Goal: Task Accomplishment & Management: Manage account settings

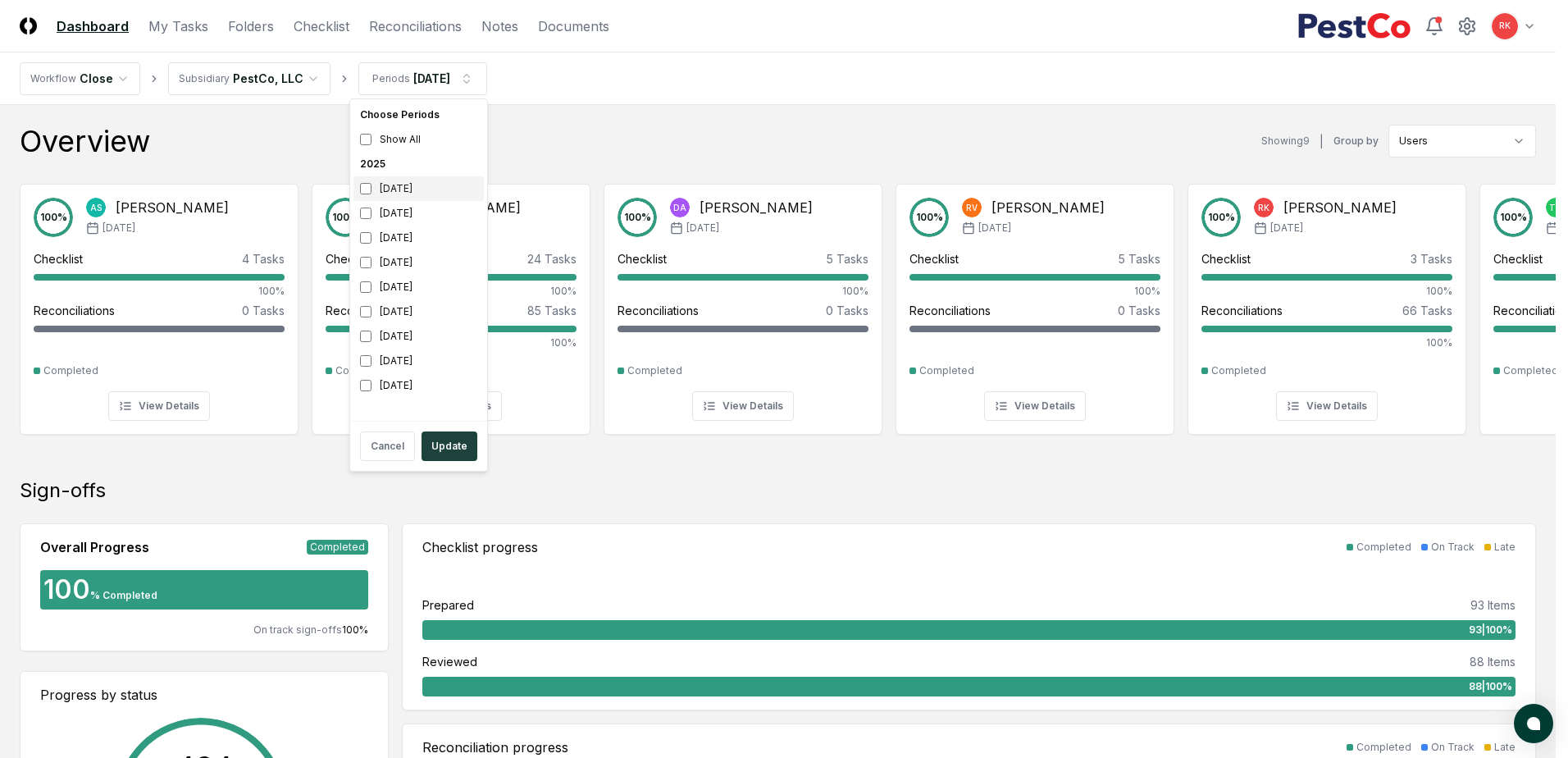
click at [368, 197] on div "[DATE]" at bounding box center [418, 189] width 131 height 24
click at [447, 450] on button "Update" at bounding box center [448, 446] width 55 height 29
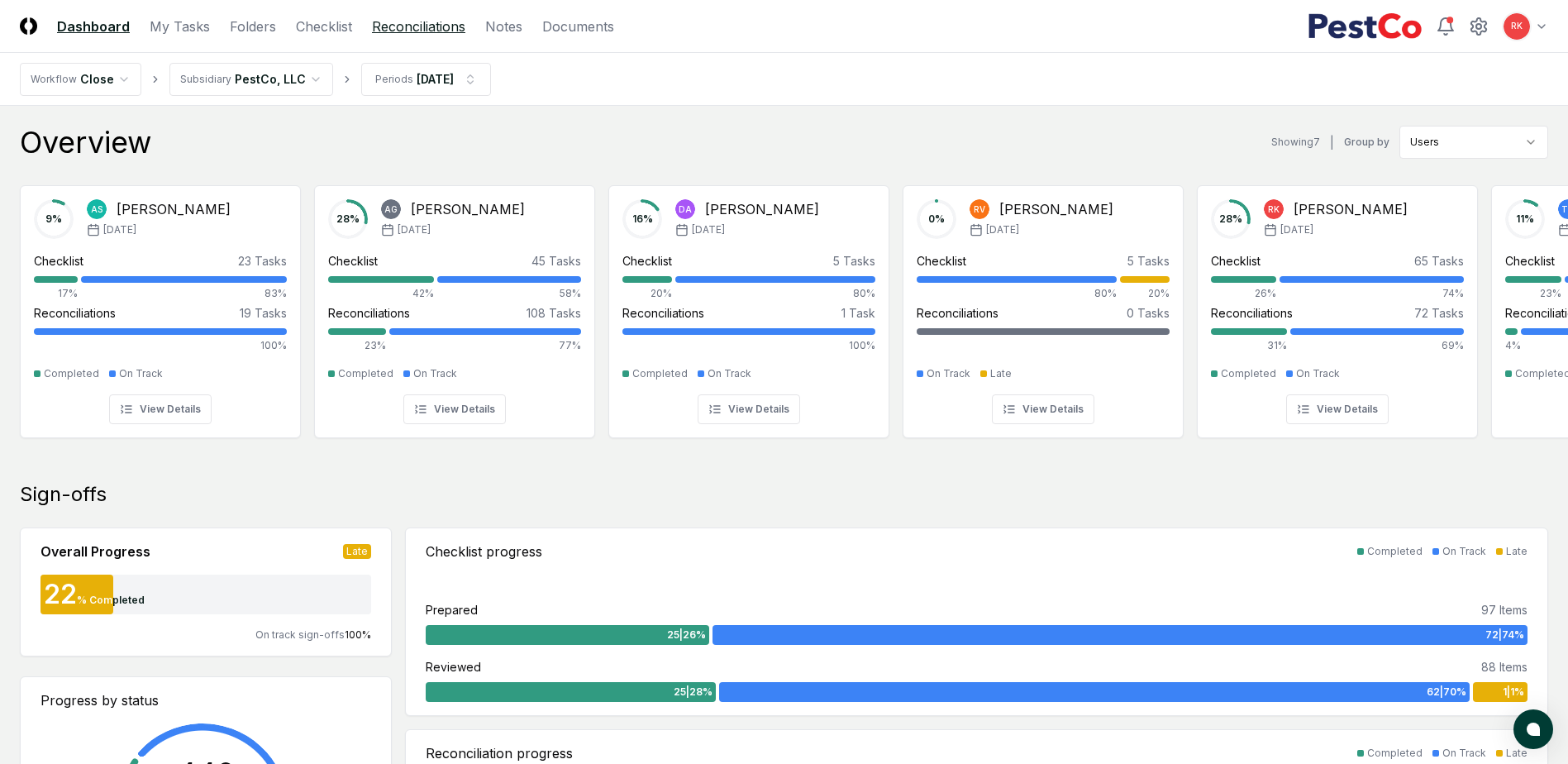
click at [419, 23] on link "Reconciliations" at bounding box center [419, 26] width 94 height 20
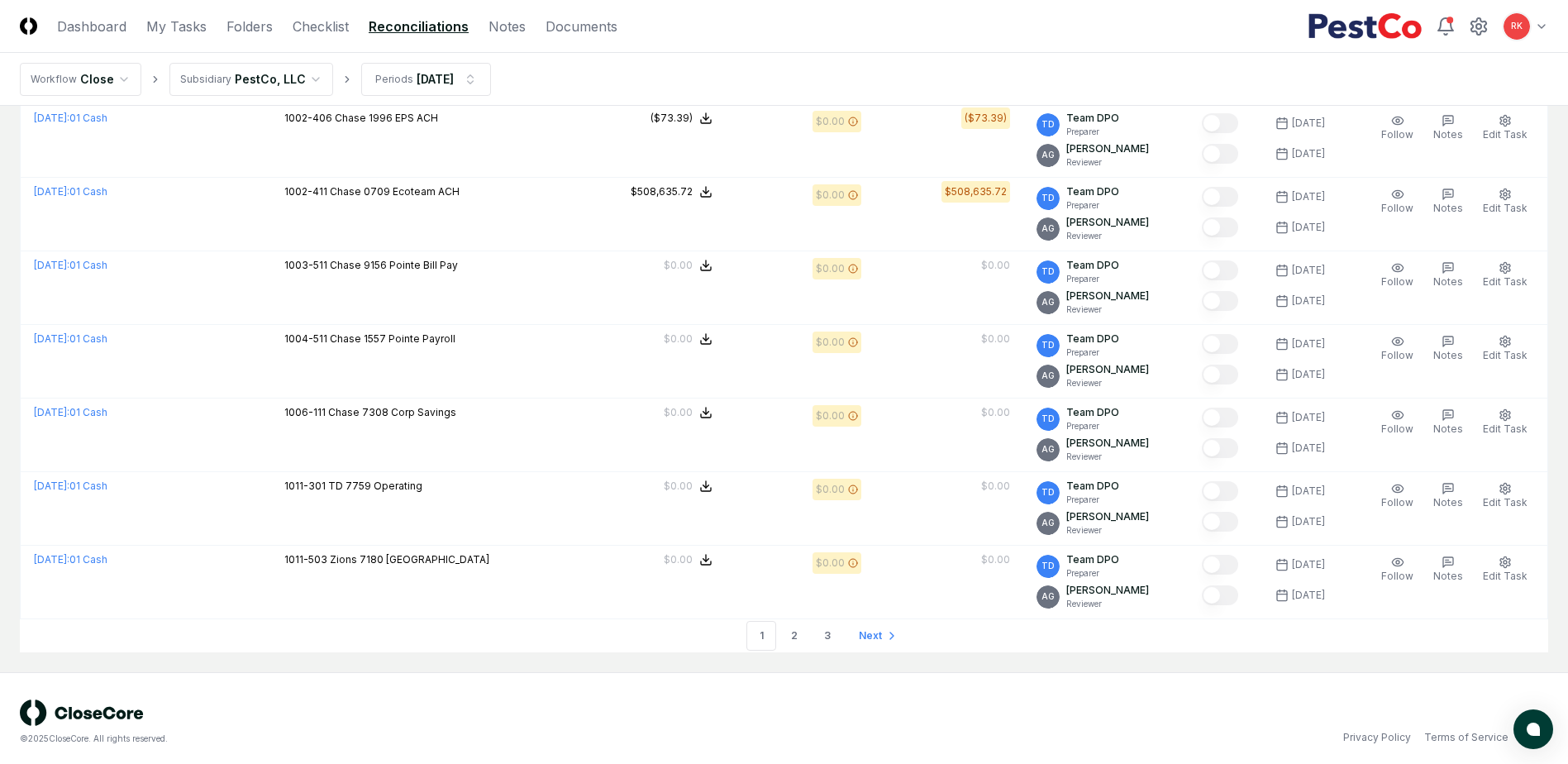
scroll to position [3356, 0]
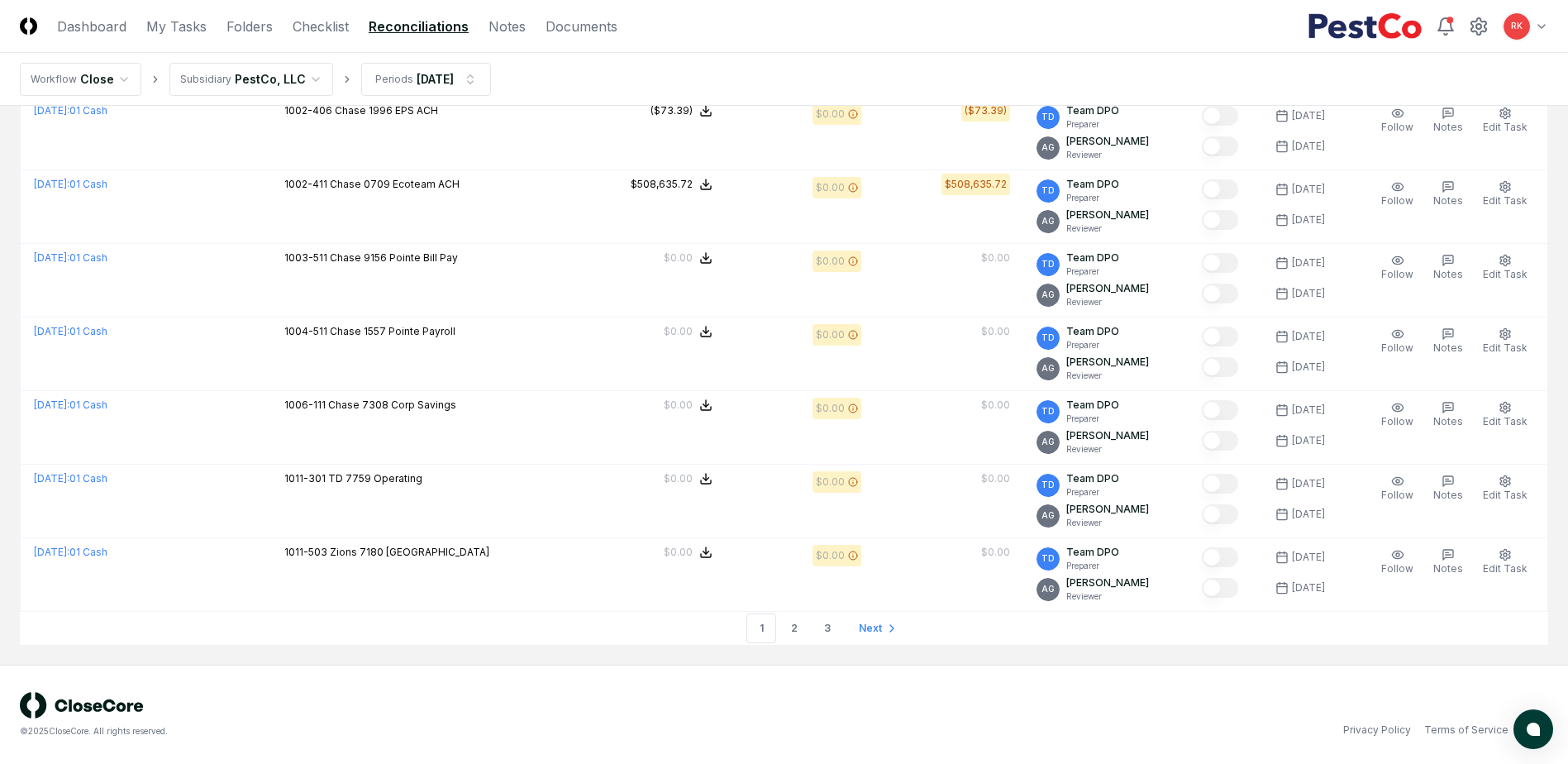
drag, startPoint x: 792, startPoint y: 637, endPoint x: 799, endPoint y: 613, distance: 25.0
click at [792, 636] on link "2" at bounding box center [794, 628] width 29 height 29
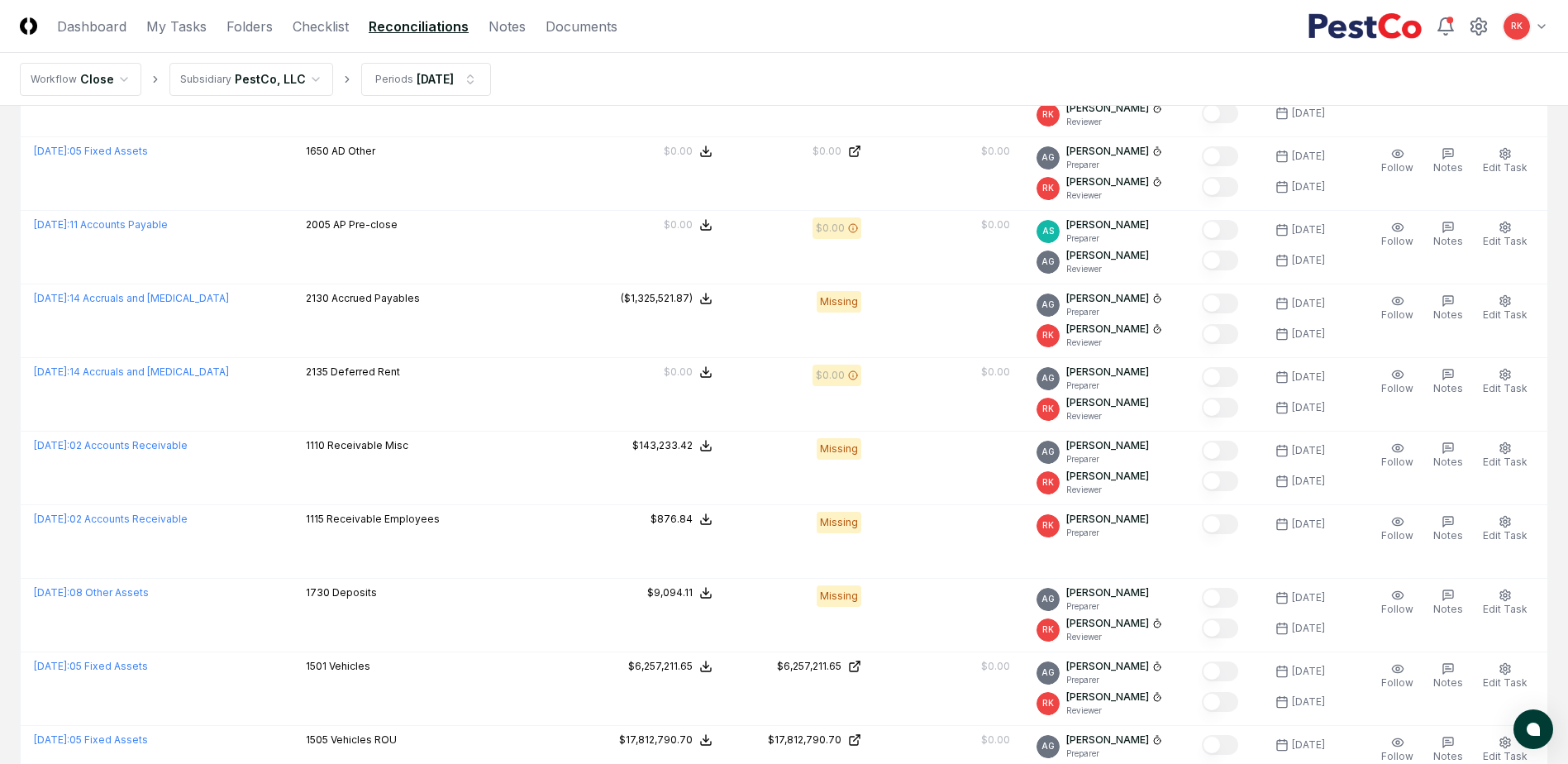
scroll to position [3356, 0]
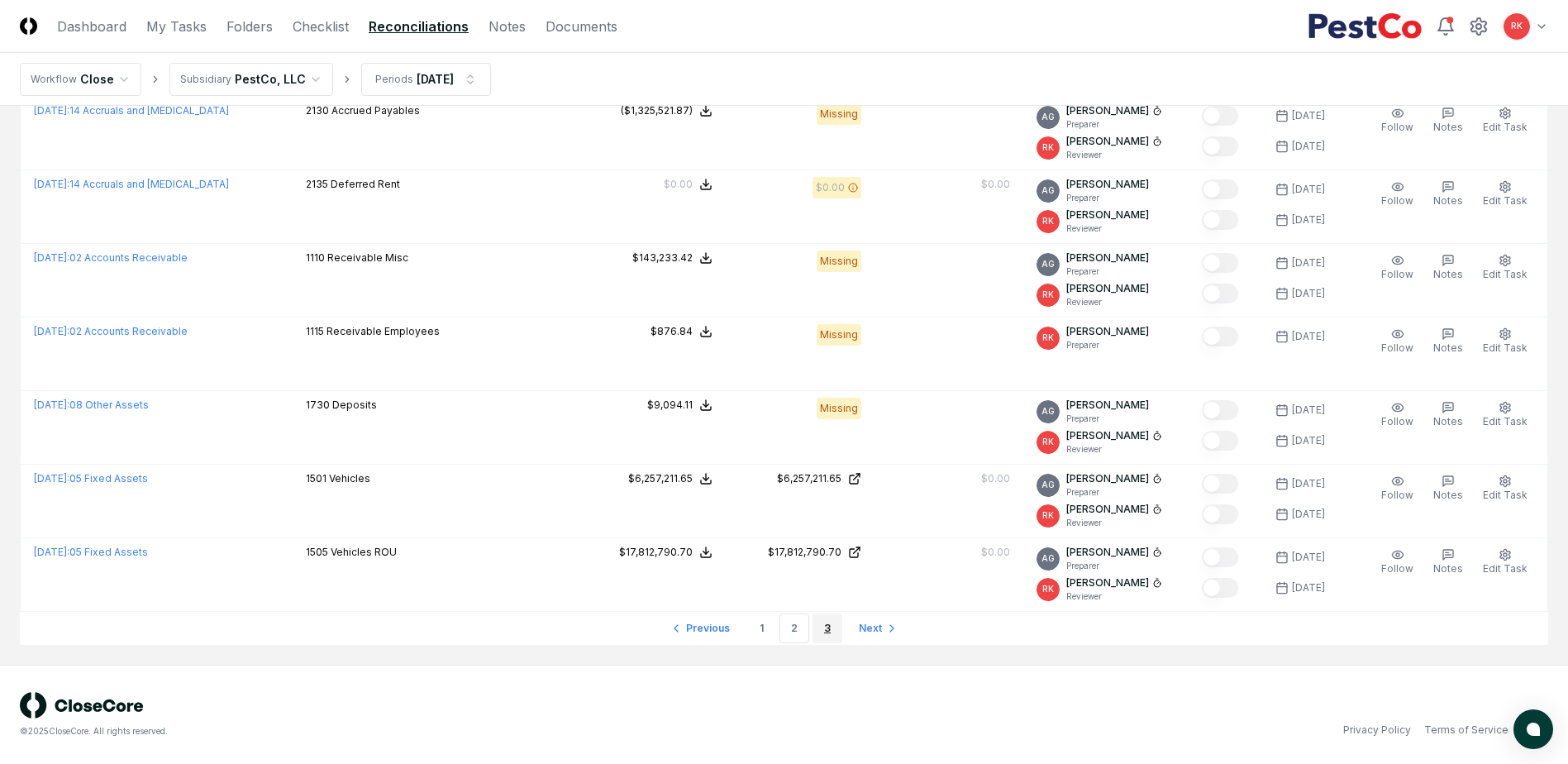
click at [832, 629] on link "3" at bounding box center [826, 628] width 29 height 29
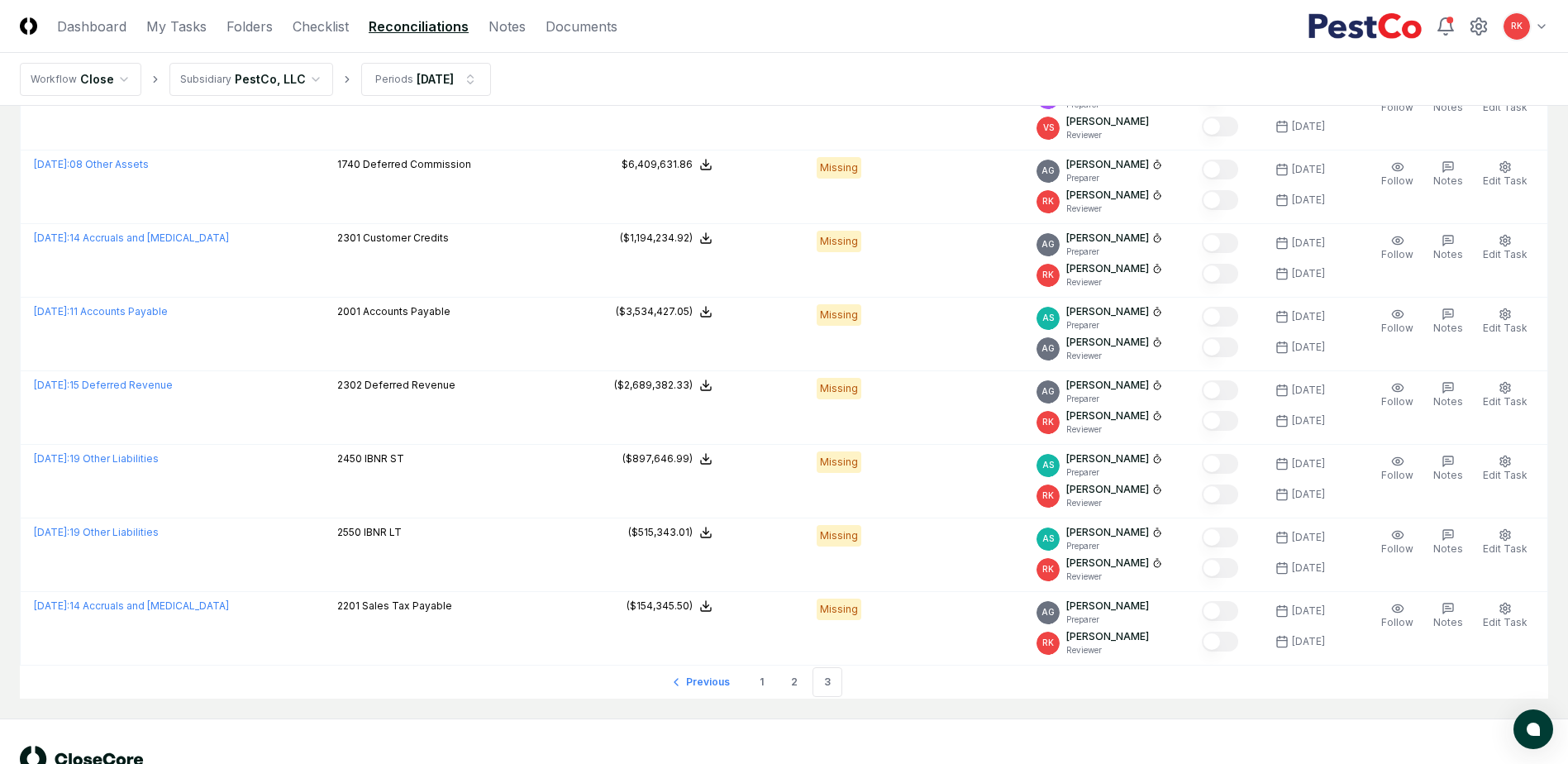
scroll to position [1737, 0]
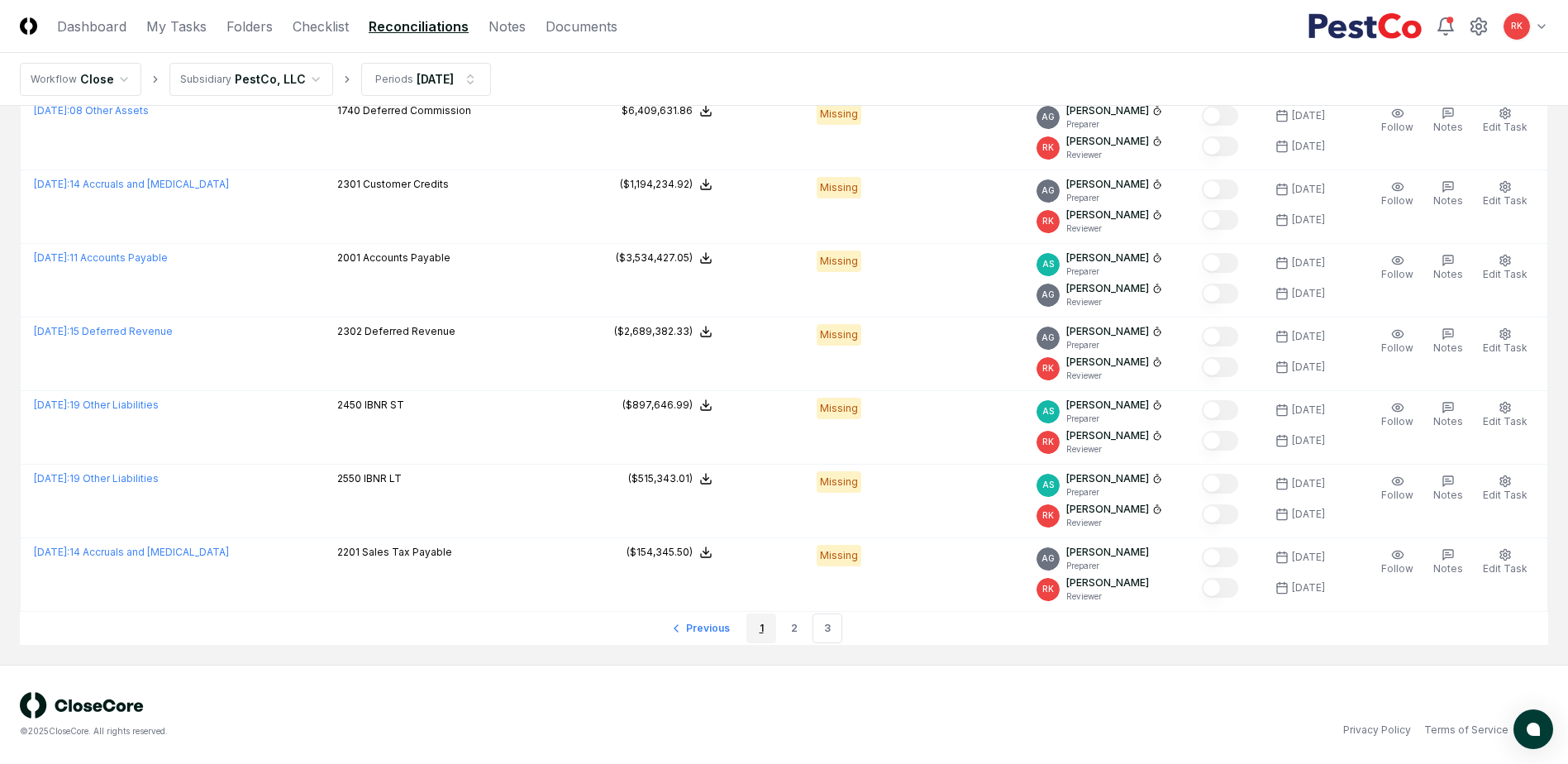
click at [769, 632] on link "1" at bounding box center [761, 628] width 29 height 29
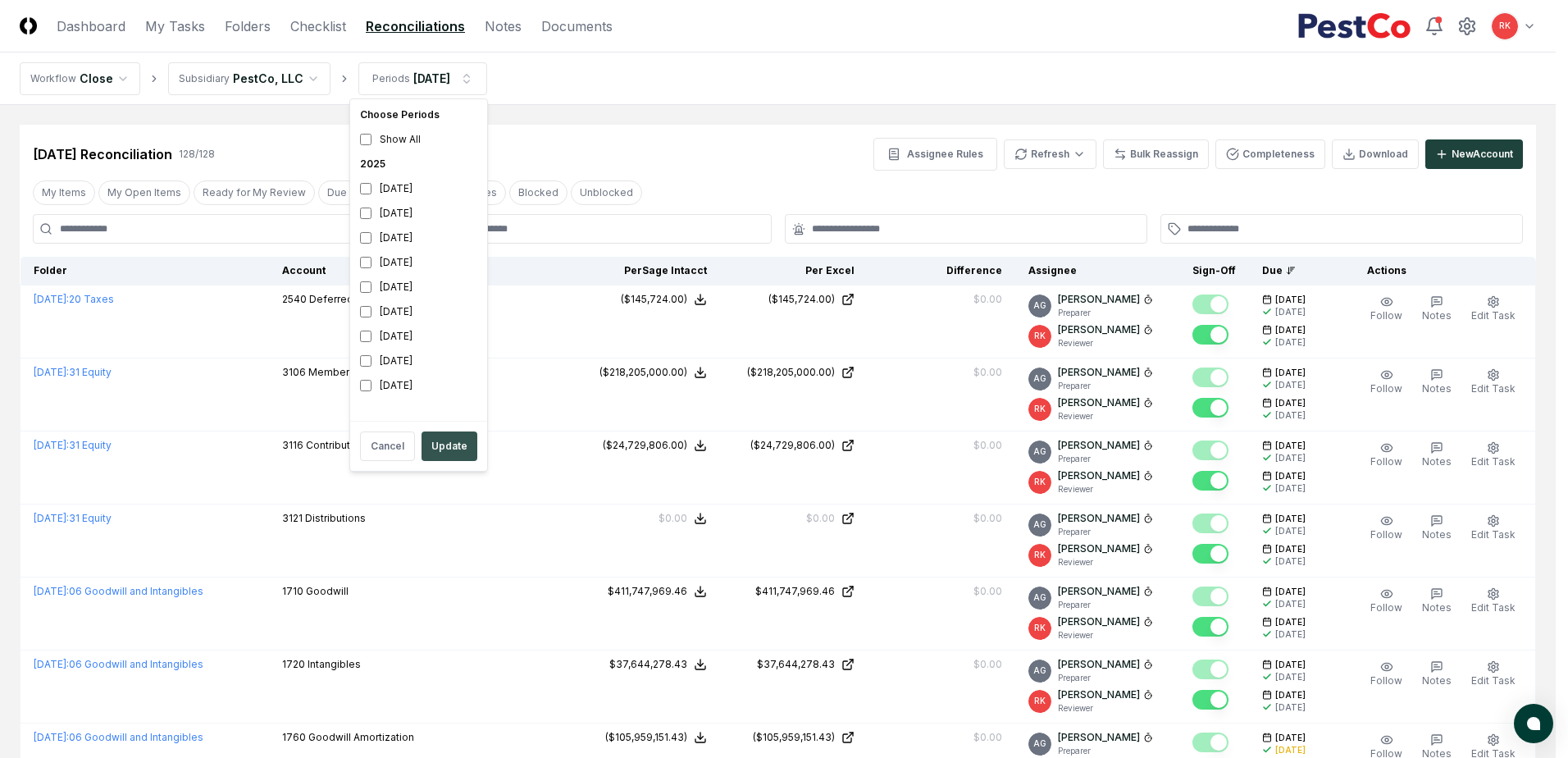
click at [442, 444] on button "Update" at bounding box center [448, 446] width 55 height 29
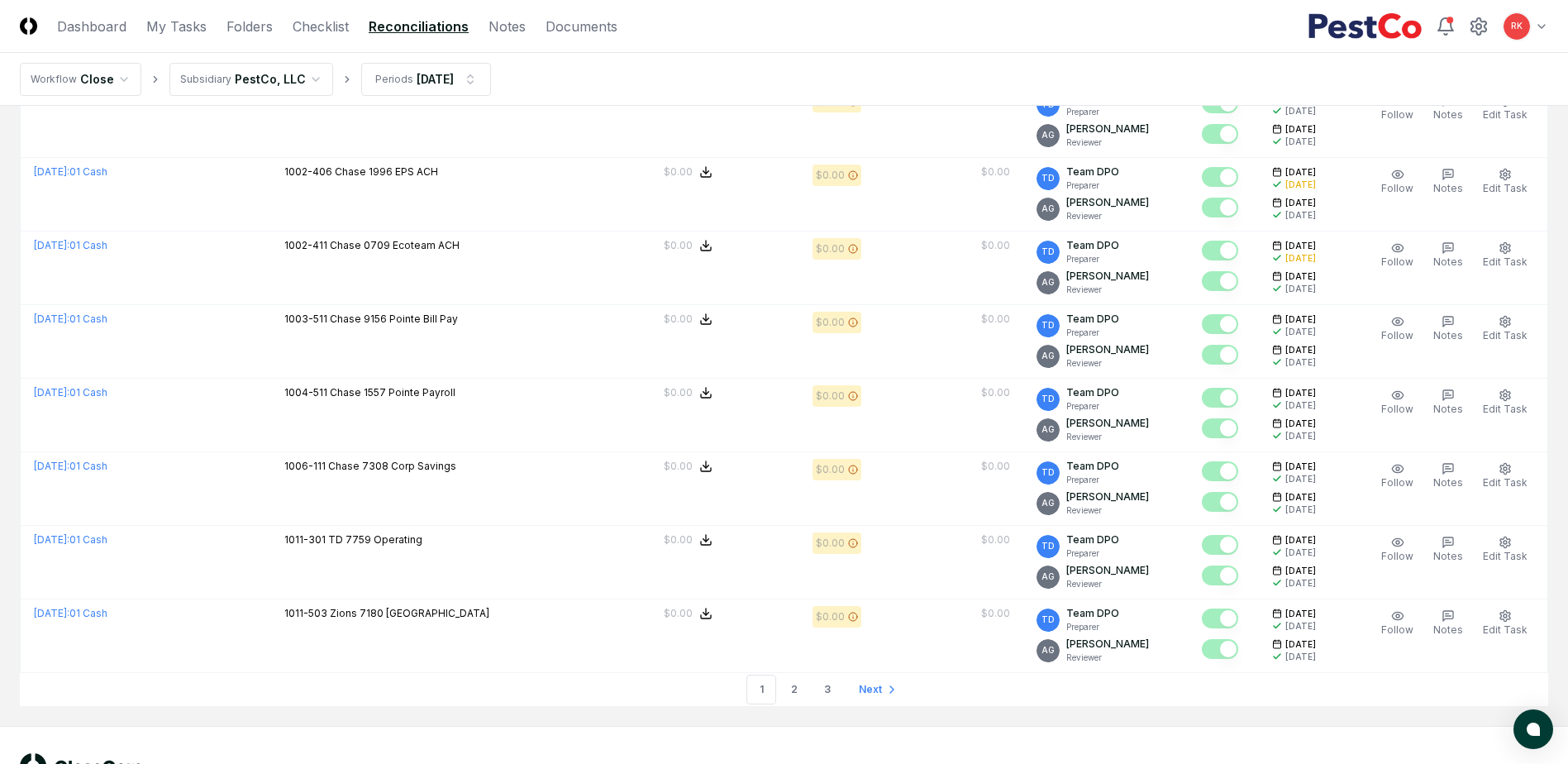
scroll to position [3356, 0]
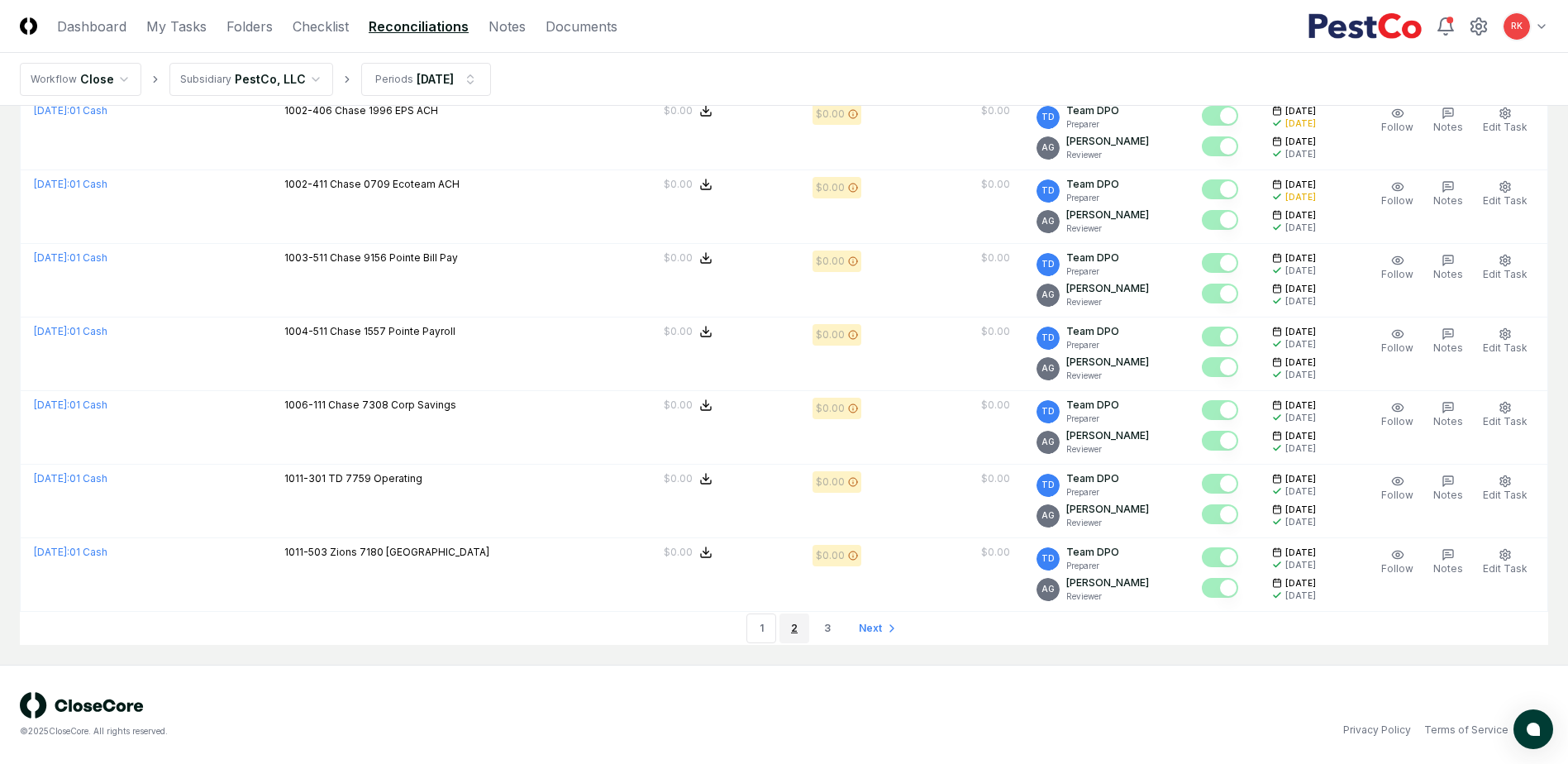
click at [803, 626] on link "2" at bounding box center [794, 628] width 29 height 29
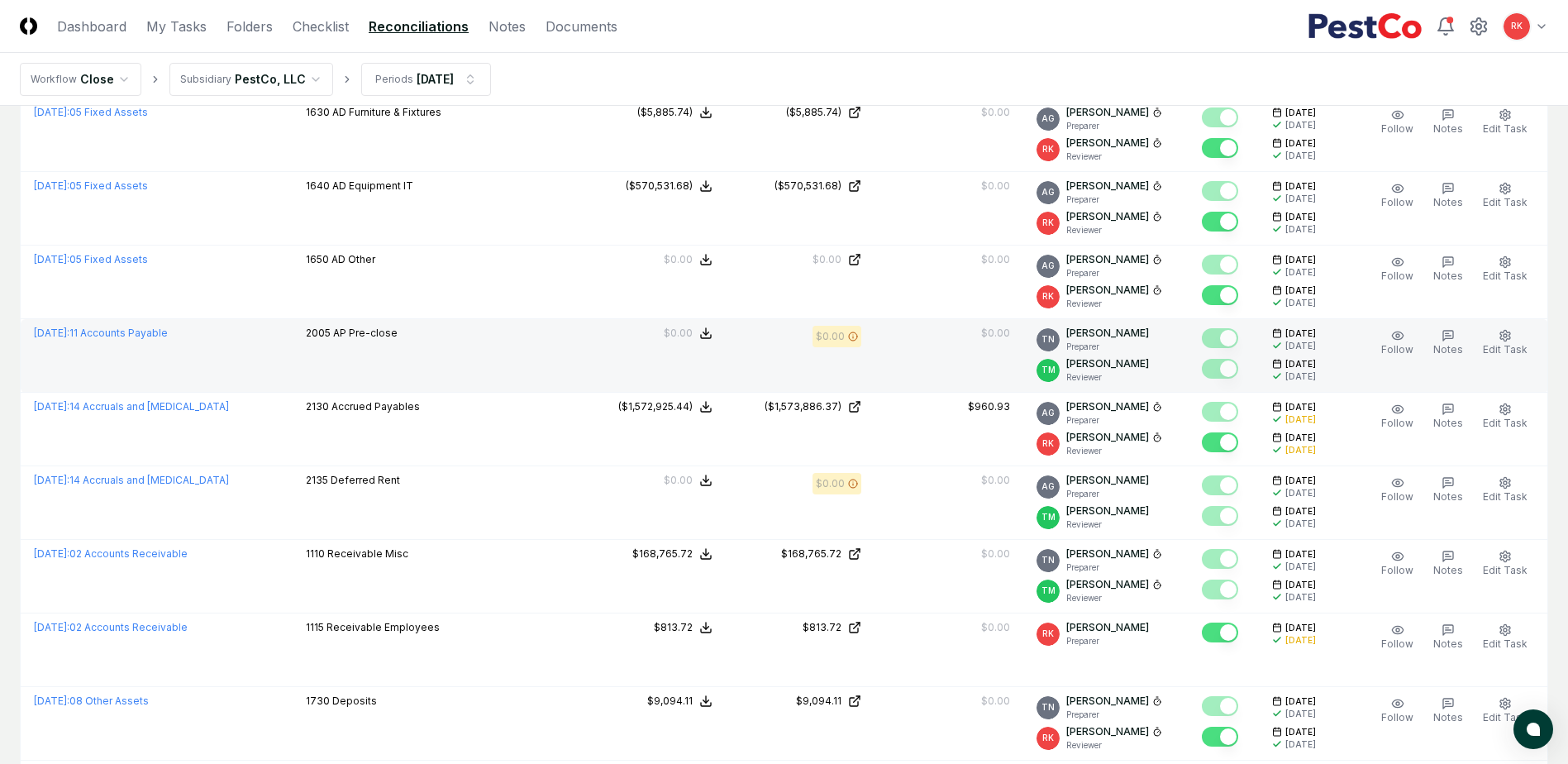
scroll to position [3356, 0]
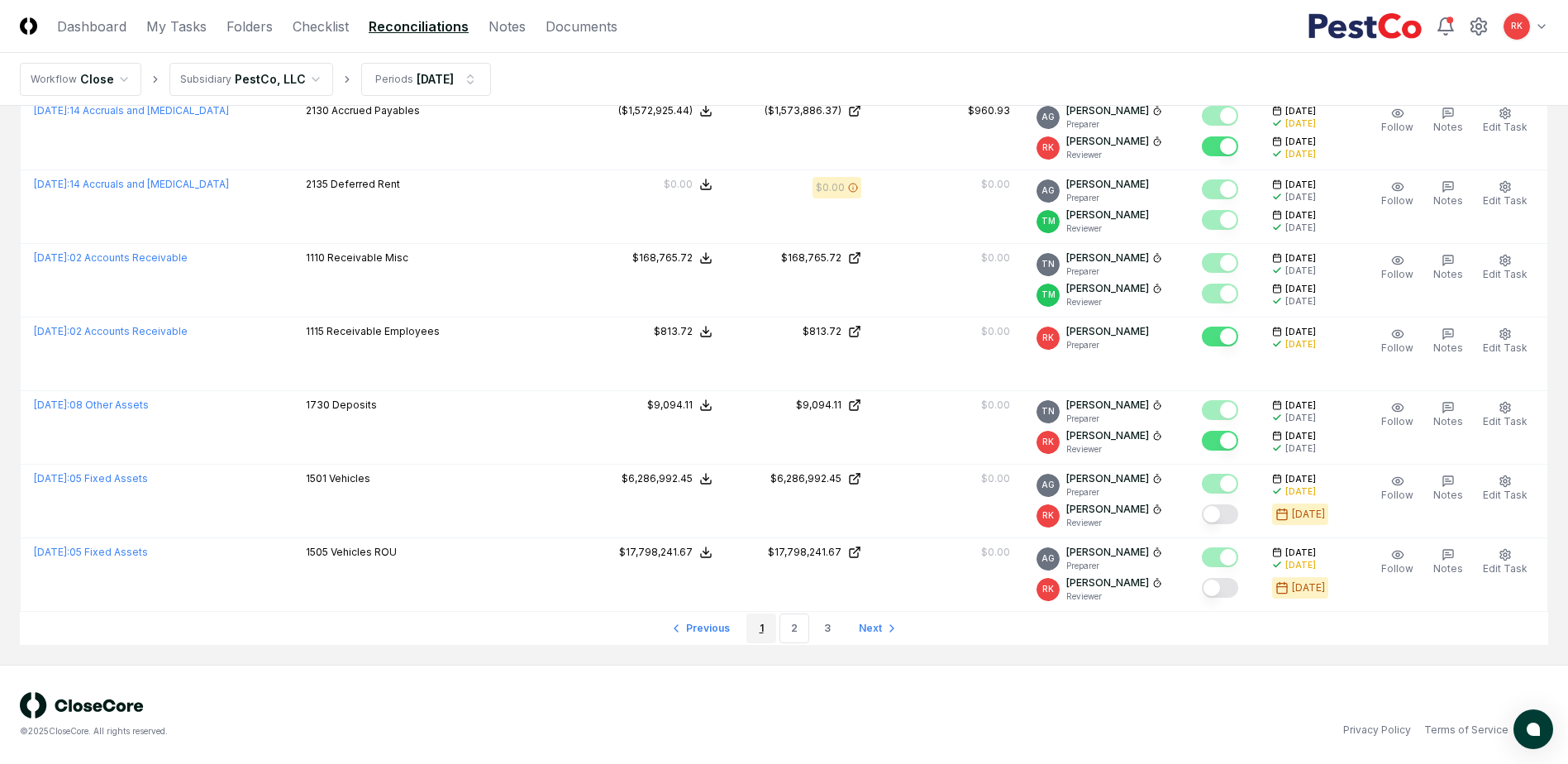
click at [768, 633] on link "1" at bounding box center [761, 628] width 29 height 29
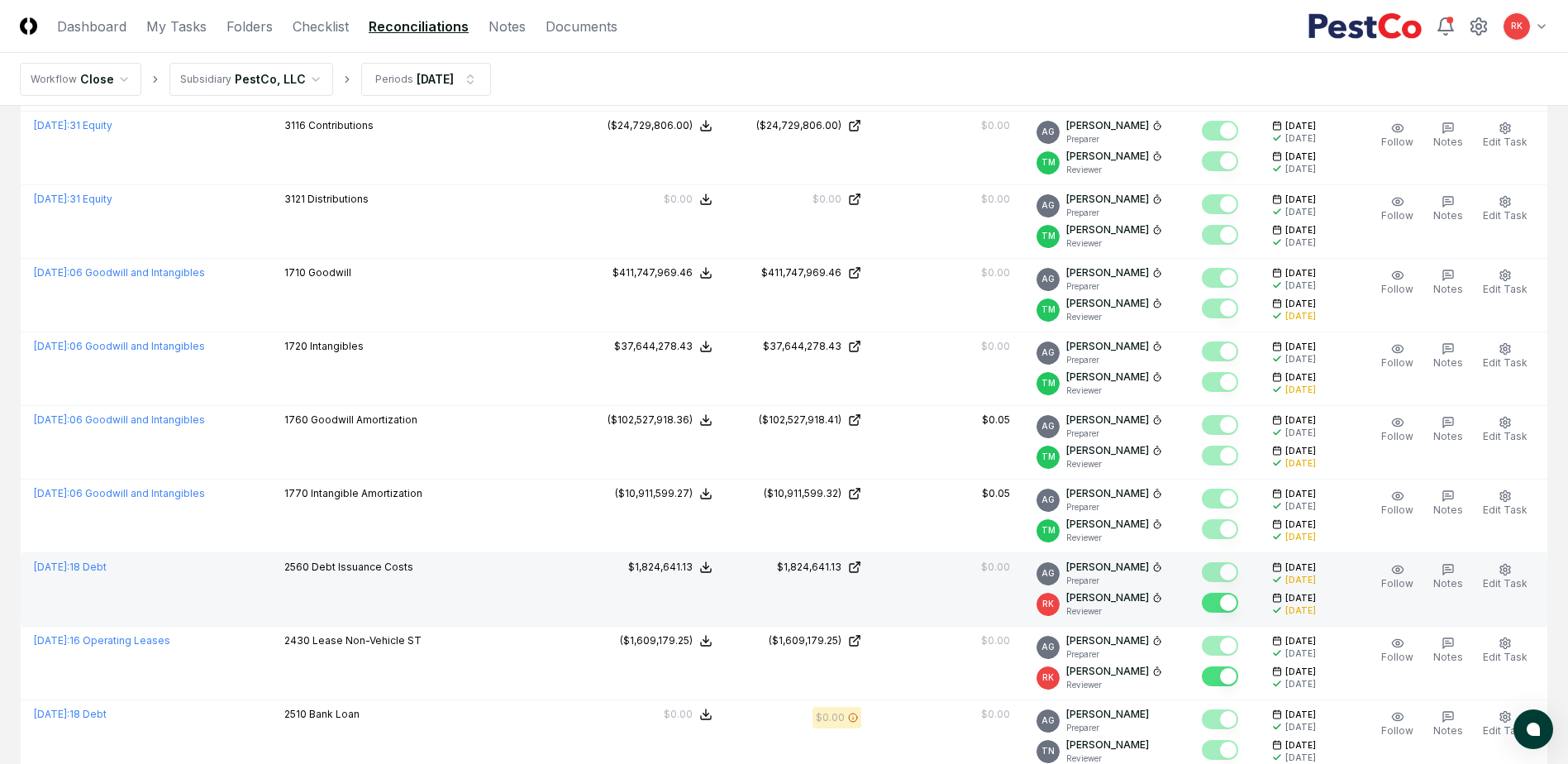
scroll to position [331, 0]
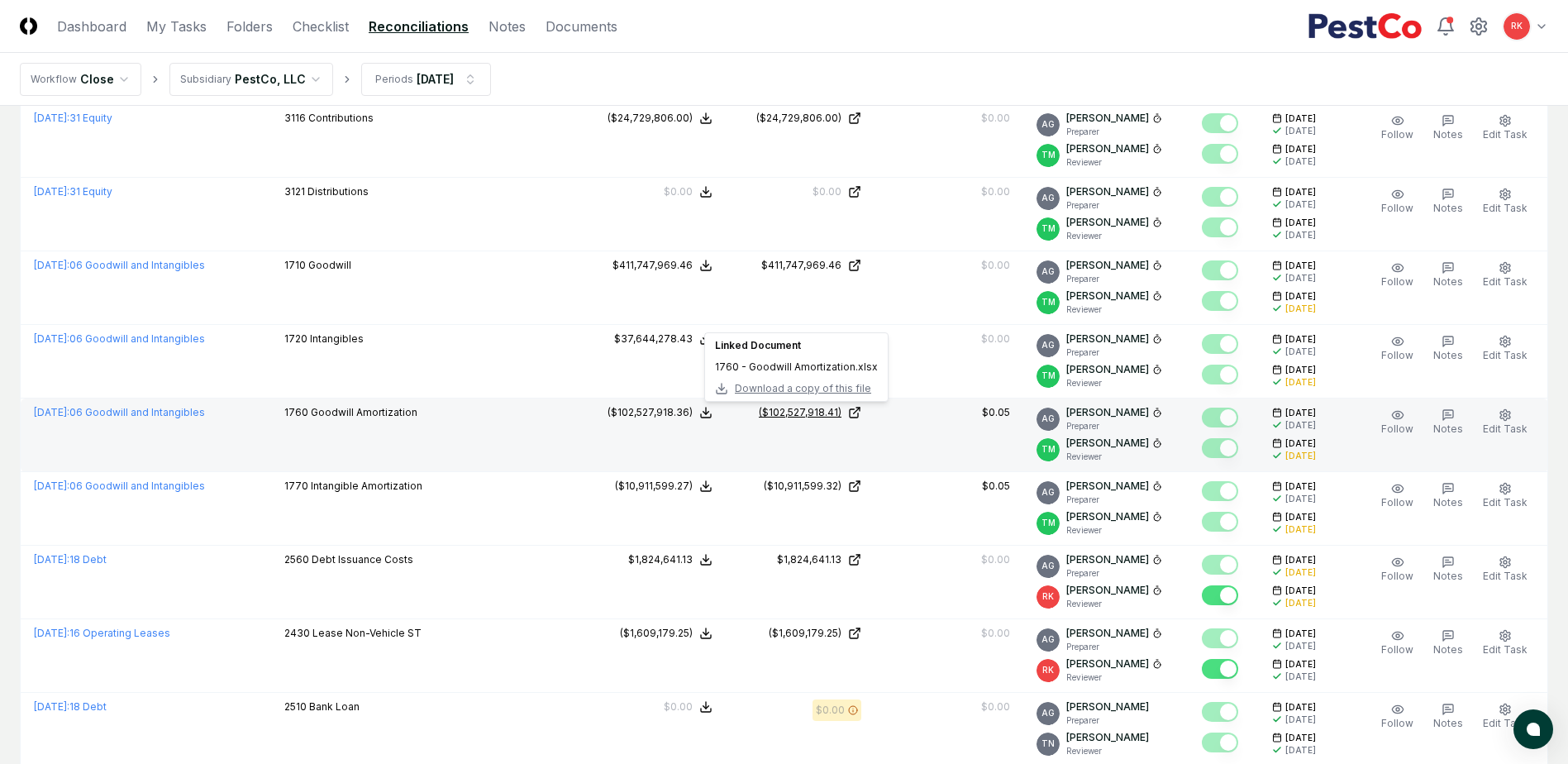
click at [759, 411] on div "($102,527,918.41)" at bounding box center [800, 412] width 82 height 15
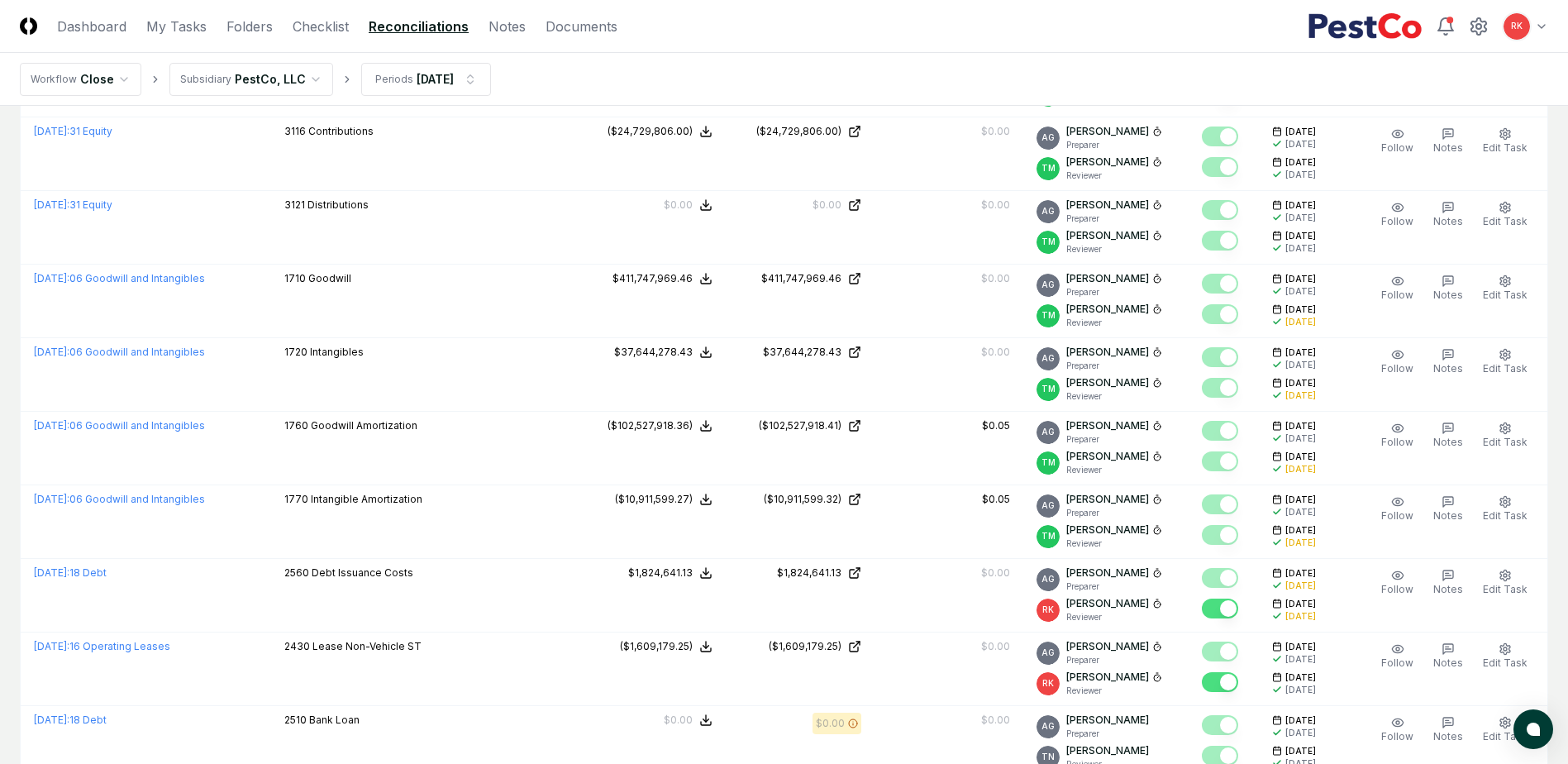
scroll to position [0, 0]
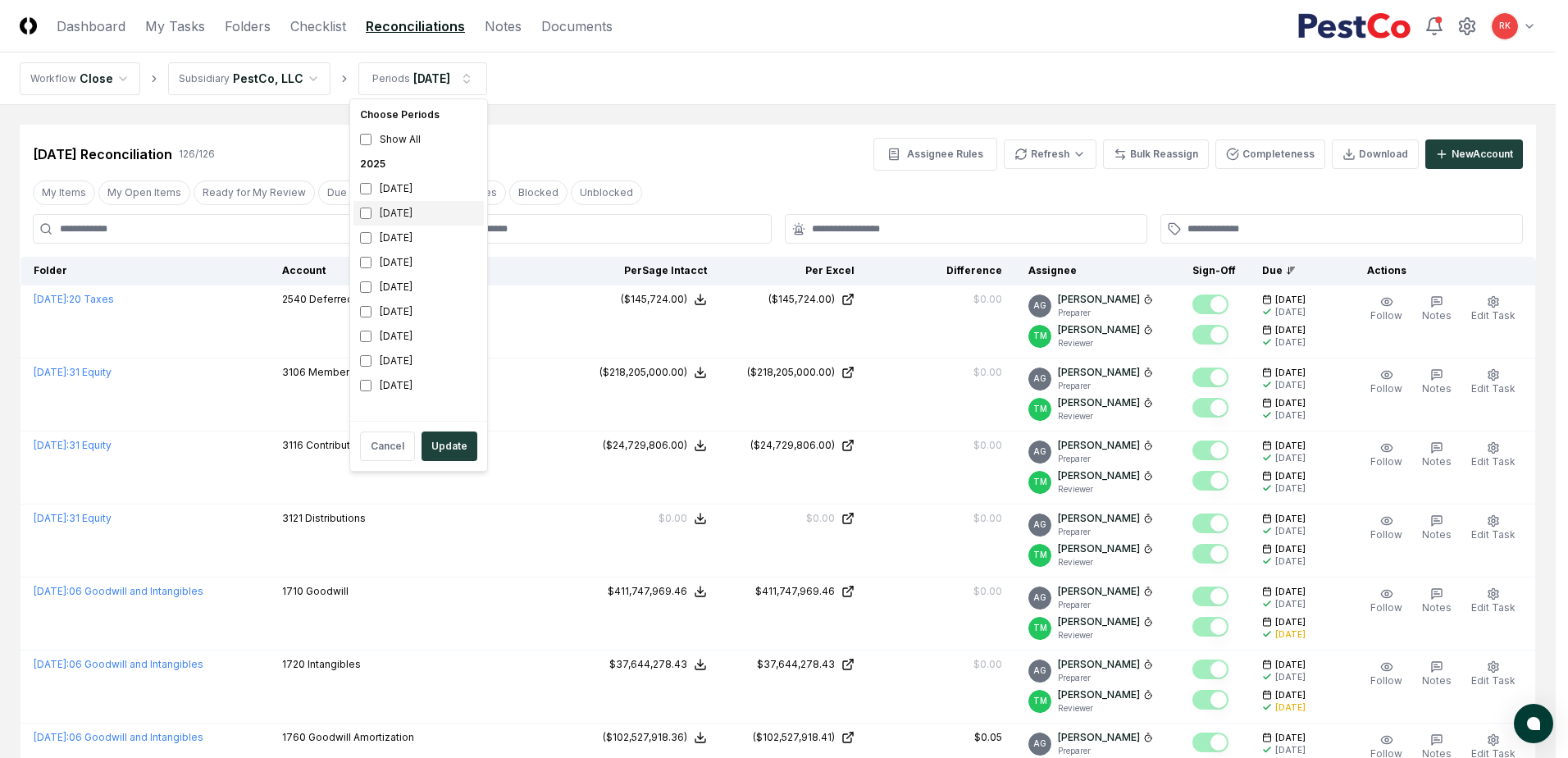
click at [361, 205] on div "August 2025" at bounding box center [418, 213] width 131 height 24
click at [466, 440] on button "Update" at bounding box center [448, 446] width 55 height 29
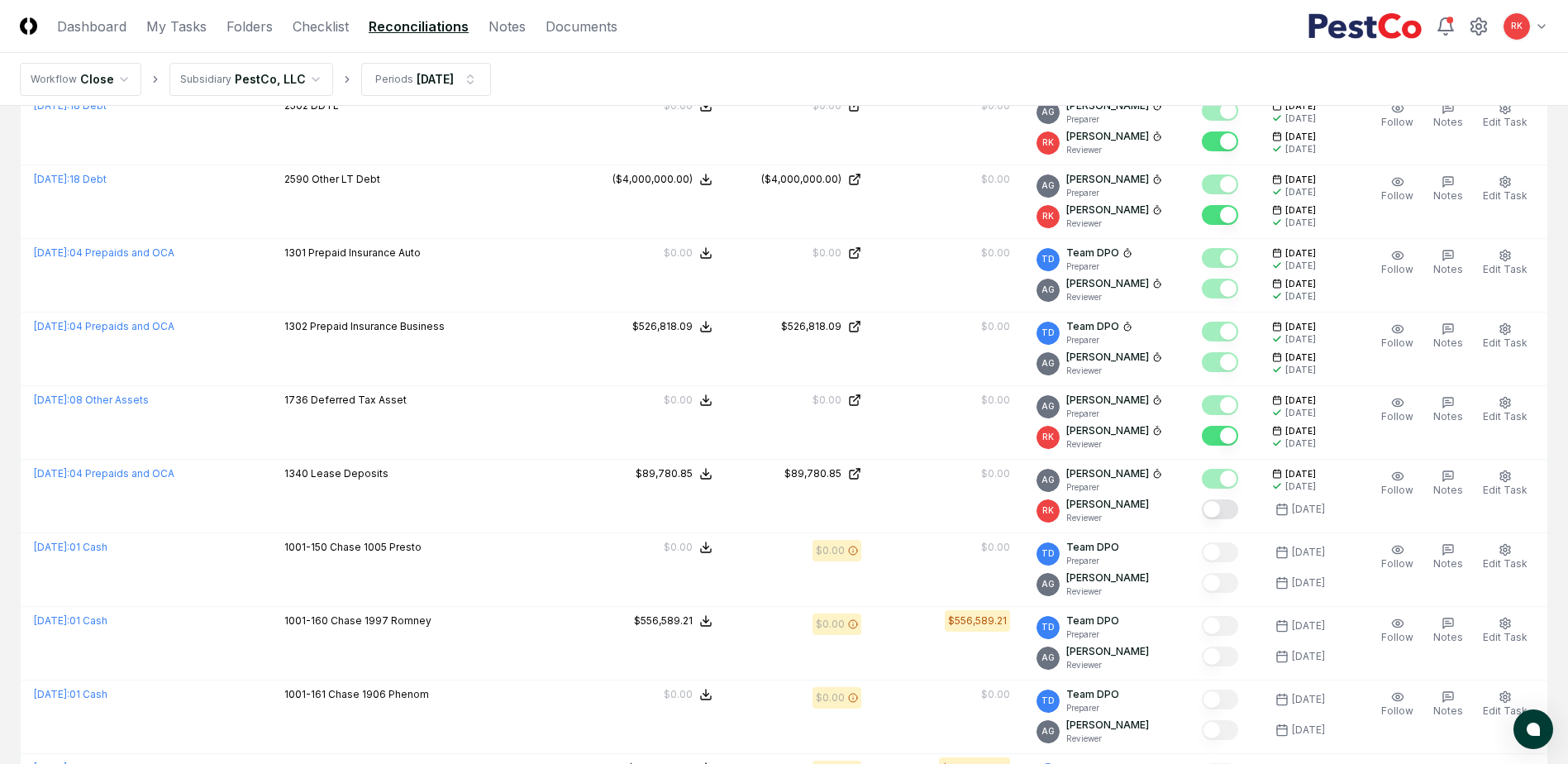
scroll to position [1571, 0]
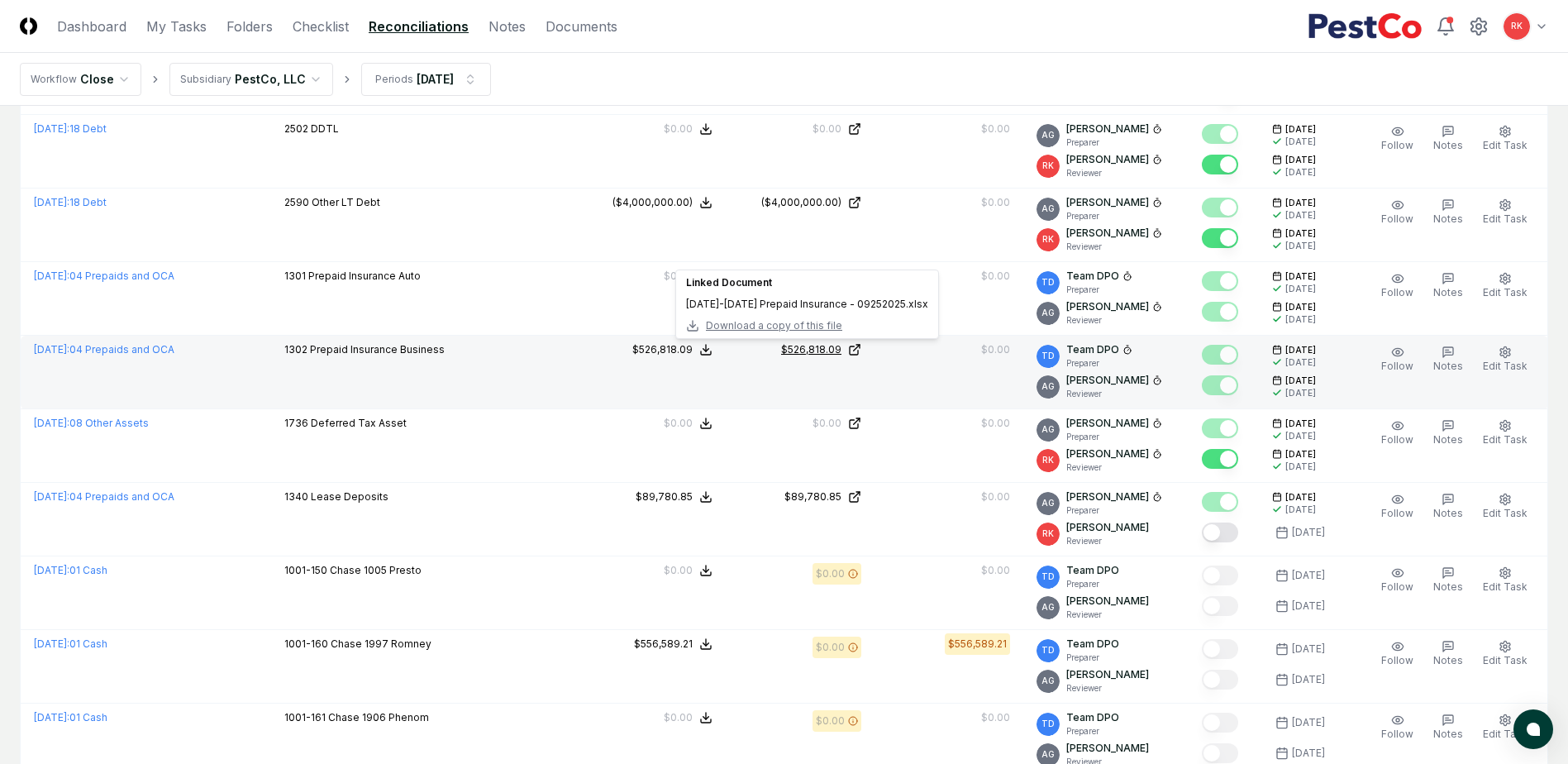
click at [787, 355] on div "$526,818.09" at bounding box center [811, 350] width 61 height 15
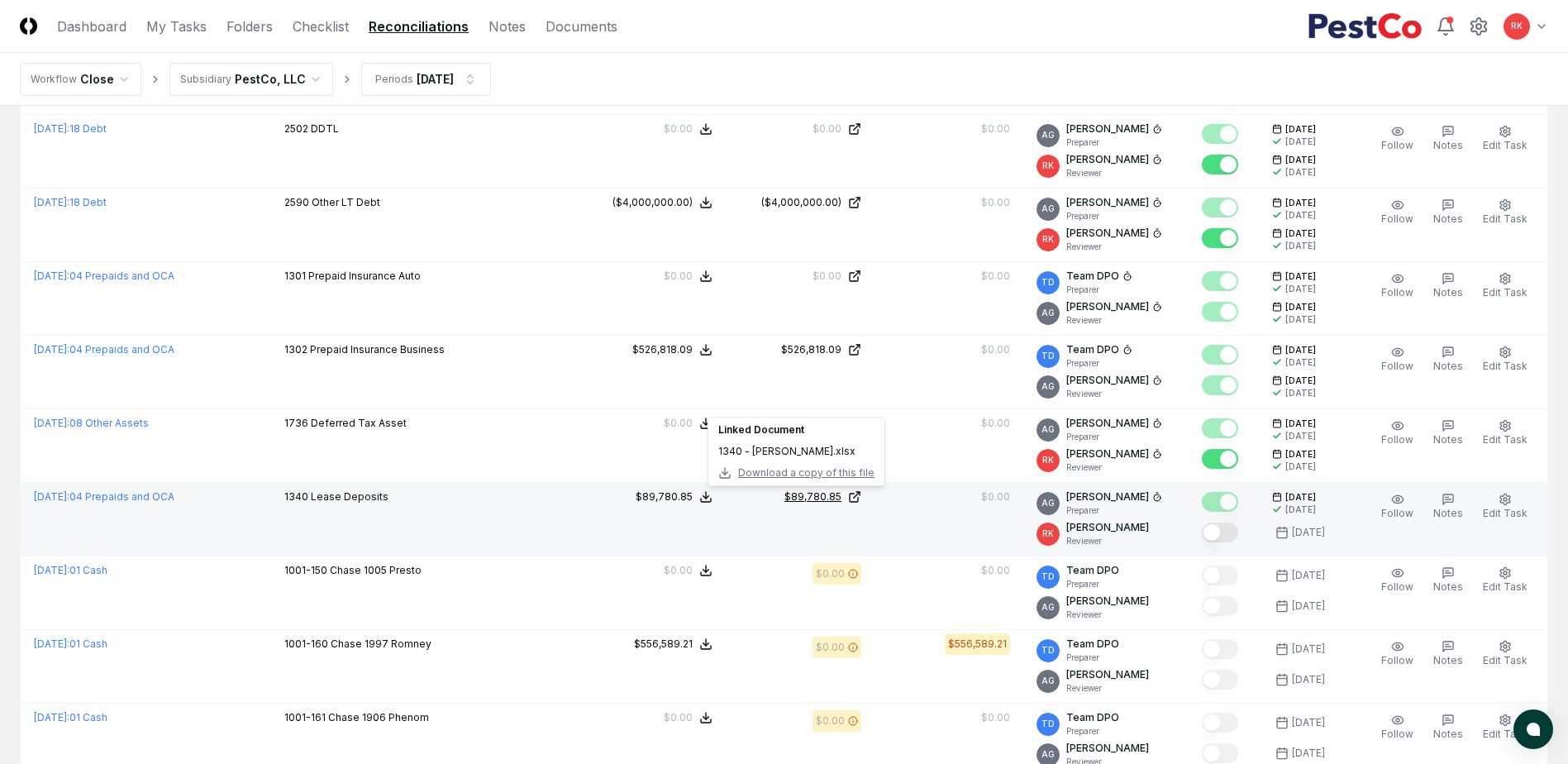
click at [813, 498] on div "$89,780.85" at bounding box center [813, 497] width 57 height 15
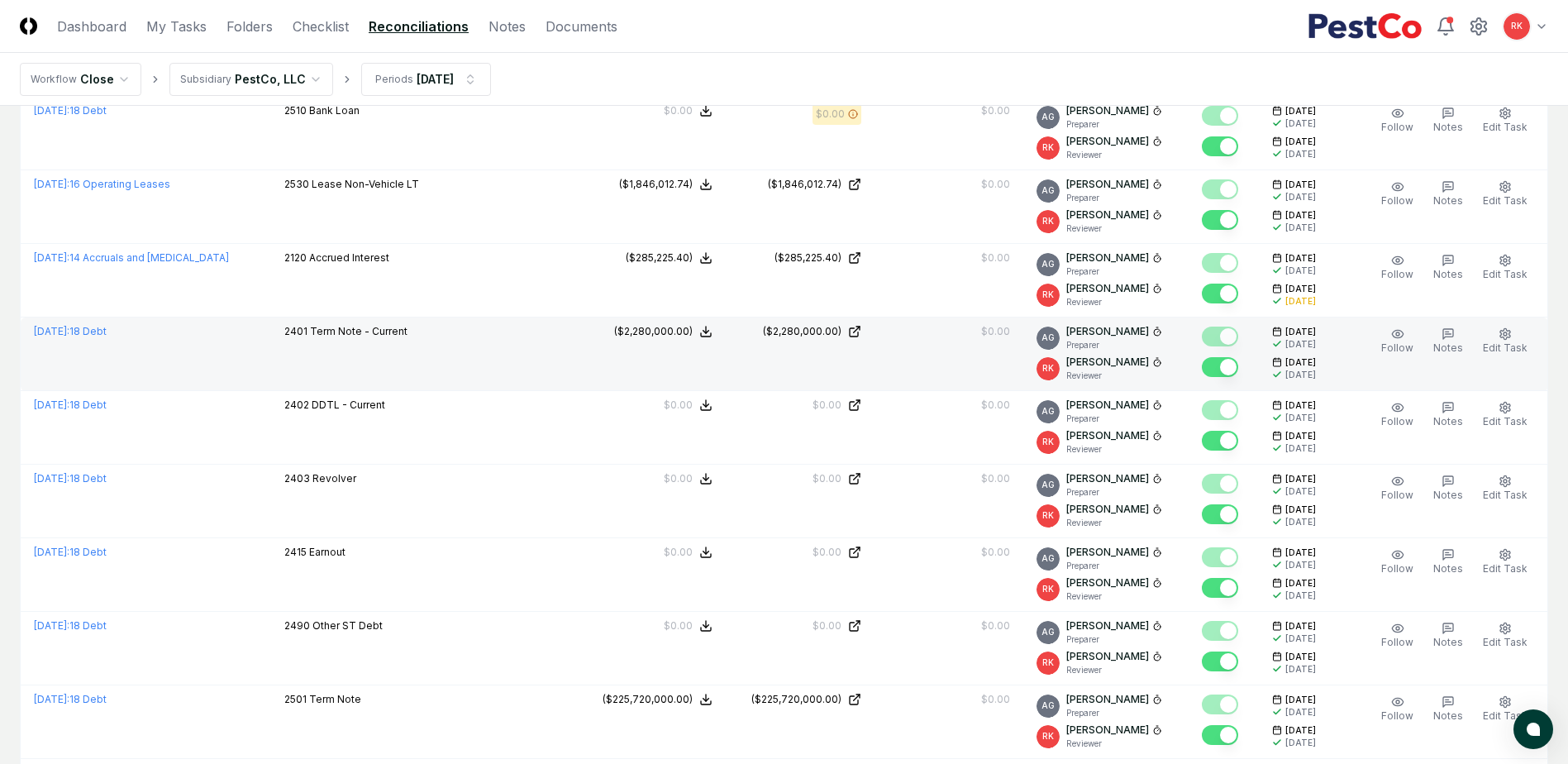
scroll to position [910, 0]
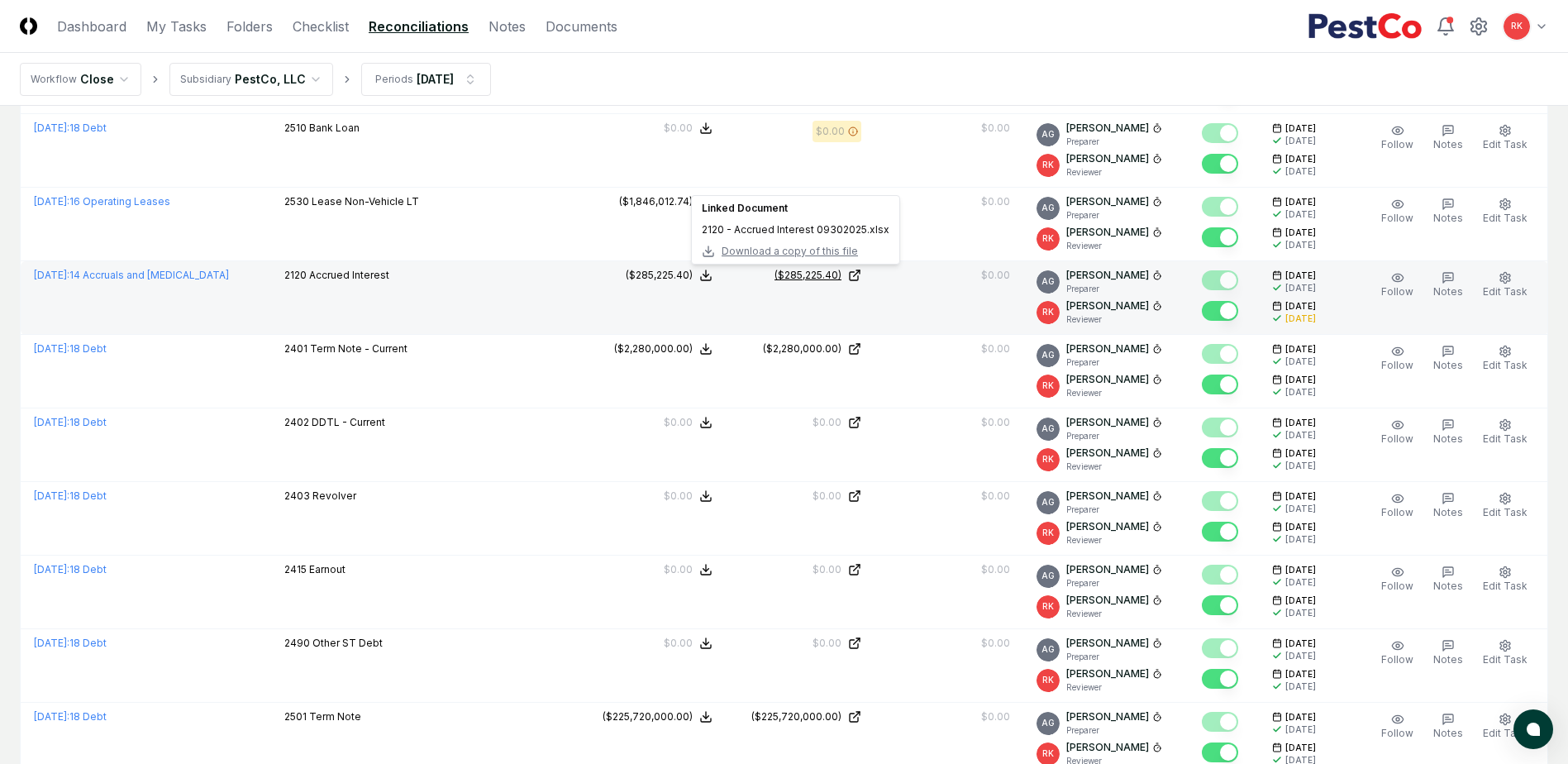
click at [759, 271] on link "($285,225.40)" at bounding box center [800, 276] width 122 height 15
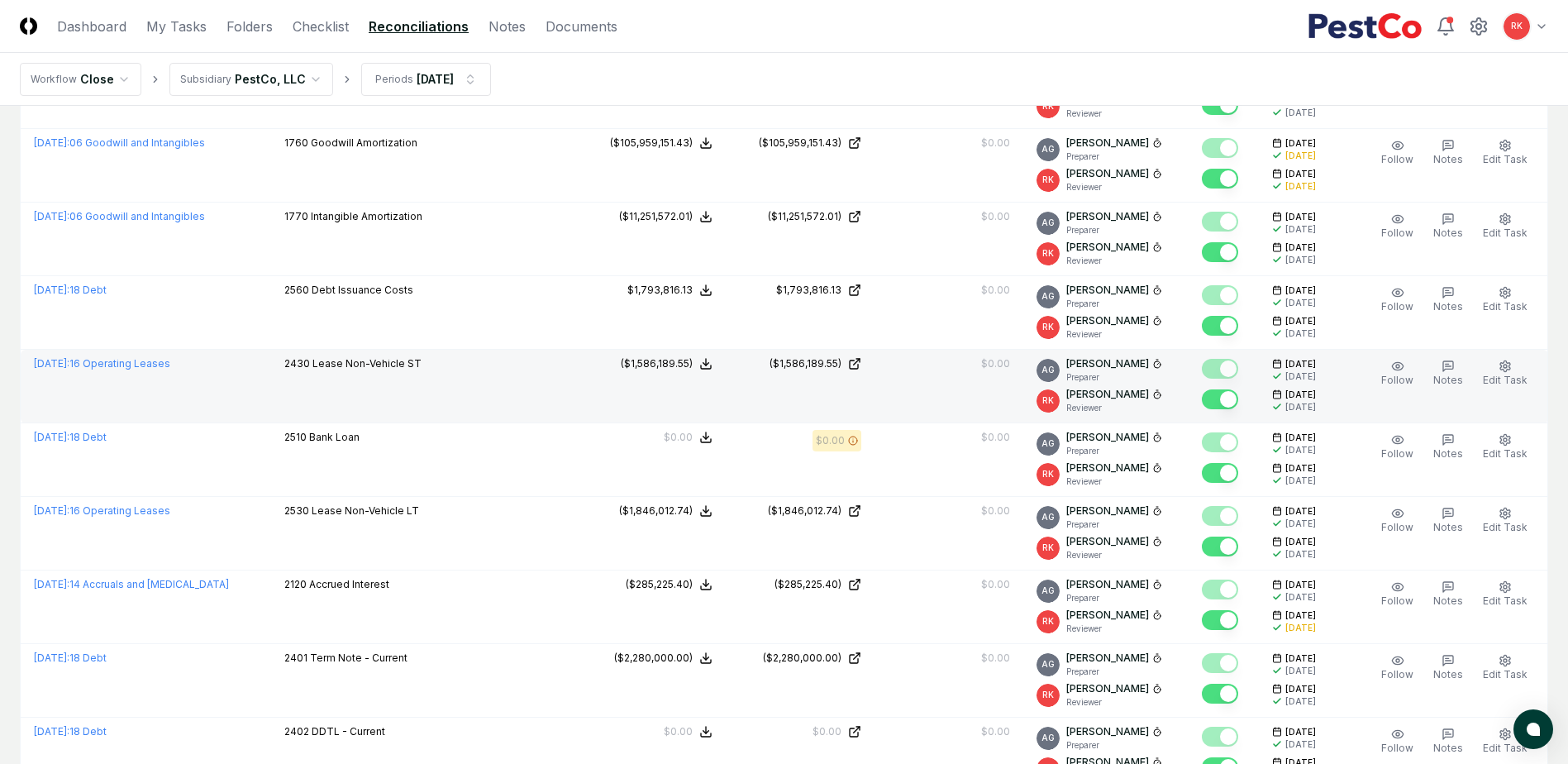
scroll to position [579, 0]
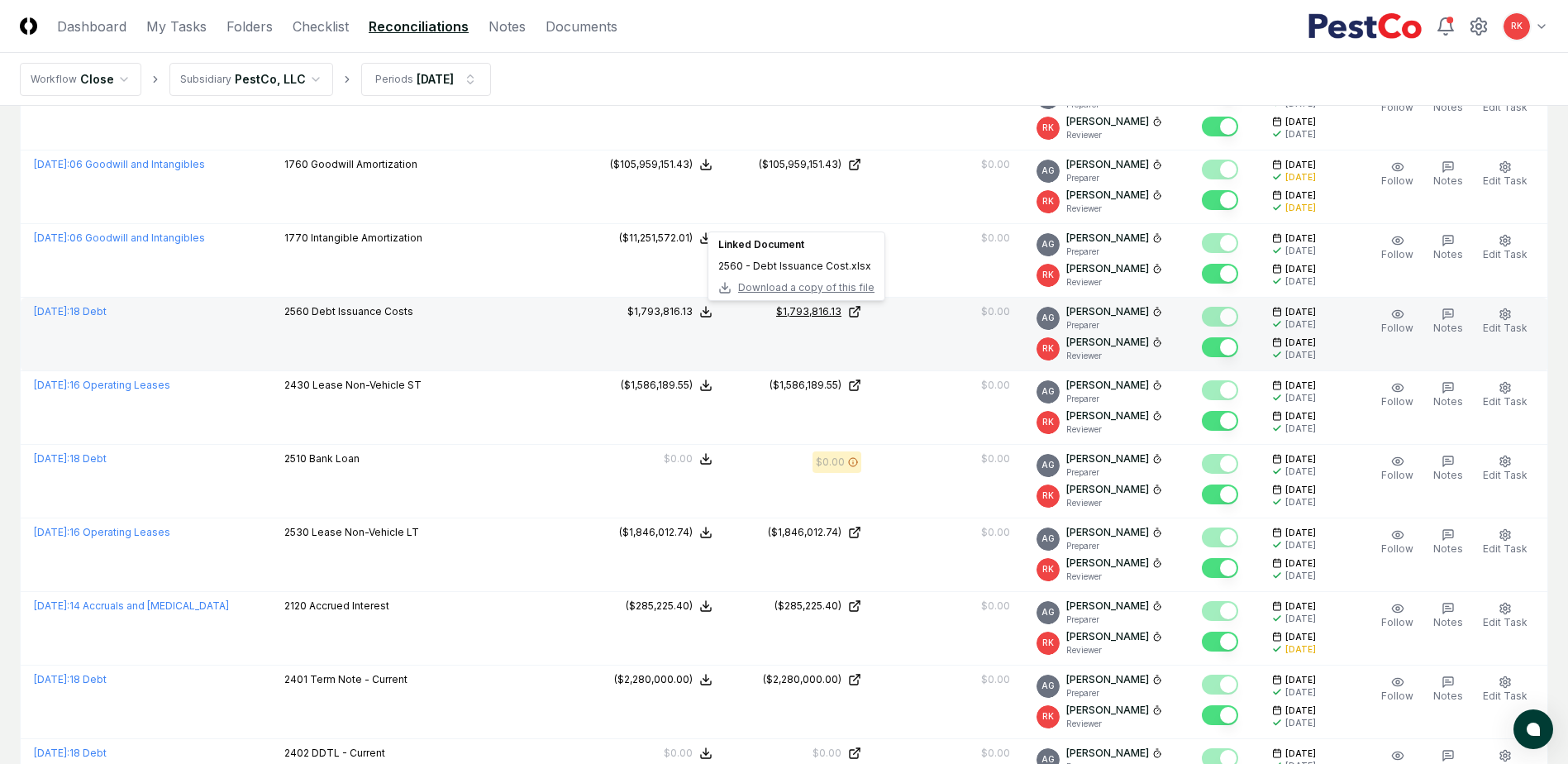
click at [797, 313] on div "$1,793,816.13" at bounding box center [808, 312] width 65 height 15
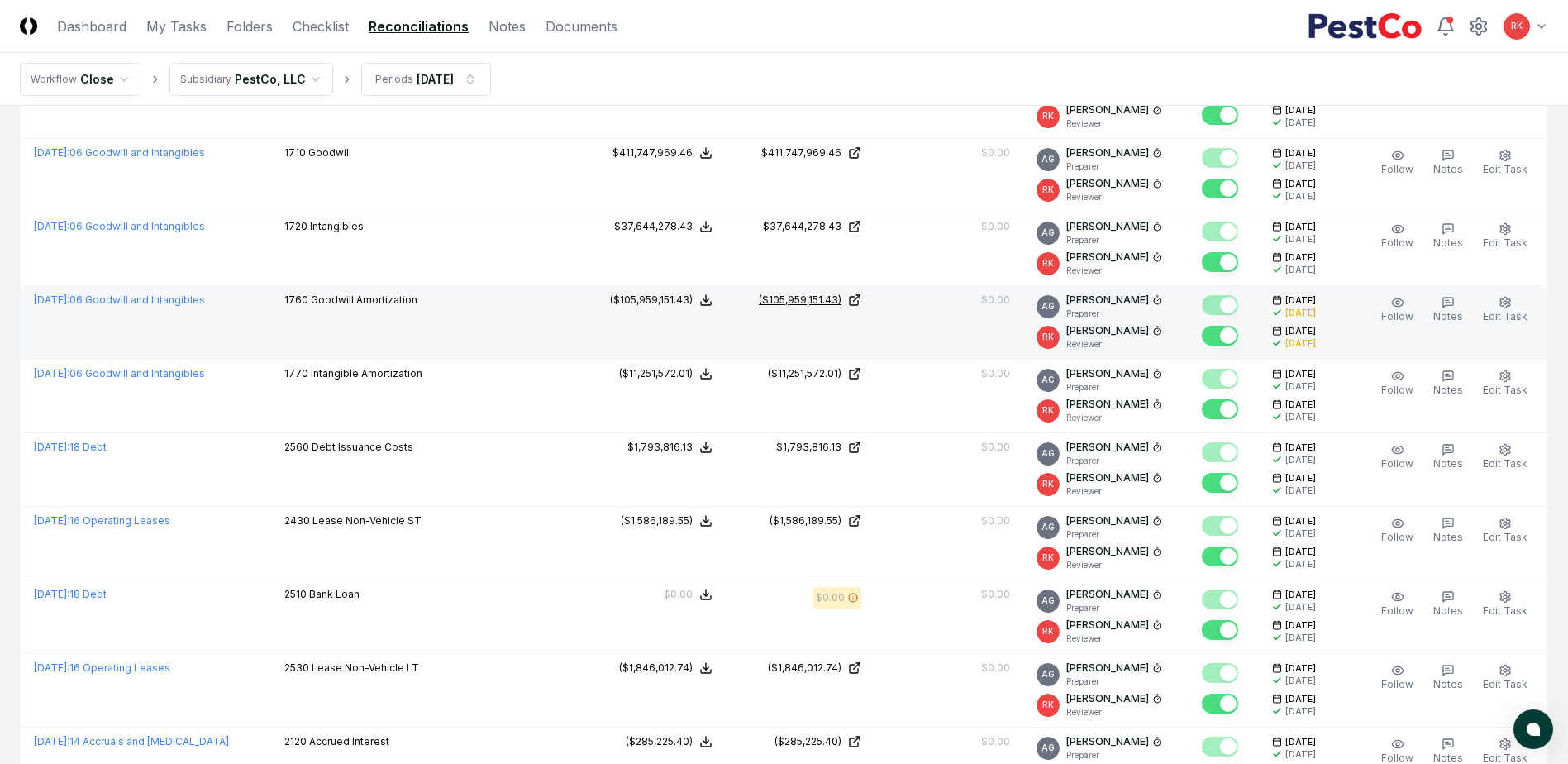
scroll to position [413, 0]
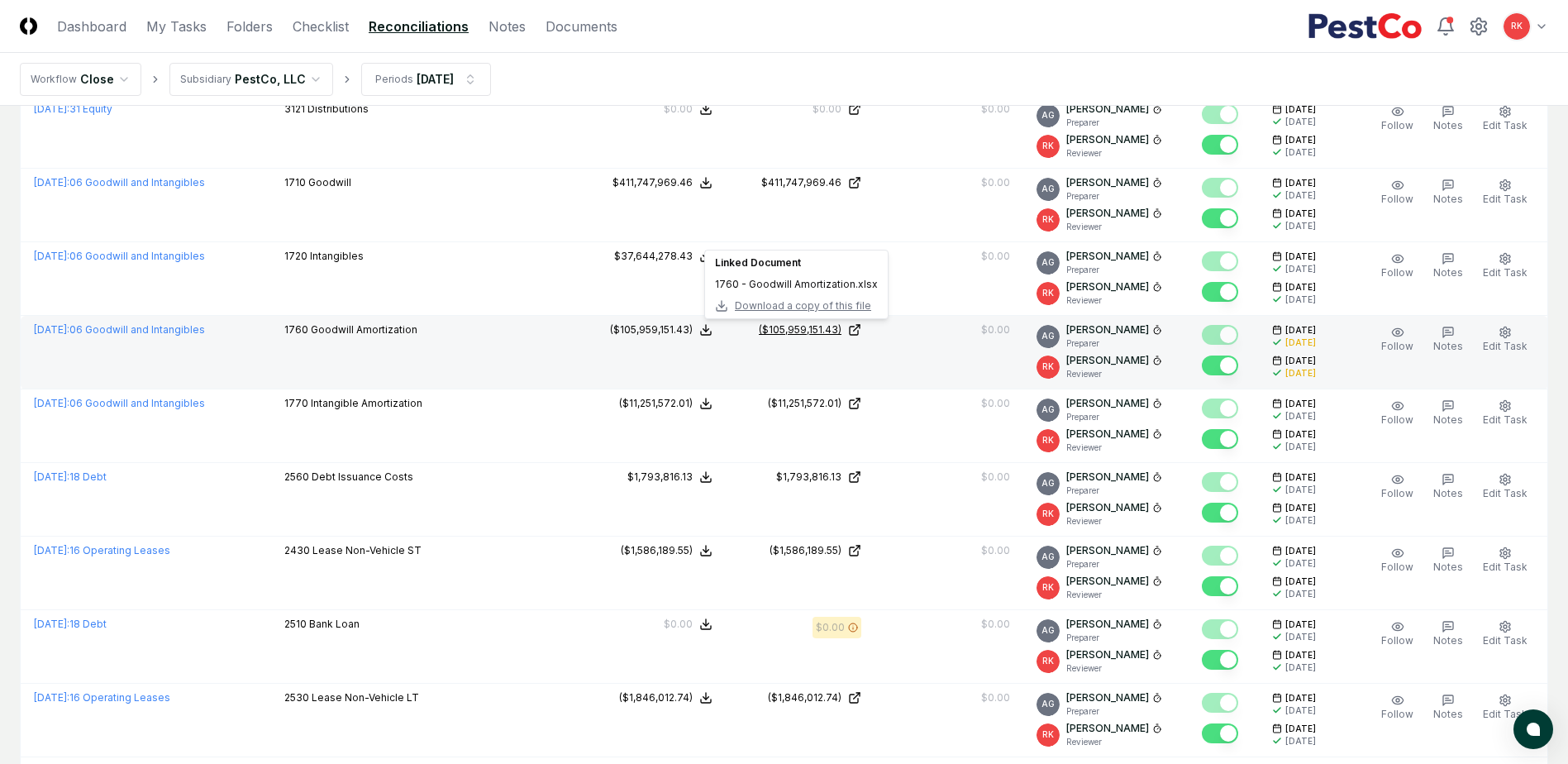
click at [775, 323] on div "($105,959,151.43)" at bounding box center [800, 330] width 82 height 15
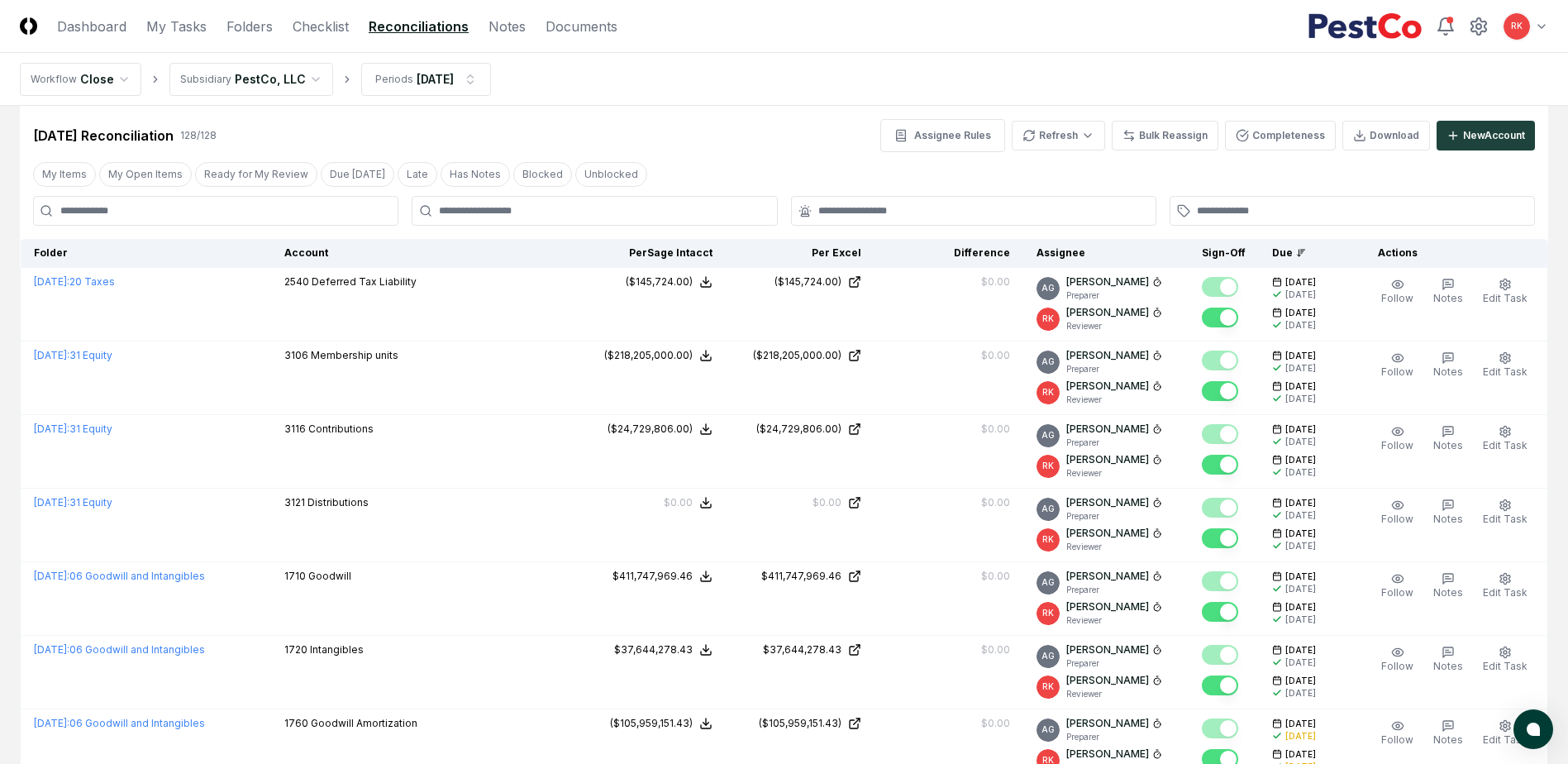
scroll to position [0, 0]
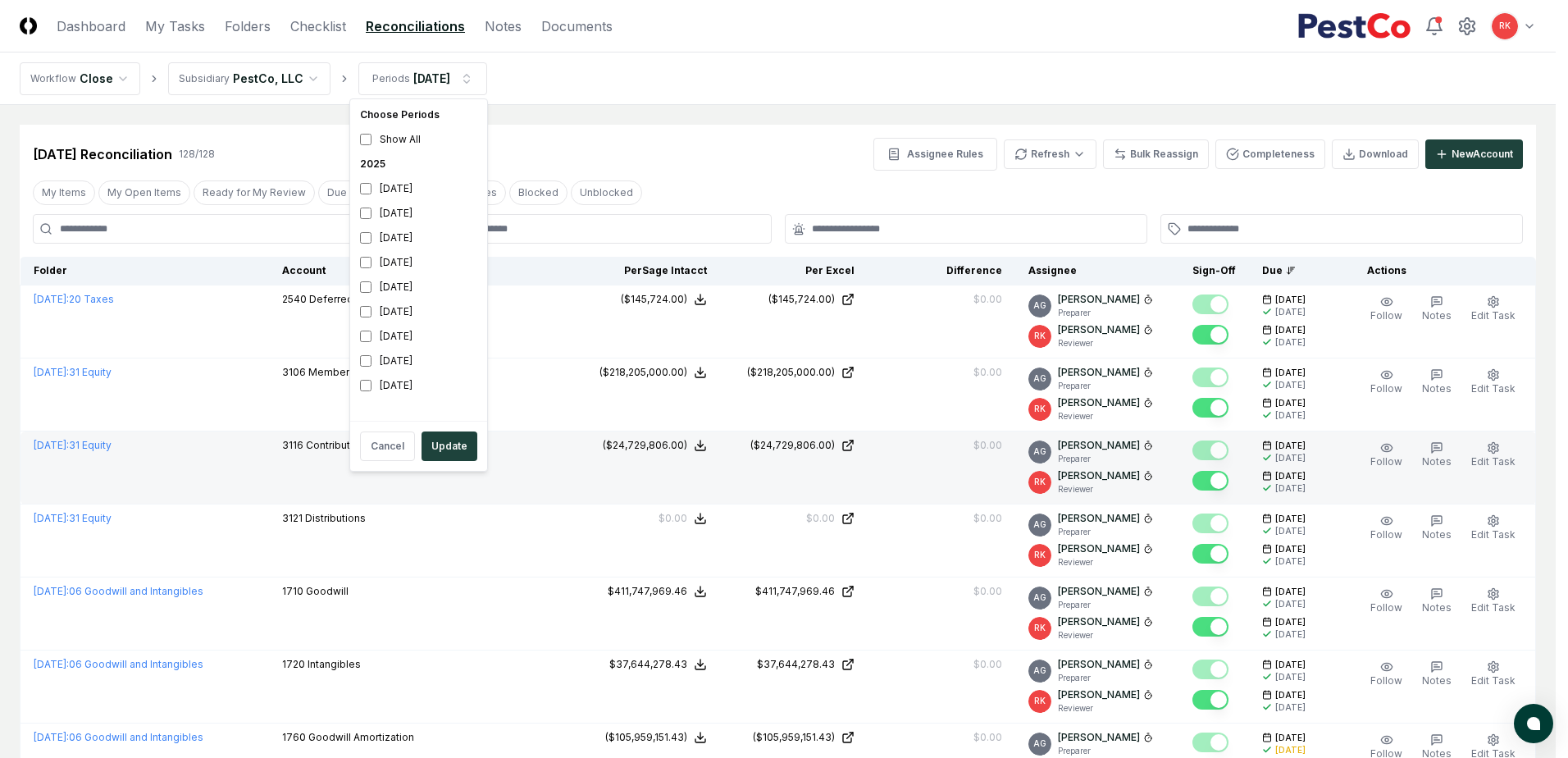
click at [453, 441] on button "Update" at bounding box center [448, 446] width 55 height 29
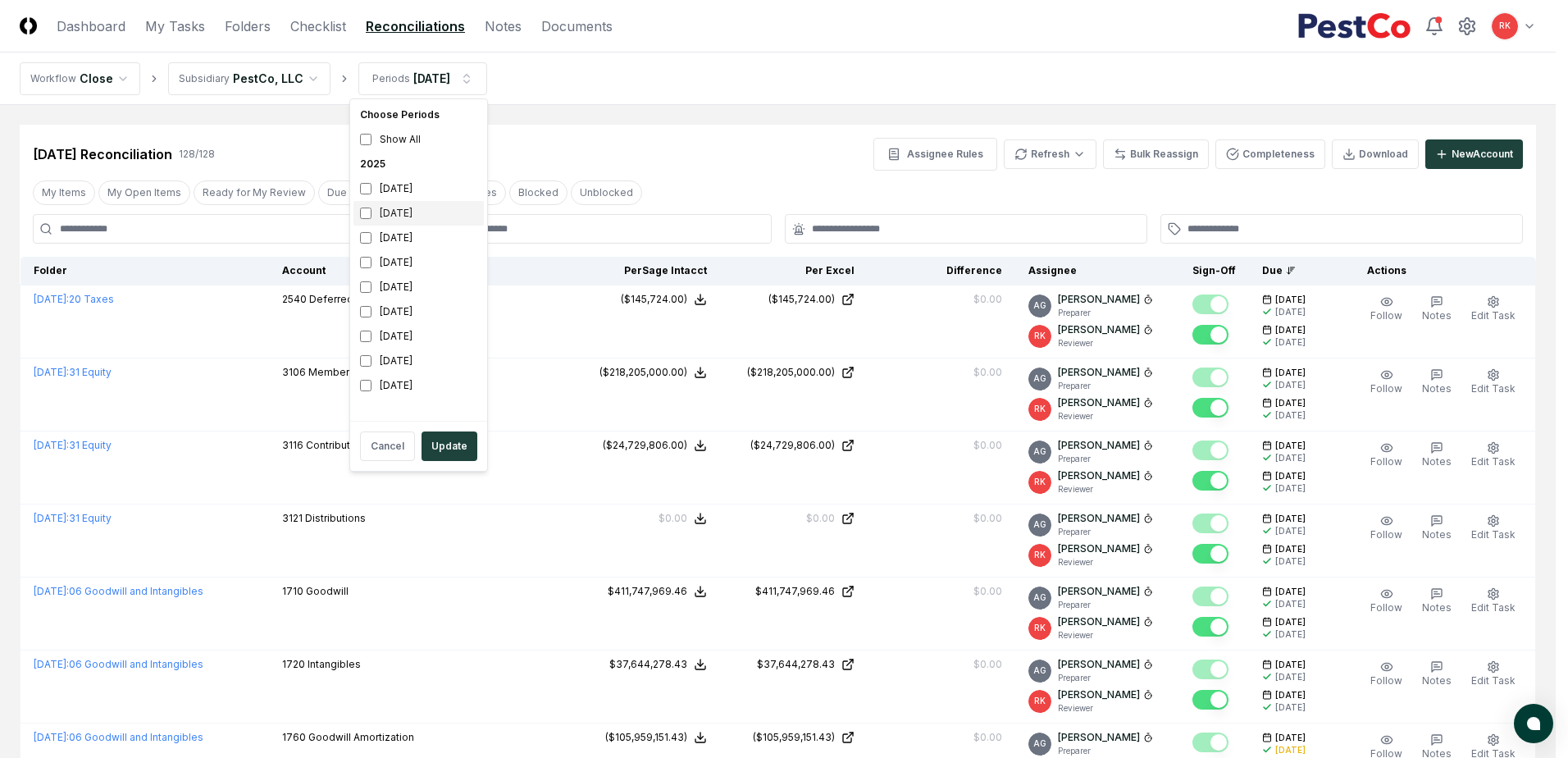
click at [372, 212] on div "August 2025" at bounding box center [418, 213] width 131 height 24
click at [390, 186] on div "[DATE]" at bounding box center [418, 189] width 131 height 24
click at [449, 448] on button "Update" at bounding box center [448, 446] width 55 height 29
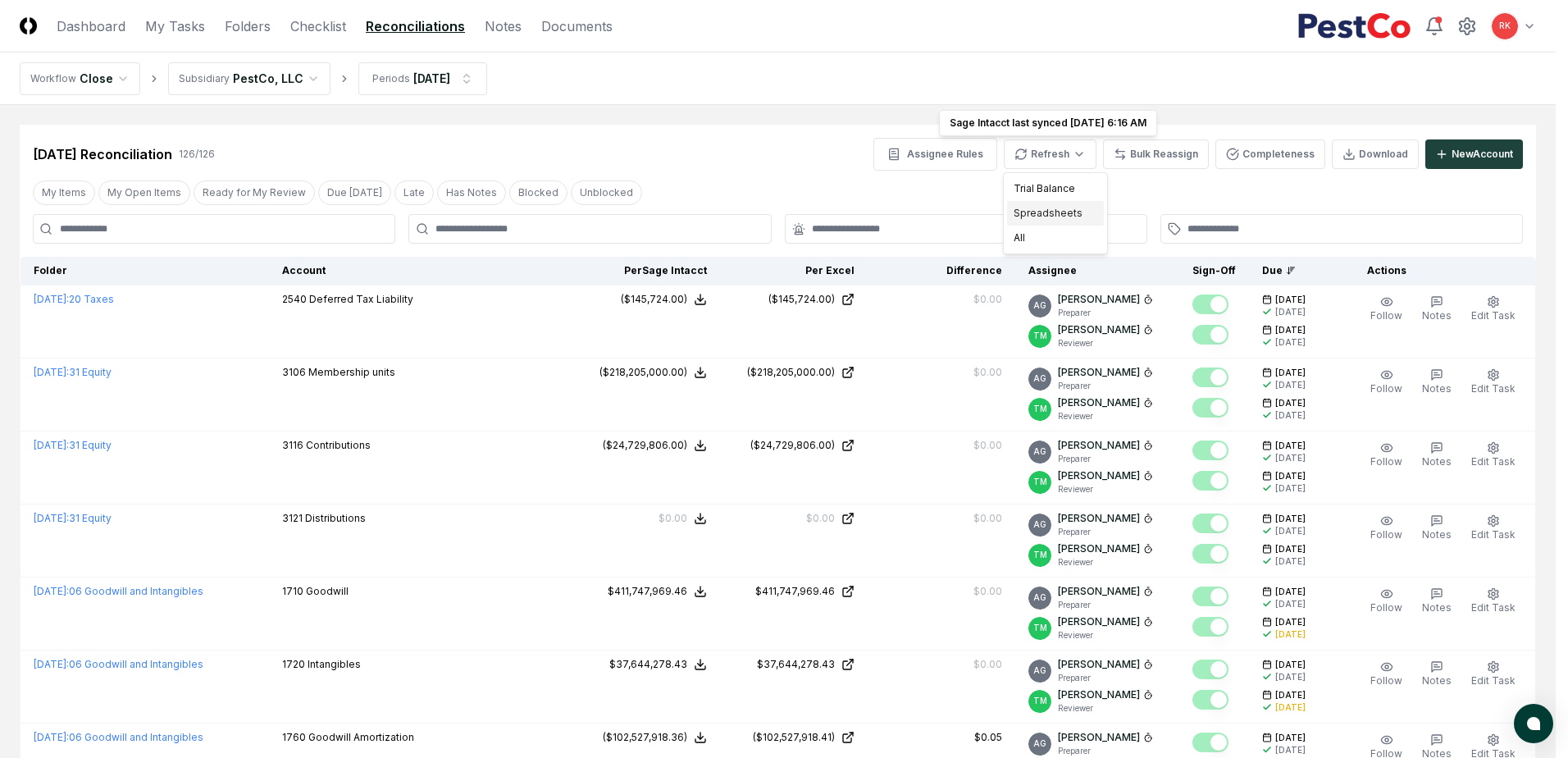
click at [1043, 215] on div "Spreadsheets" at bounding box center [1055, 213] width 97 height 24
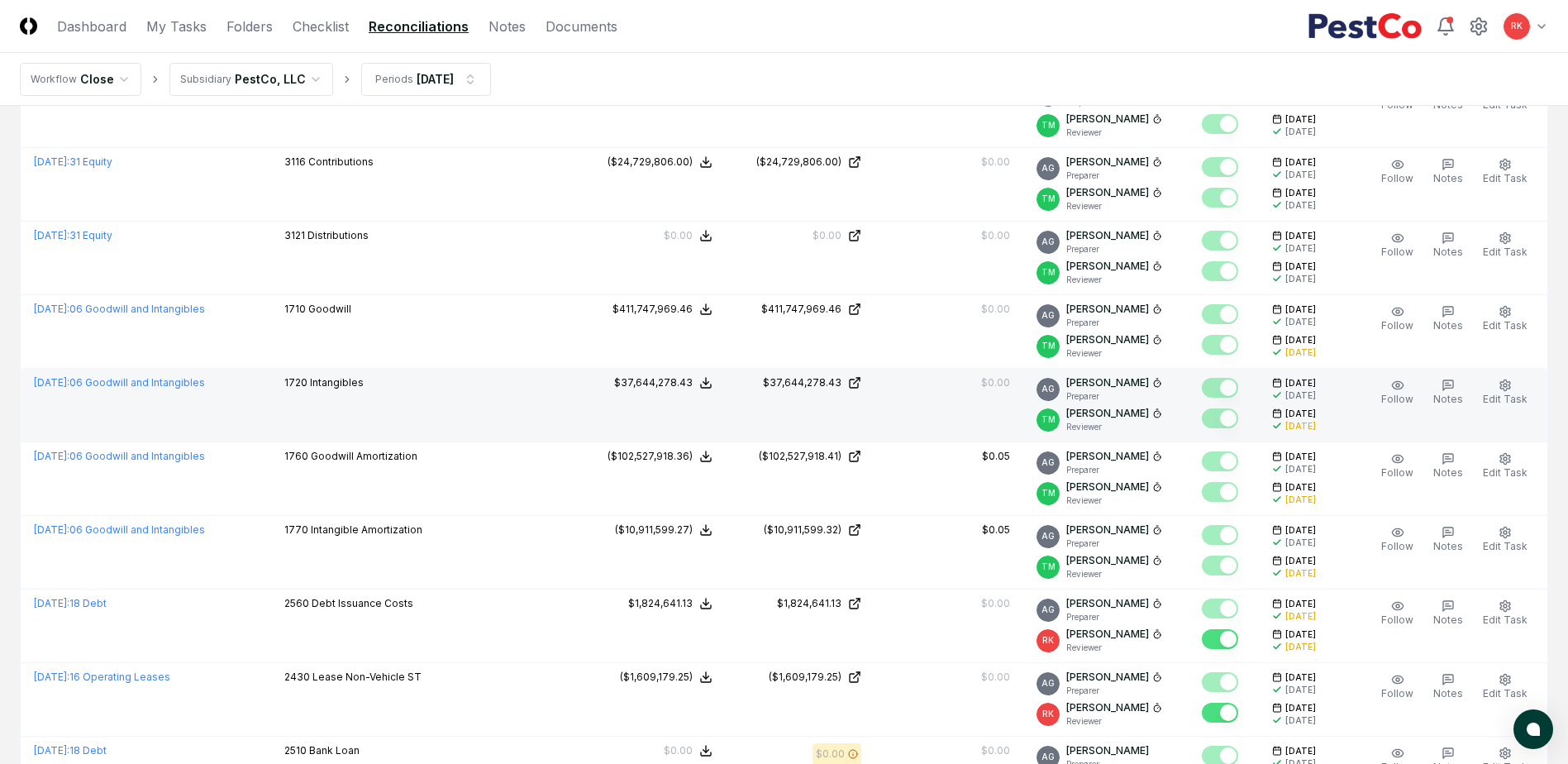
scroll to position [331, 0]
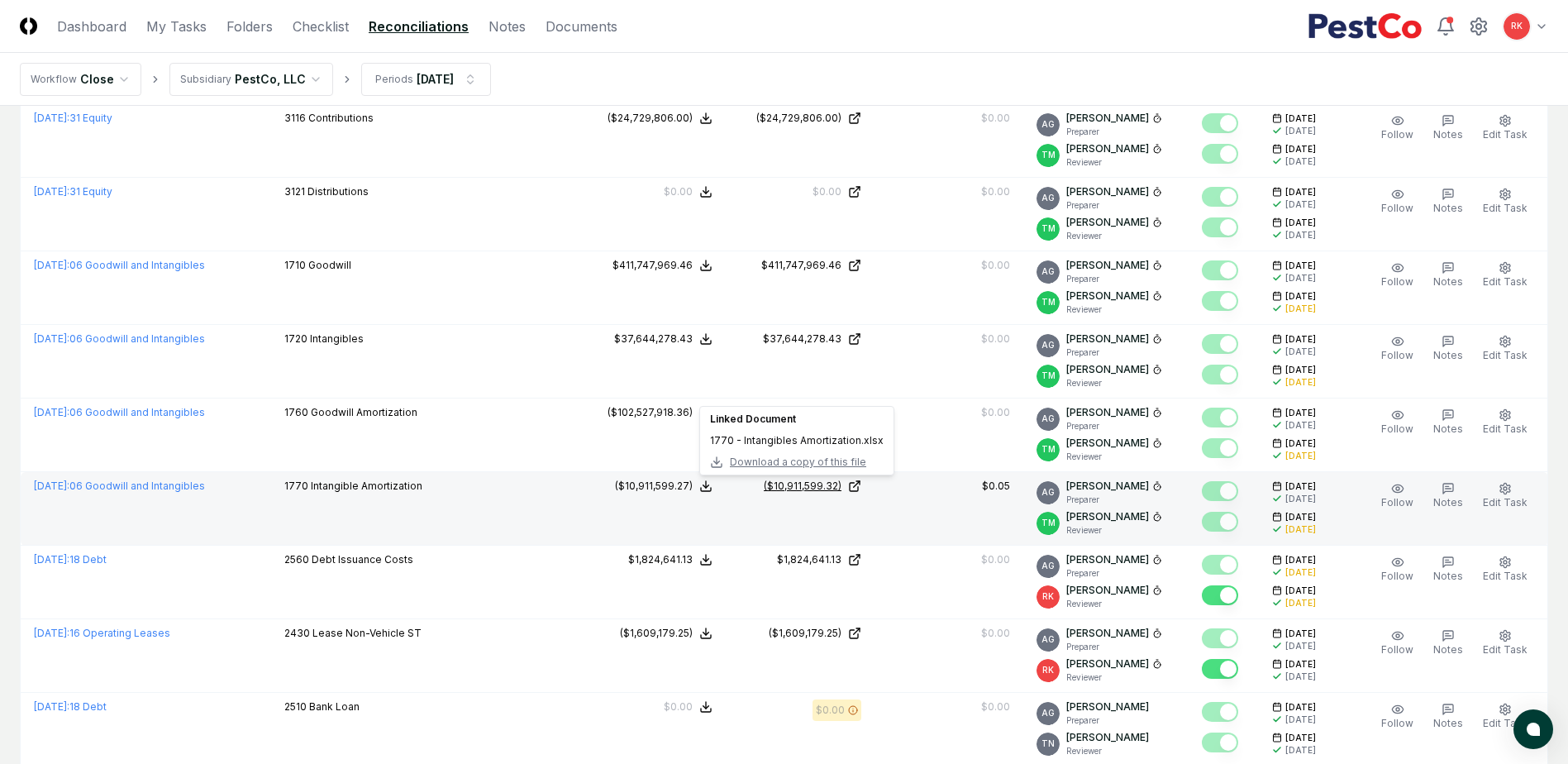
click at [794, 486] on div "($10,911,599.32)" at bounding box center [802, 486] width 78 height 15
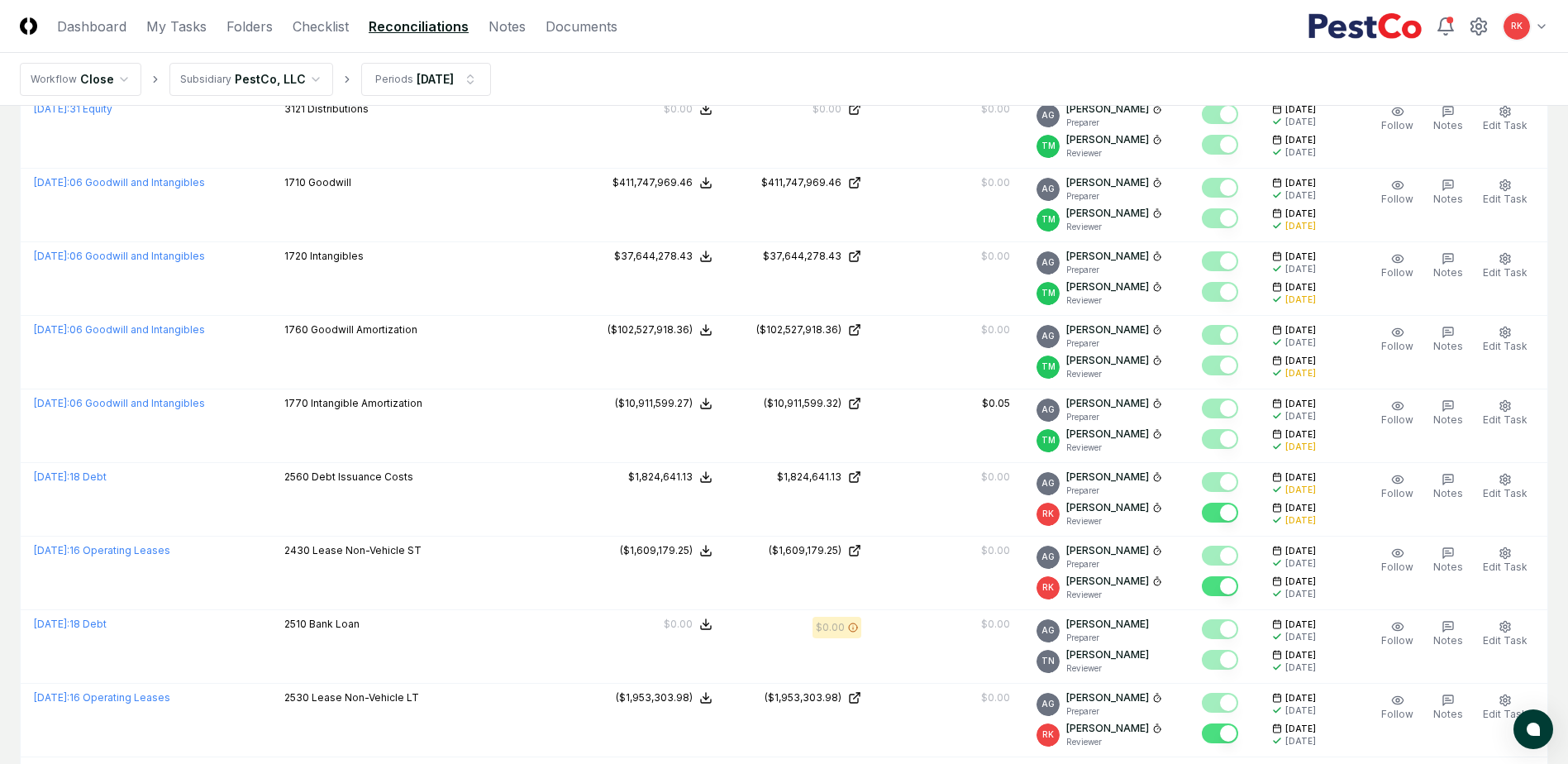
scroll to position [0, 0]
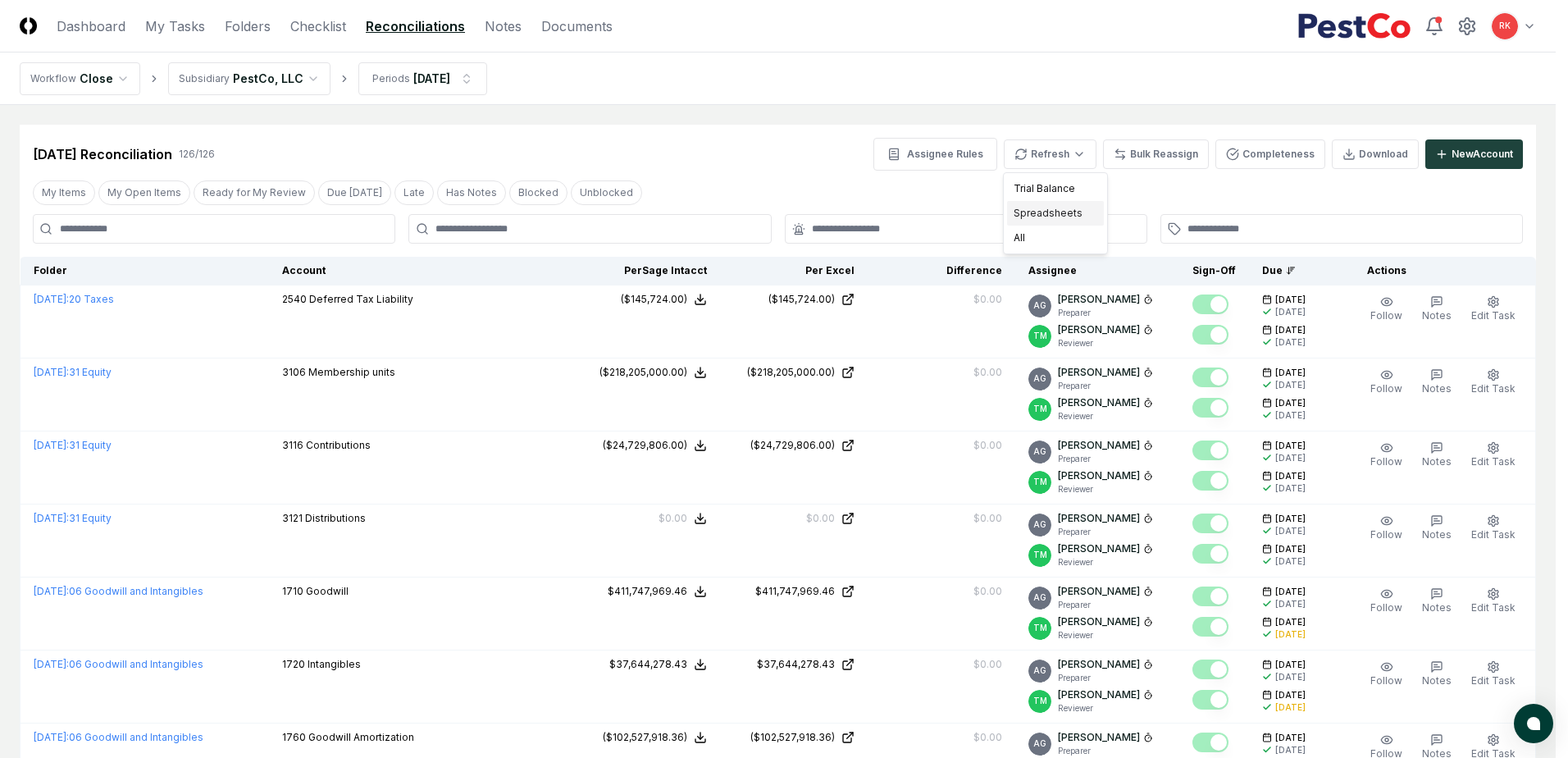
click at [1050, 212] on div "Spreadsheets" at bounding box center [1055, 213] width 97 height 24
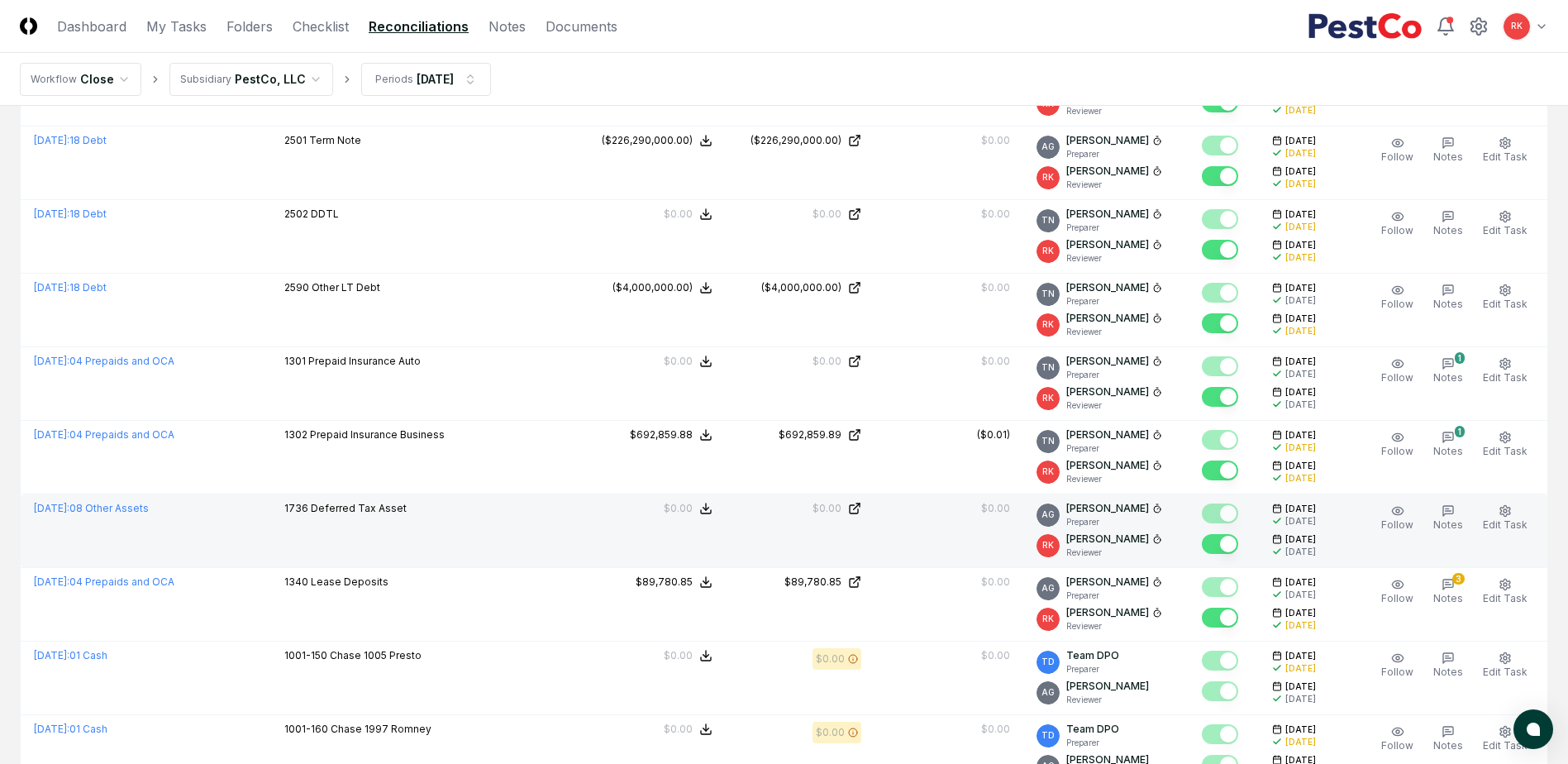
scroll to position [1488, 0]
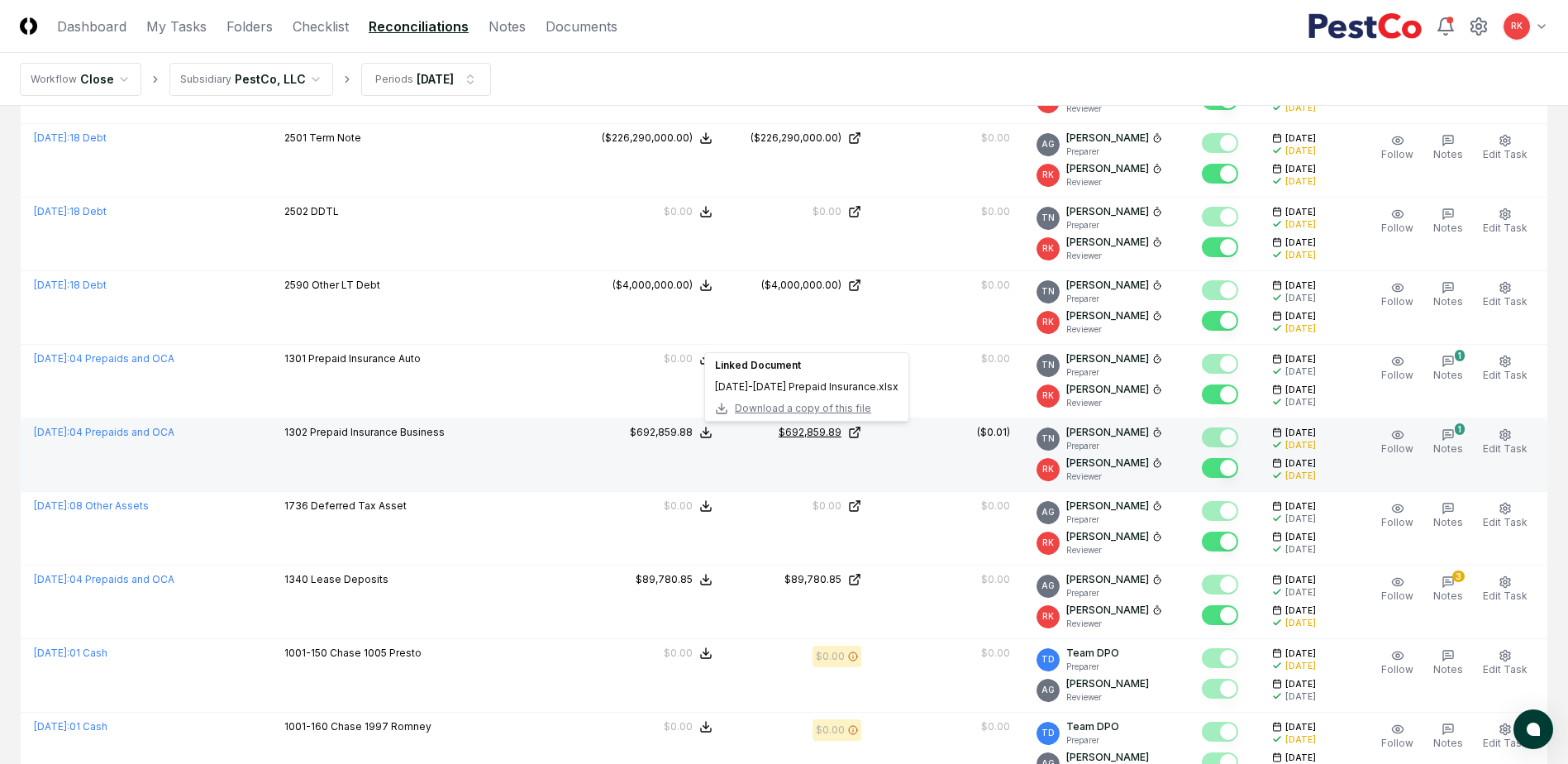
click at [829, 431] on div "$692,859.89" at bounding box center [810, 432] width 63 height 15
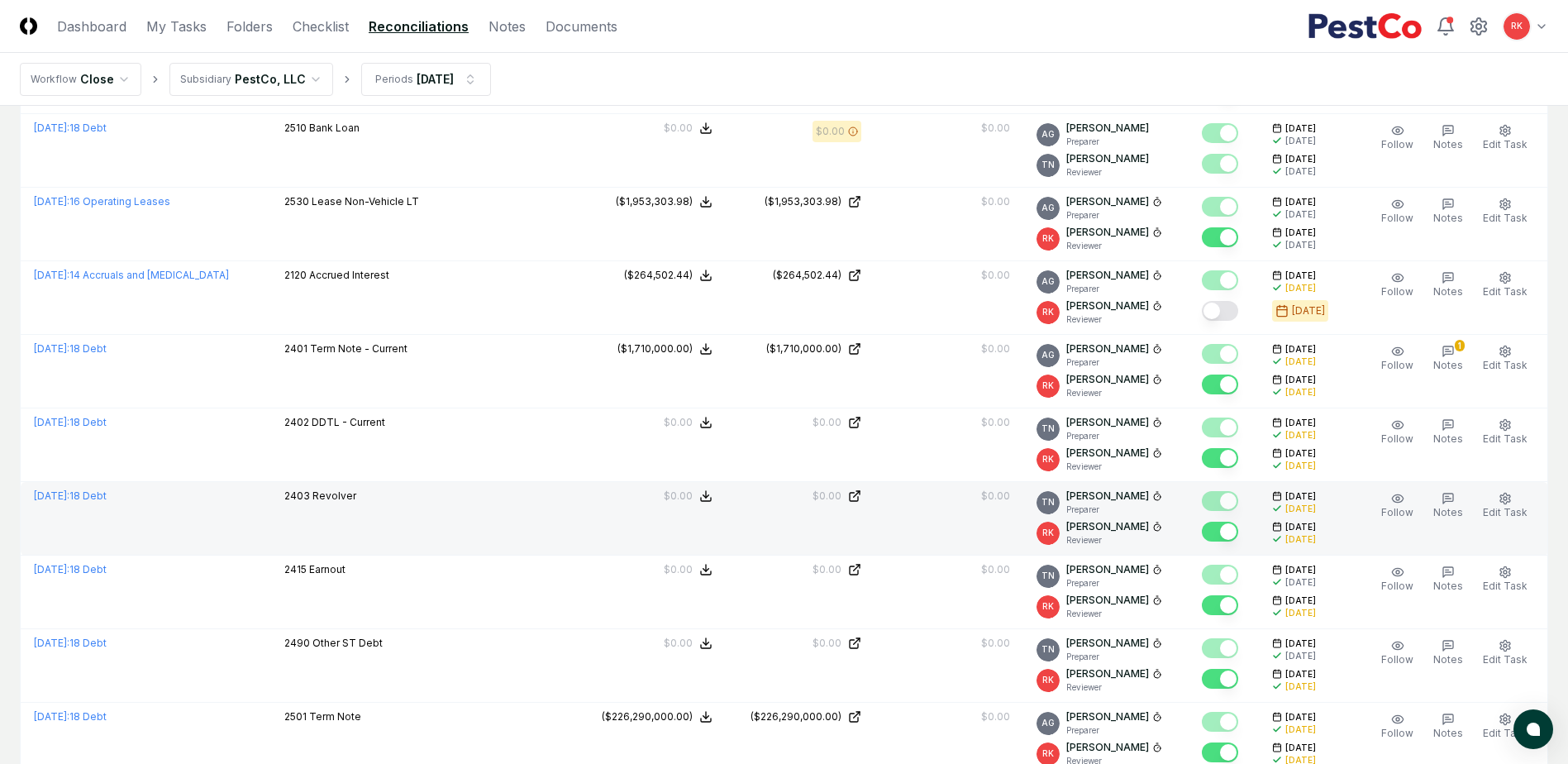
scroll to position [413, 0]
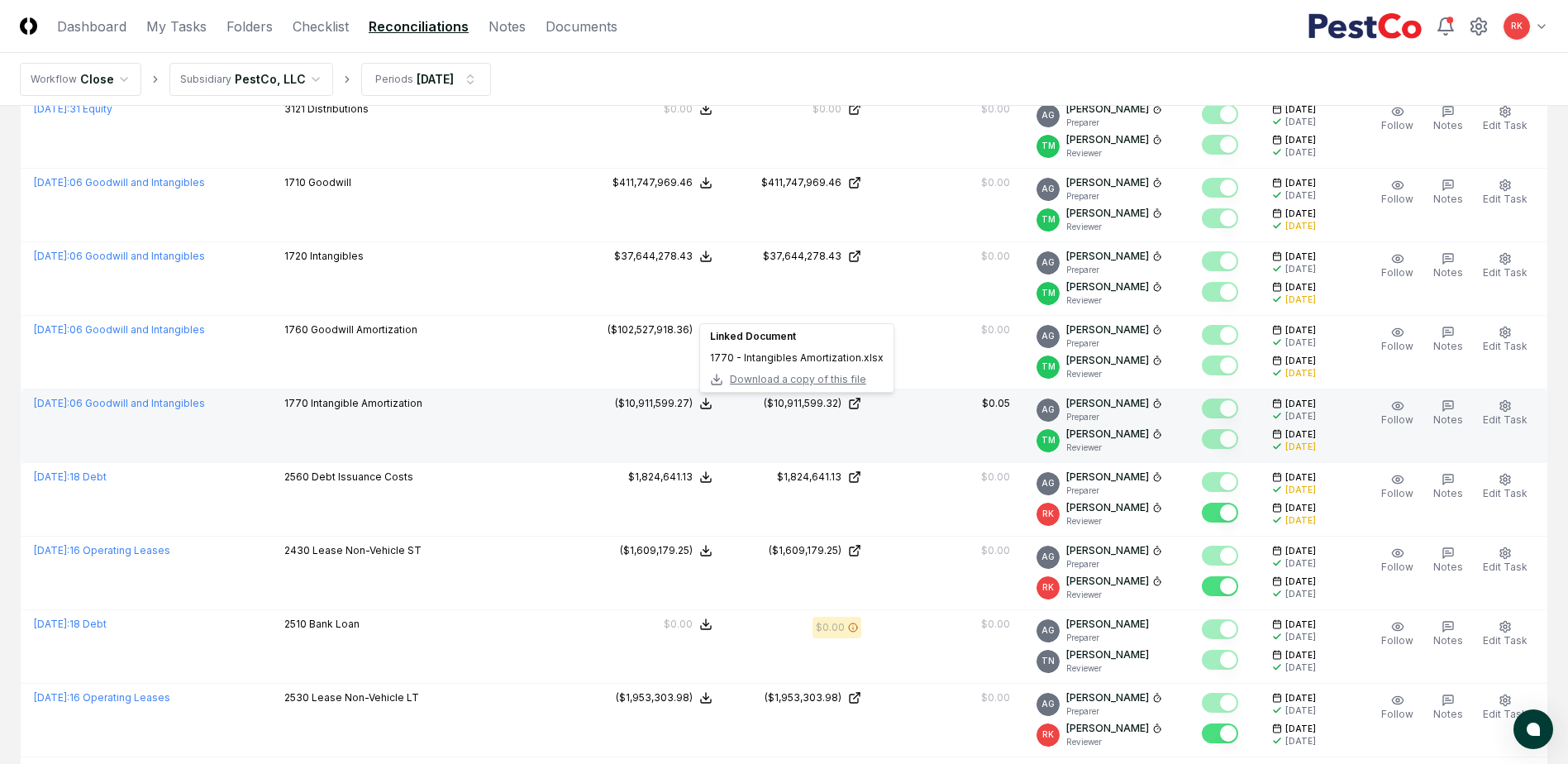
click at [814, 393] on td "($10,911,599.32) Linked Document 1770 - Intangibles Amortization.xlsx Download …" at bounding box center [800, 427] width 149 height 74
click at [802, 398] on div "($10,911,599.32)" at bounding box center [802, 404] width 78 height 15
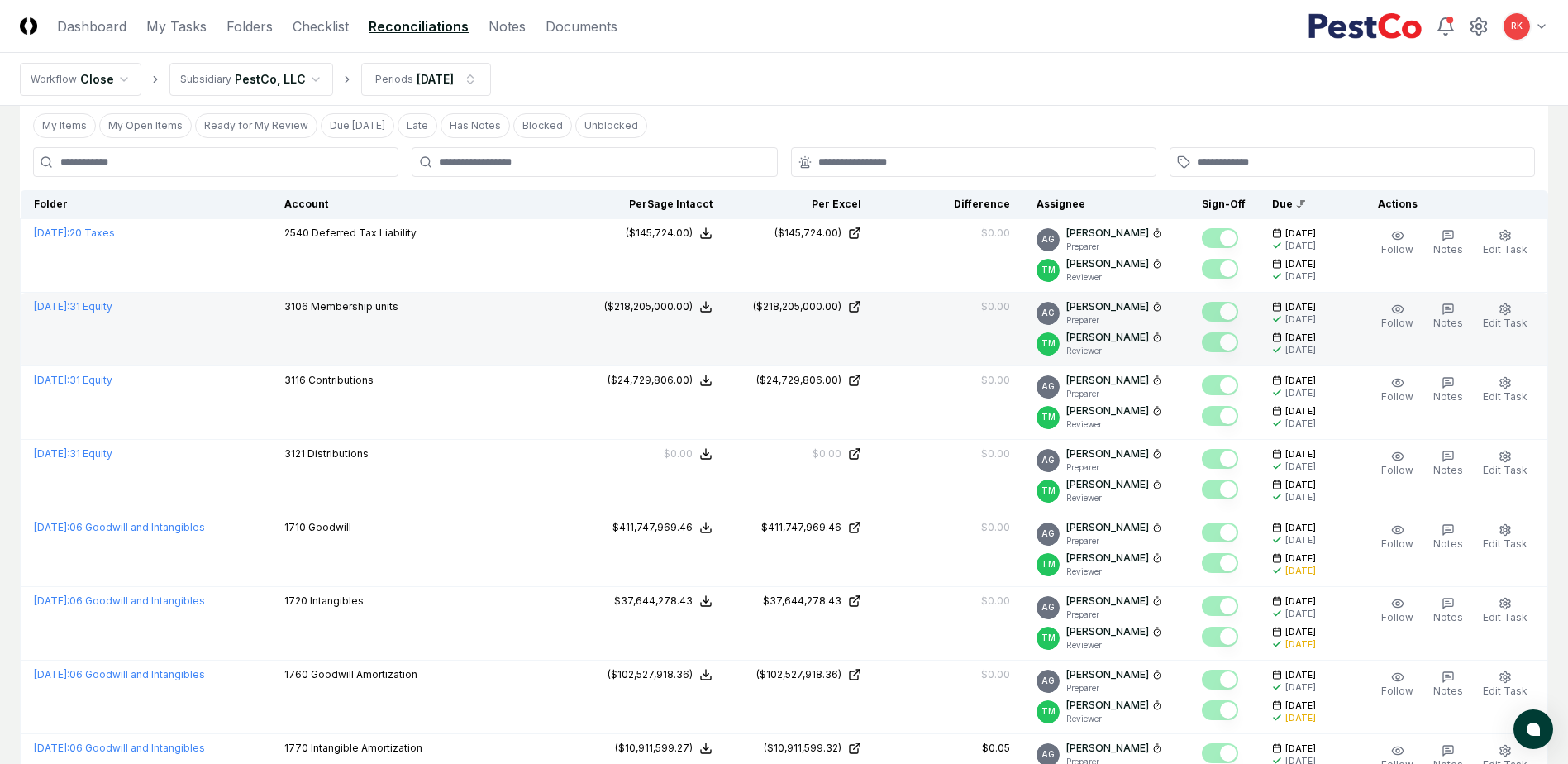
scroll to position [0, 0]
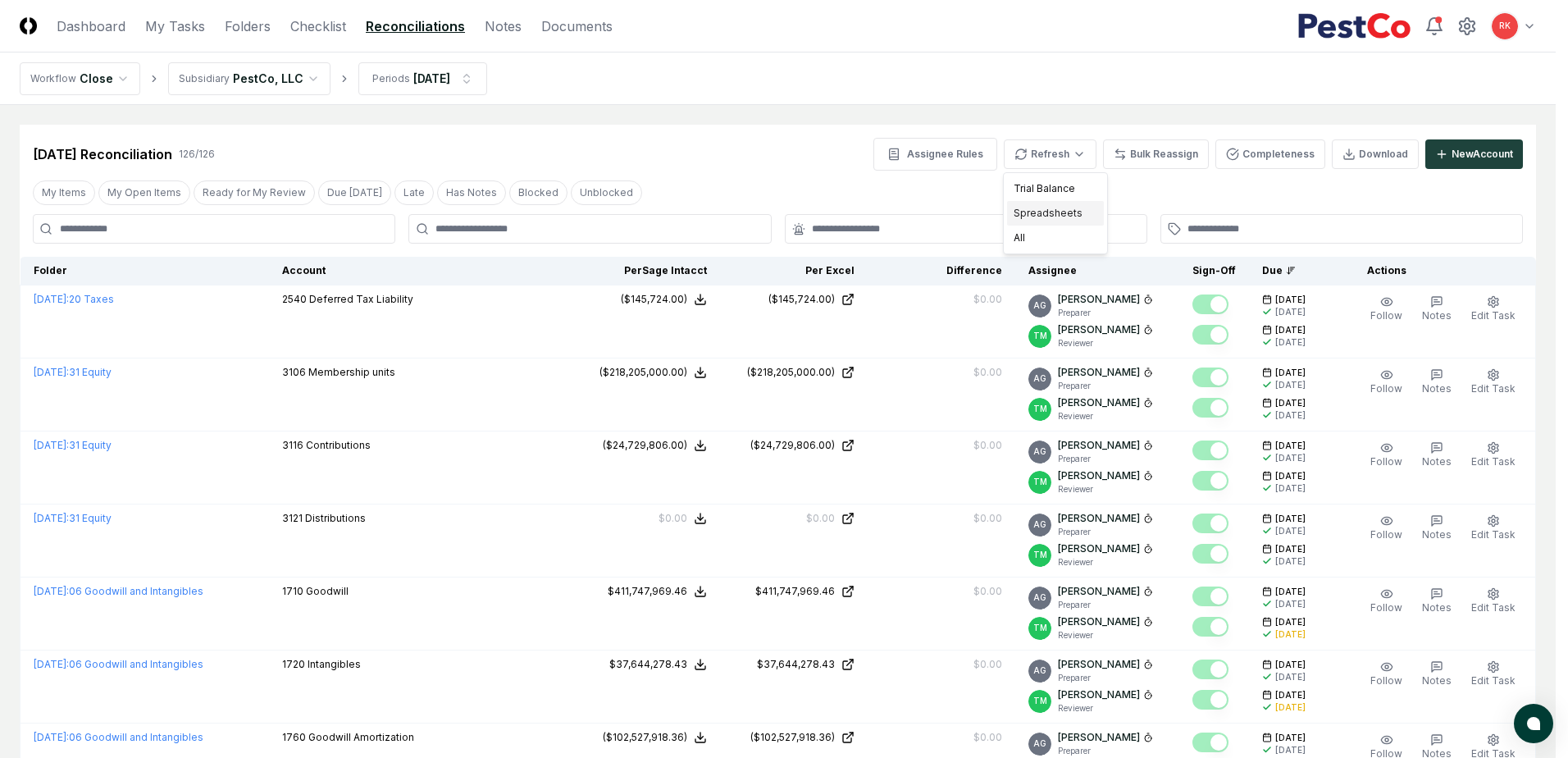
click at [1058, 208] on div "Spreadsheets" at bounding box center [1055, 213] width 97 height 24
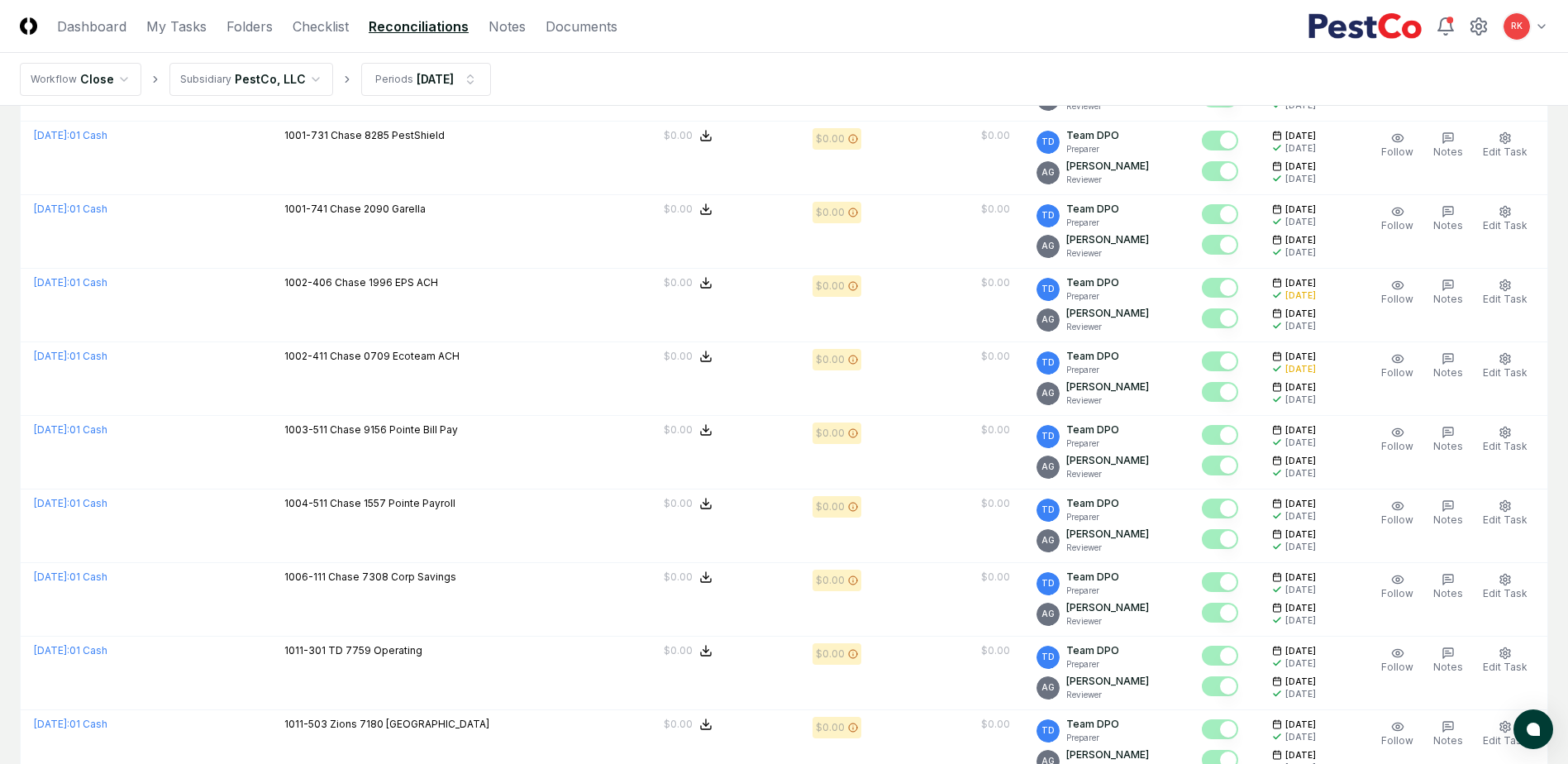
scroll to position [3356, 0]
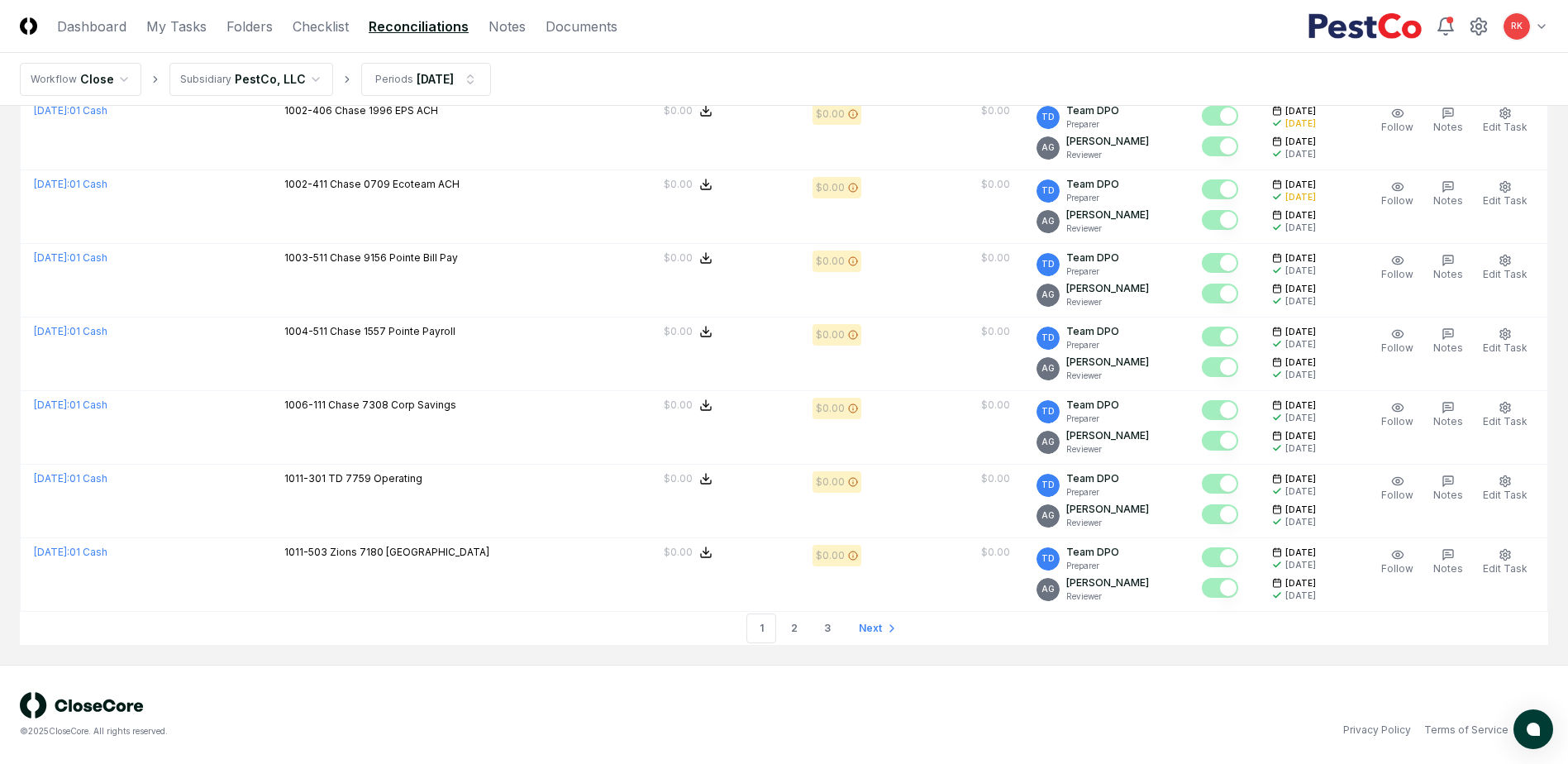
drag, startPoint x: 793, startPoint y: 628, endPoint x: 1388, endPoint y: 618, distance: 595.1
click at [793, 628] on link "2" at bounding box center [794, 628] width 29 height 29
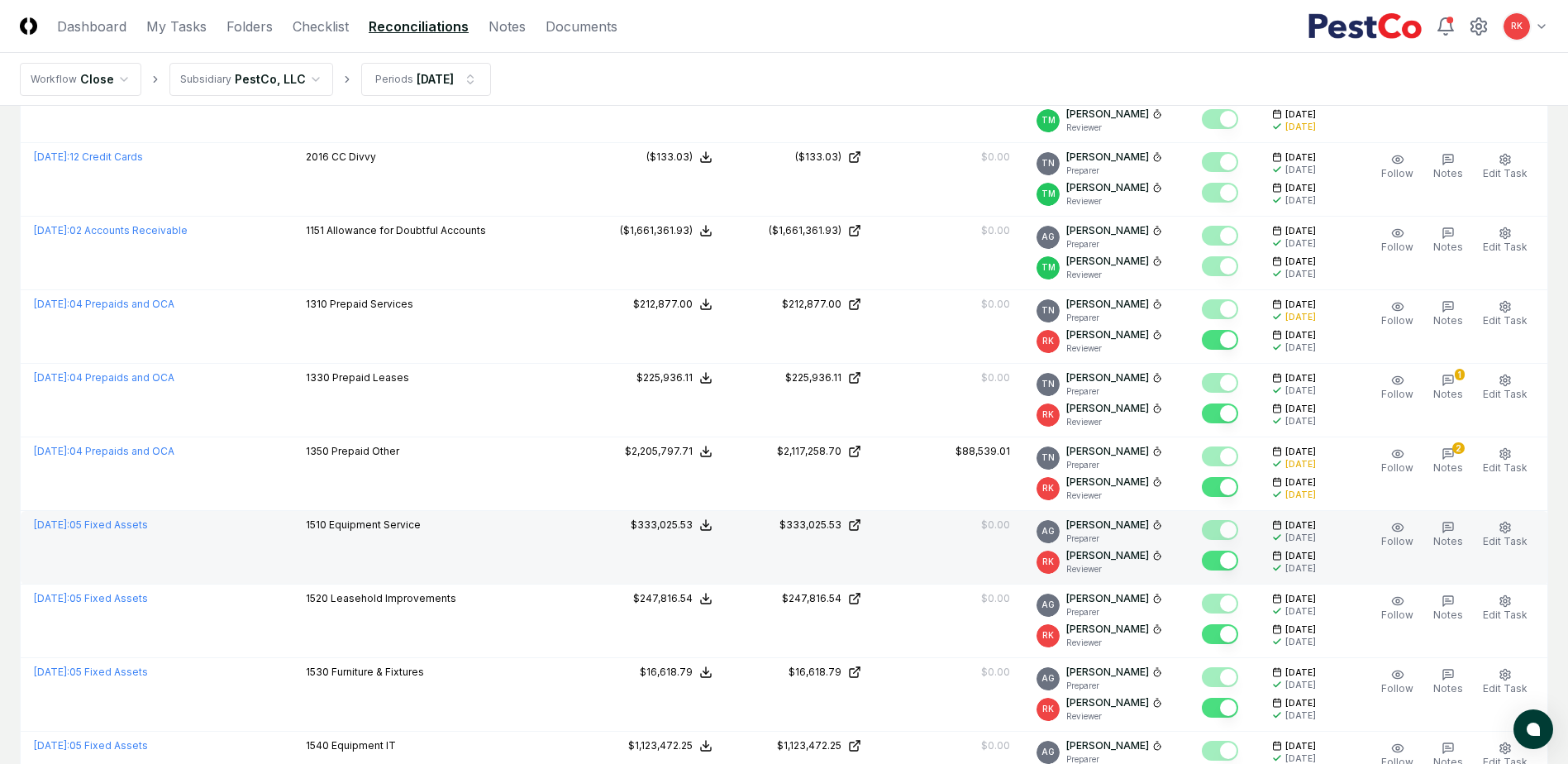
scroll to position [2067, 0]
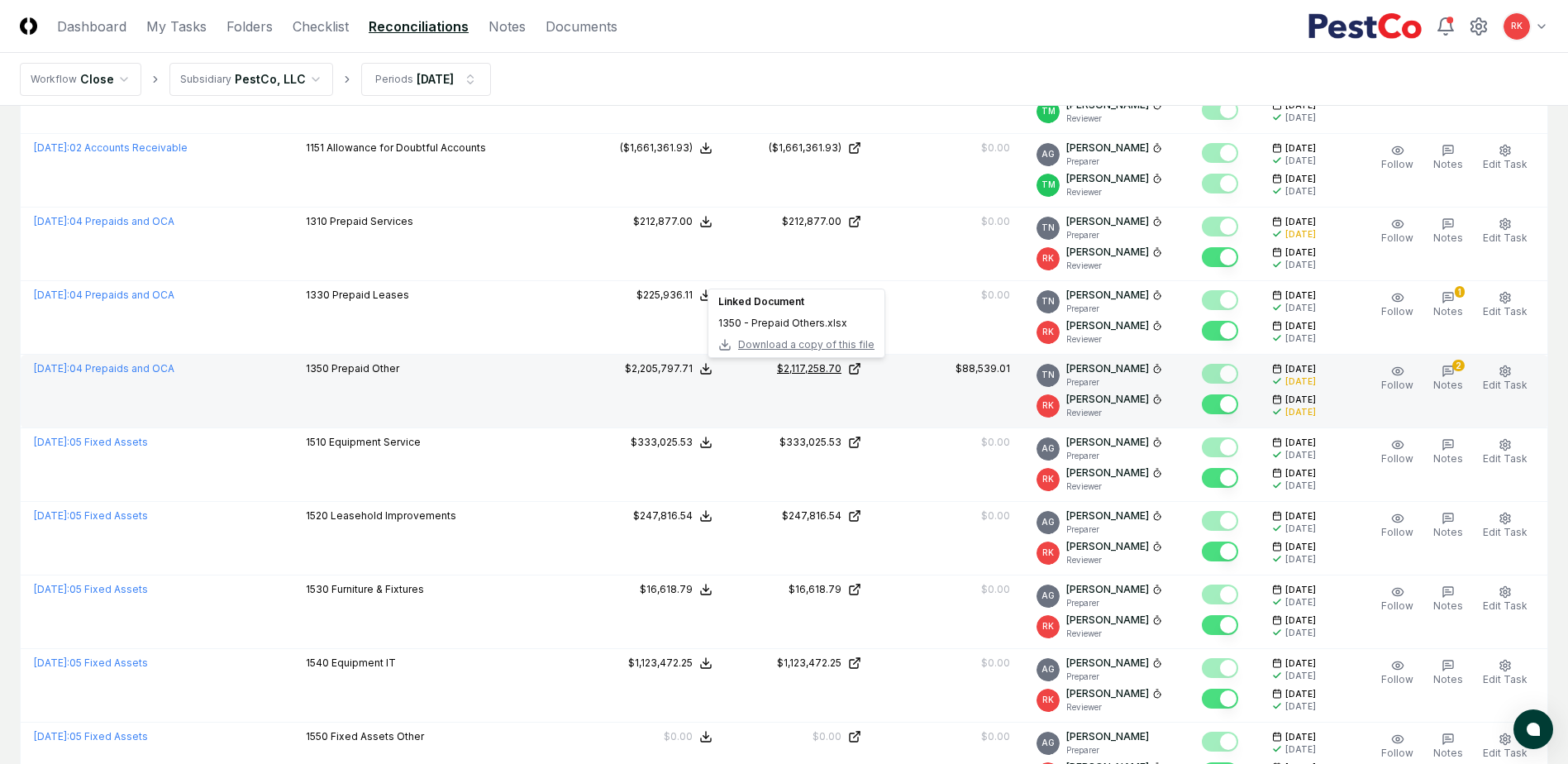
click at [810, 368] on div "$2,117,258.70" at bounding box center [809, 369] width 64 height 15
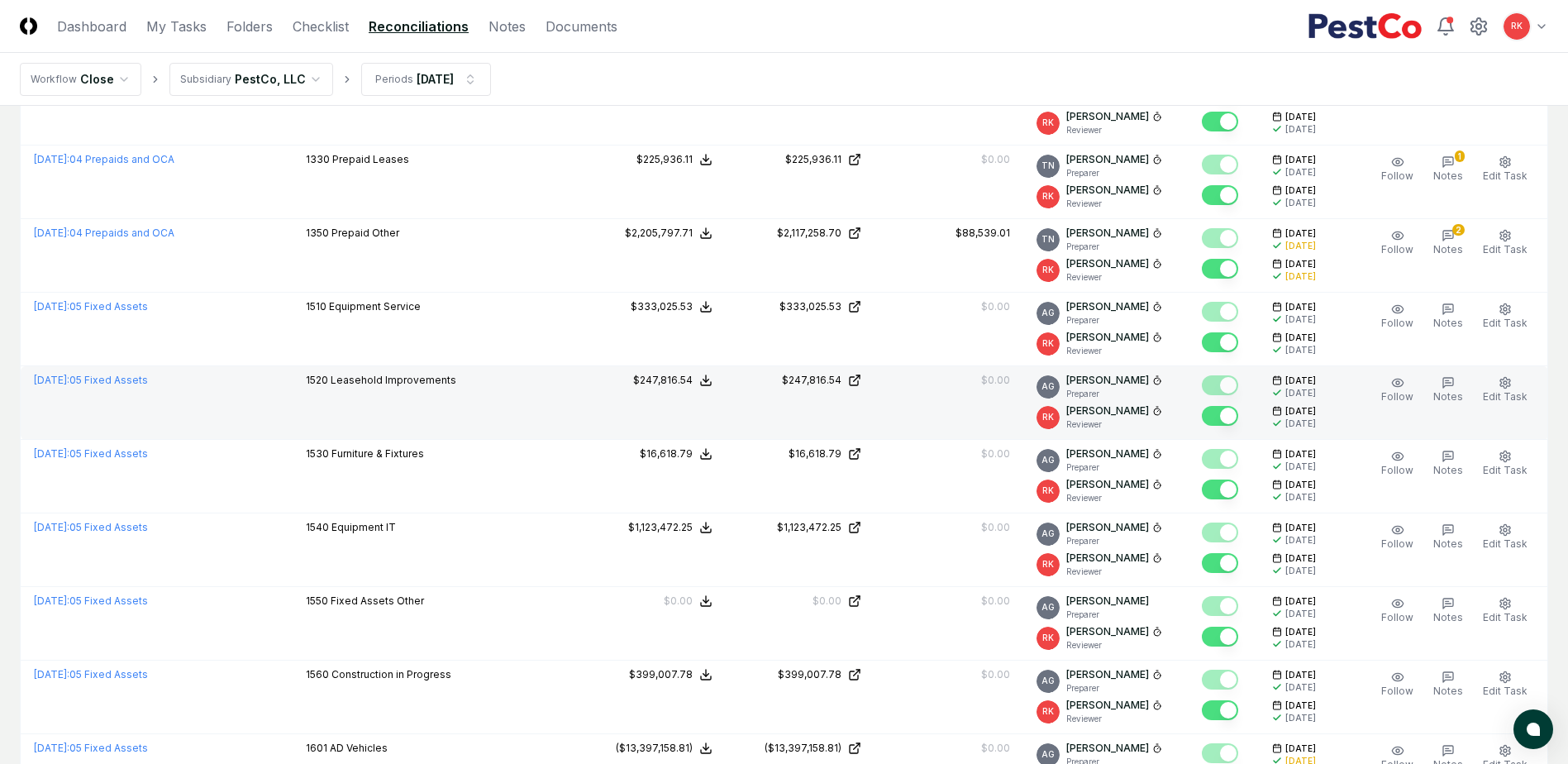
scroll to position [3356, 0]
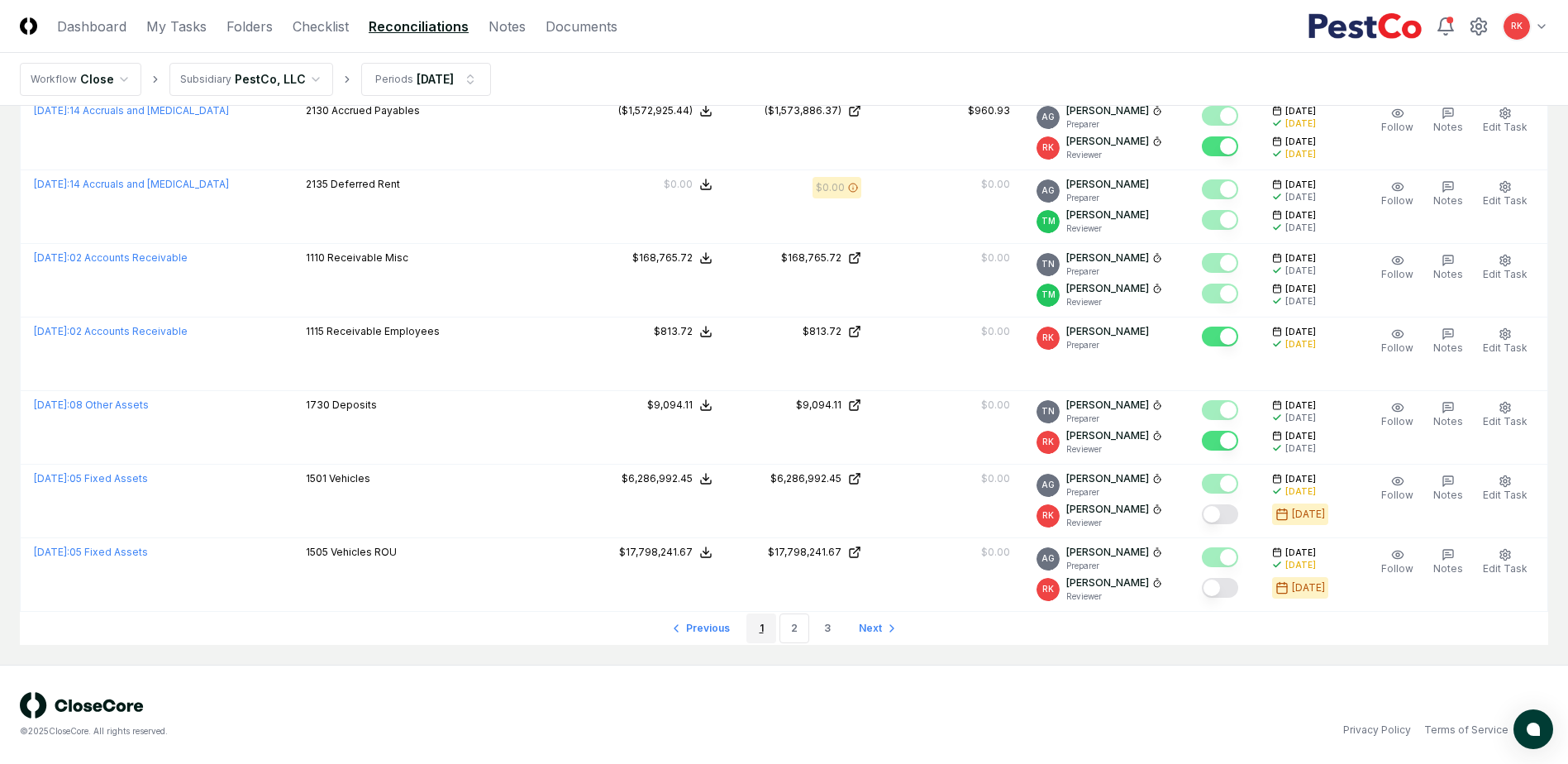
click at [762, 631] on link "1" at bounding box center [761, 628] width 29 height 29
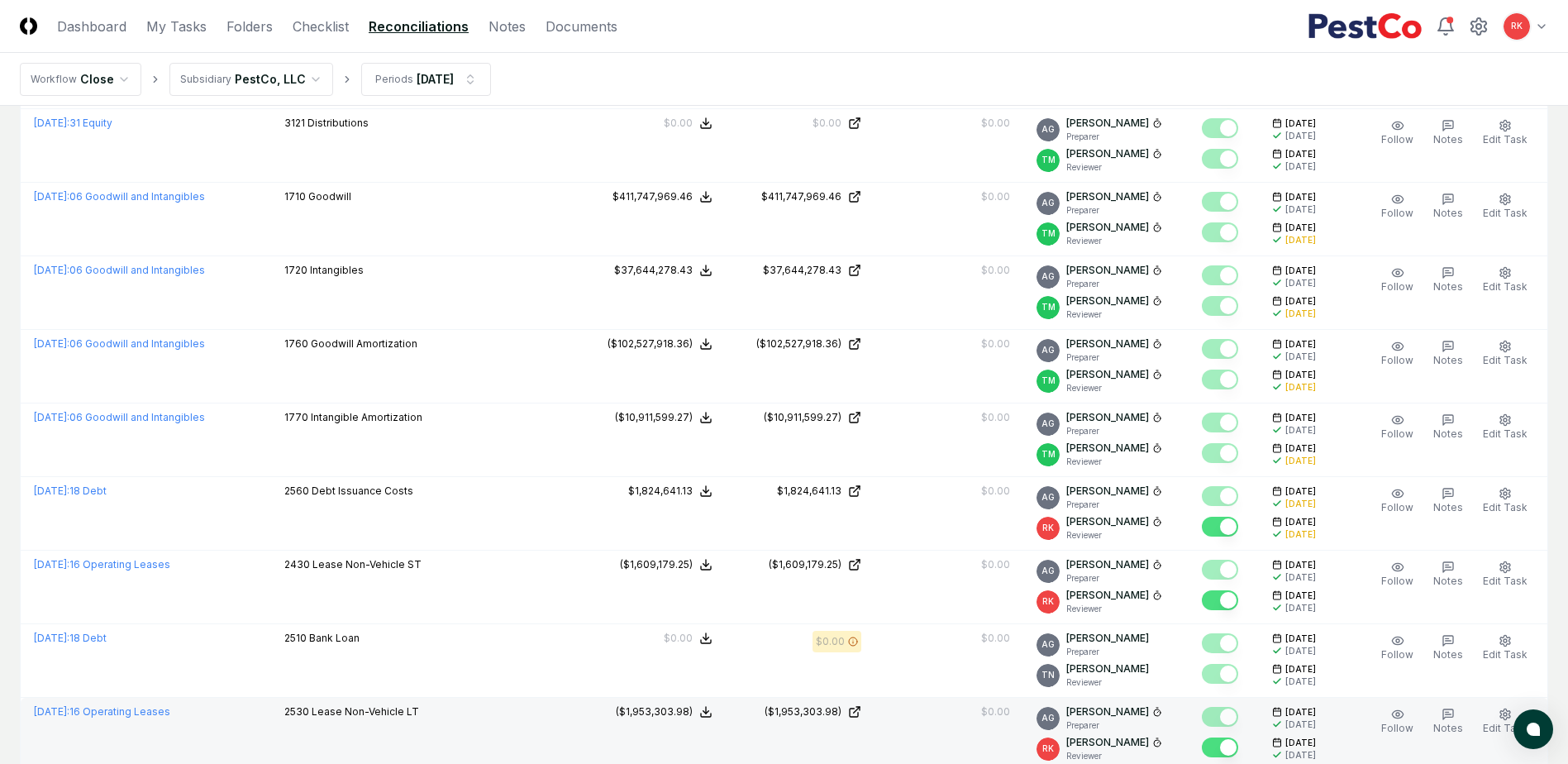
scroll to position [379, 0]
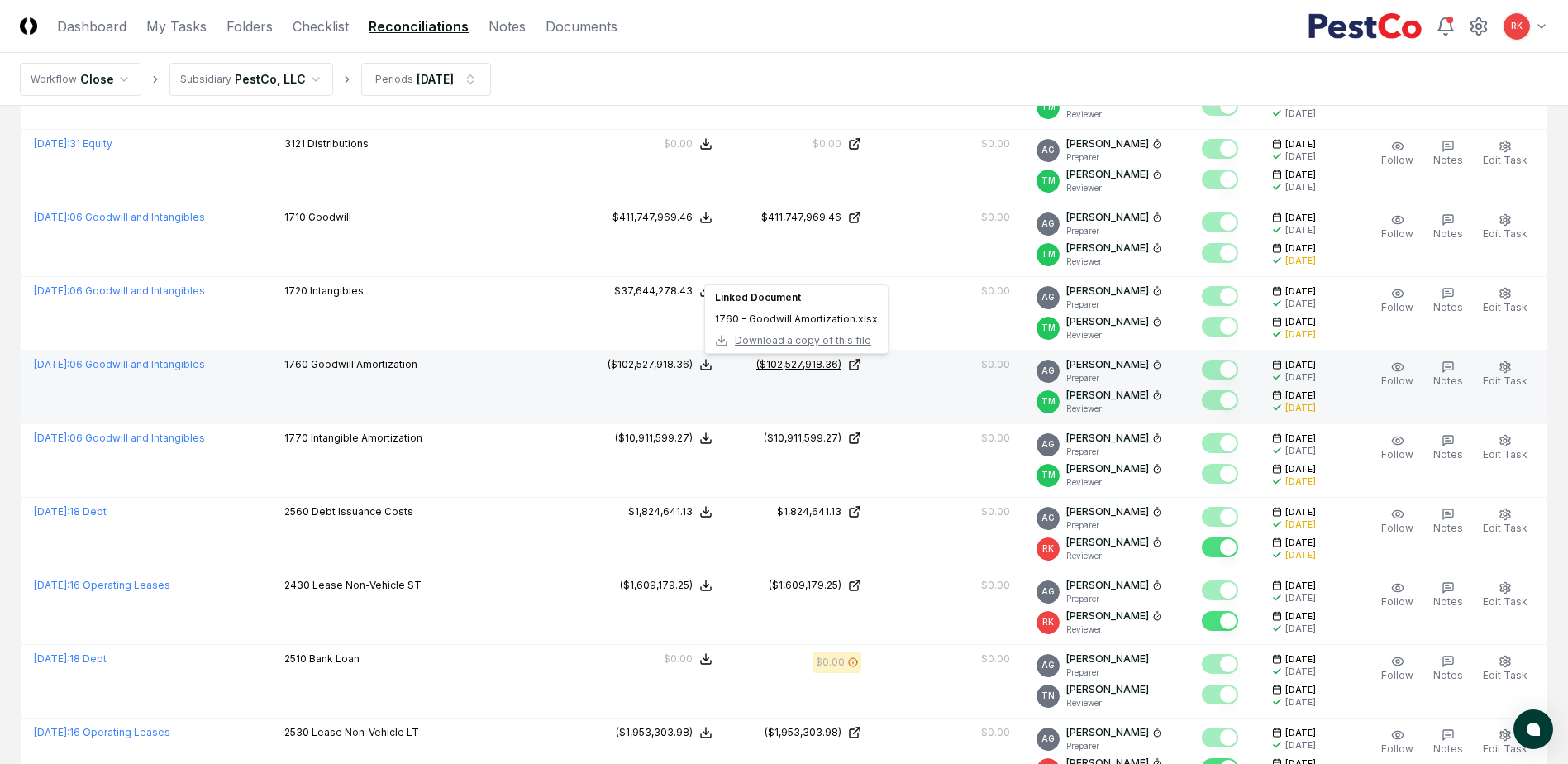
click at [759, 366] on div "($102,527,918.36)" at bounding box center [799, 365] width 85 height 15
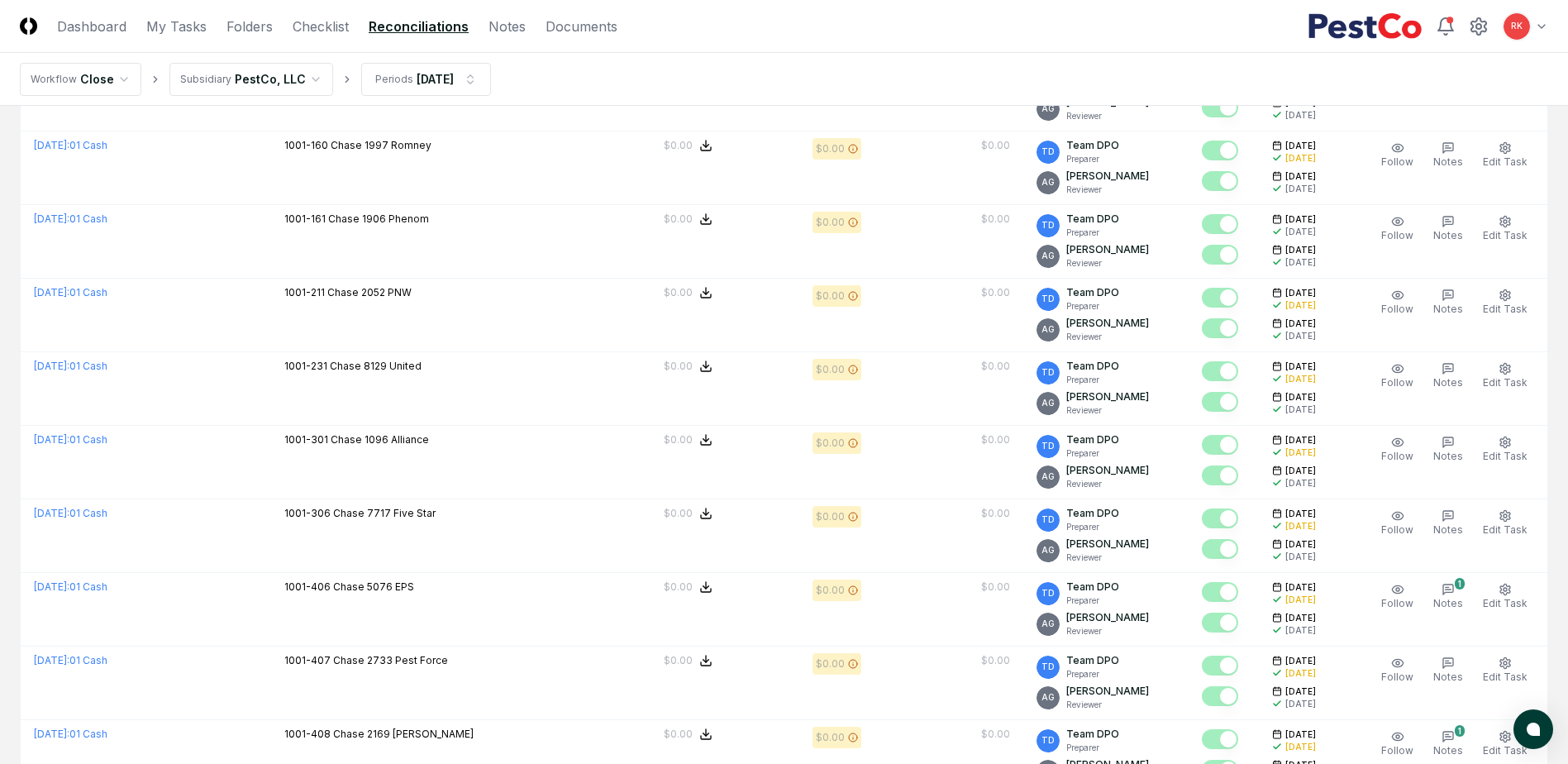
scroll to position [3356, 0]
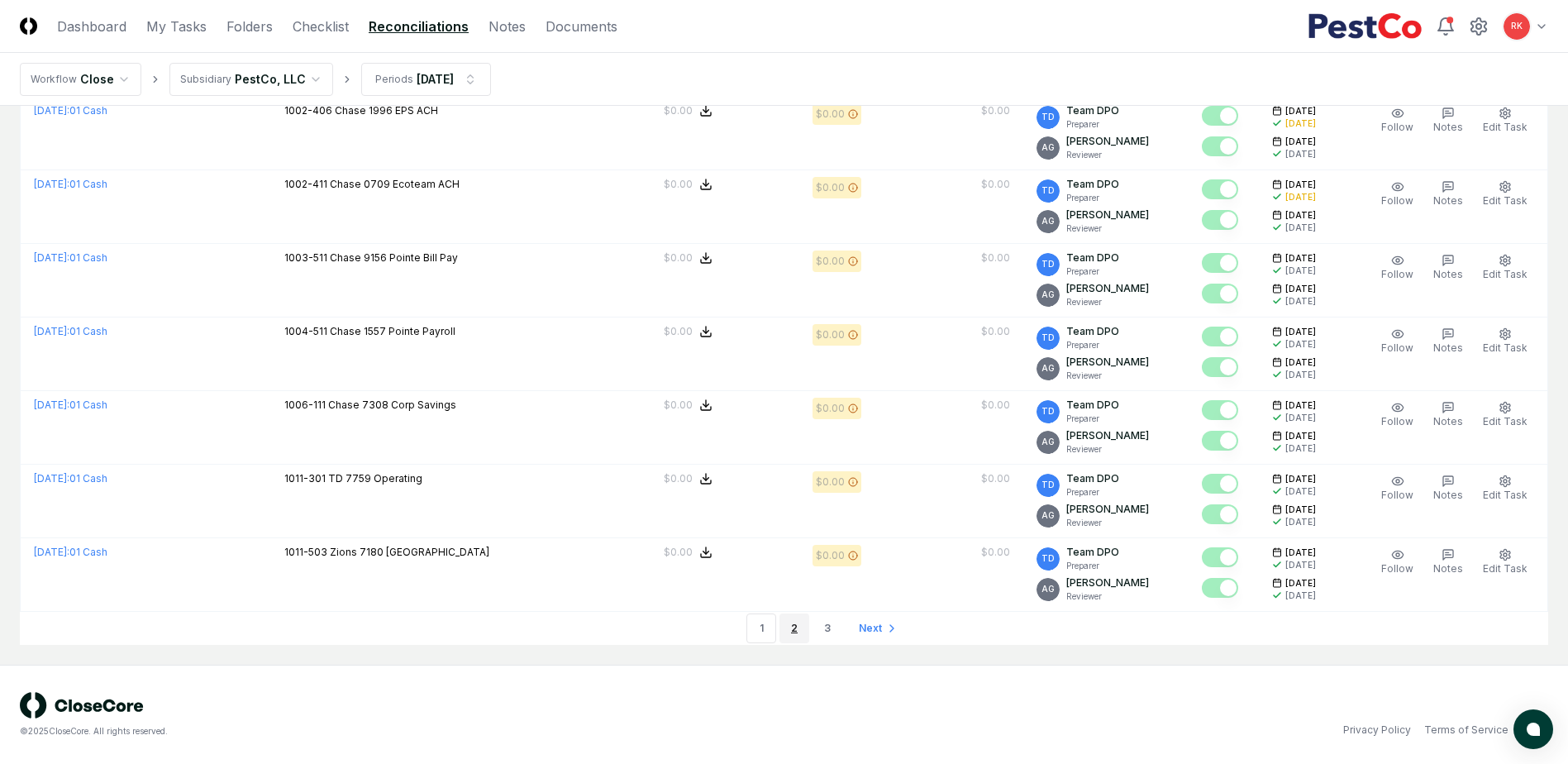
click at [795, 627] on link "2" at bounding box center [794, 628] width 29 height 29
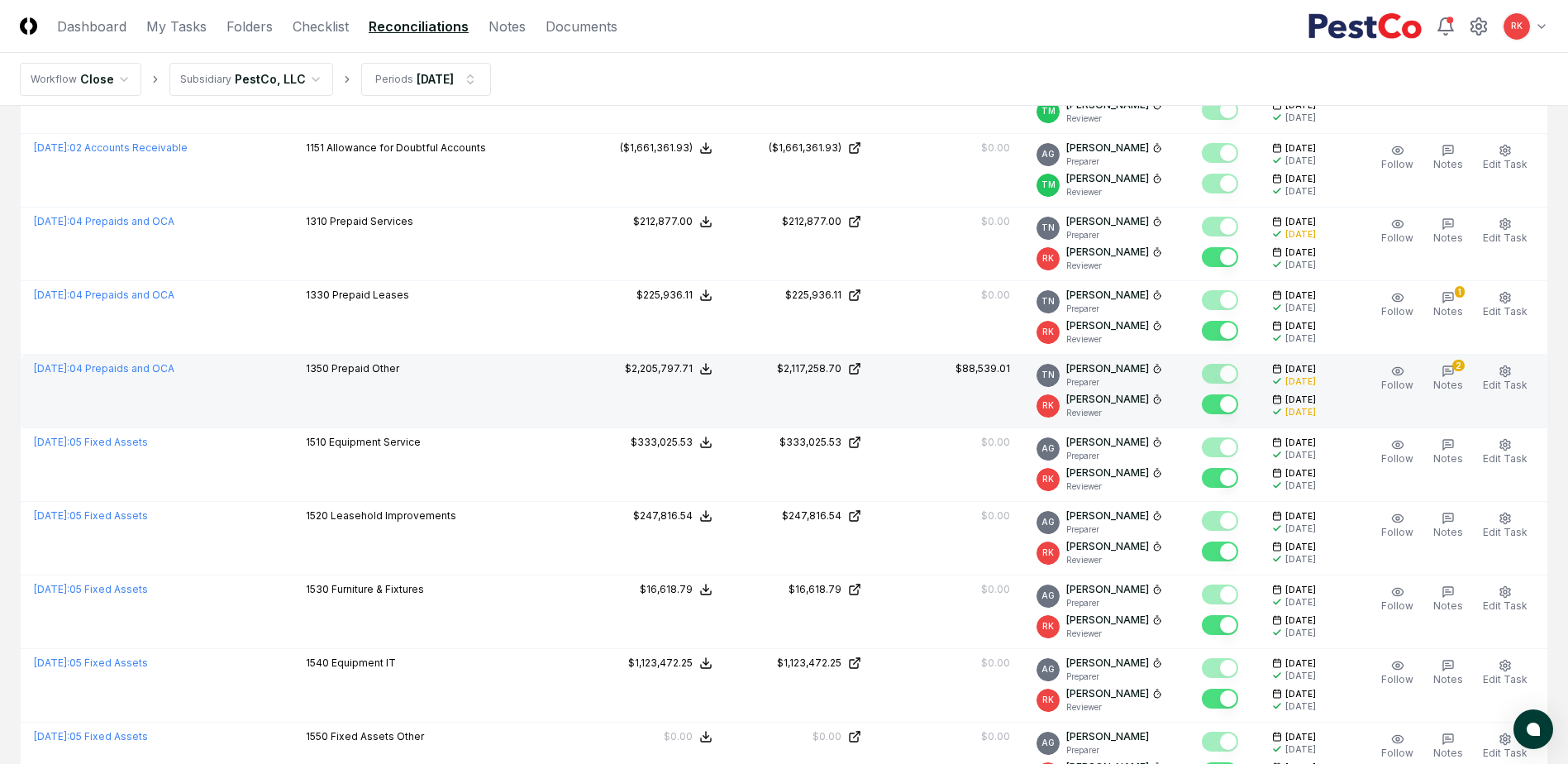
scroll to position [1985, 0]
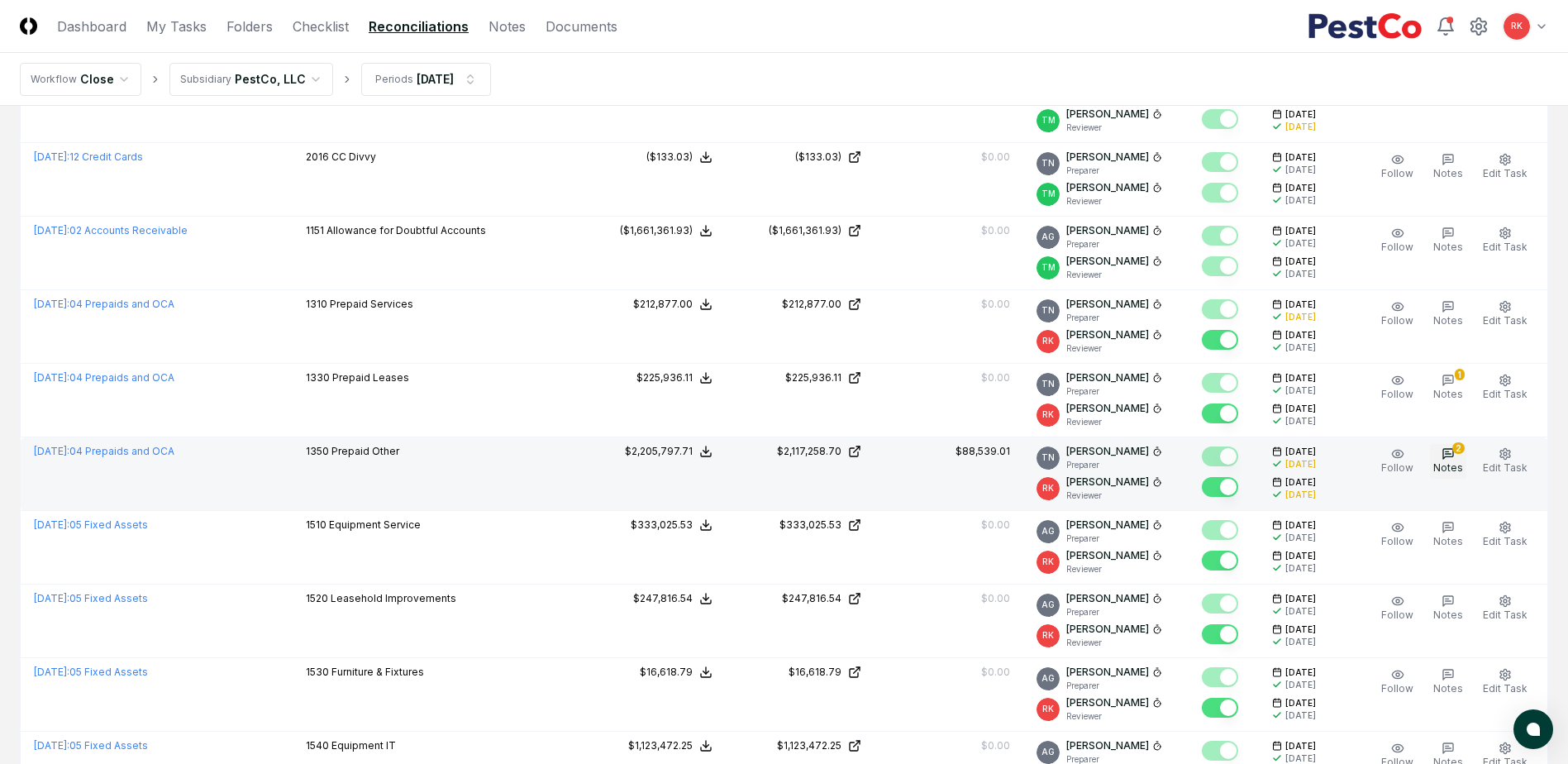
click at [1447, 464] on span "Notes" at bounding box center [1448, 467] width 29 height 12
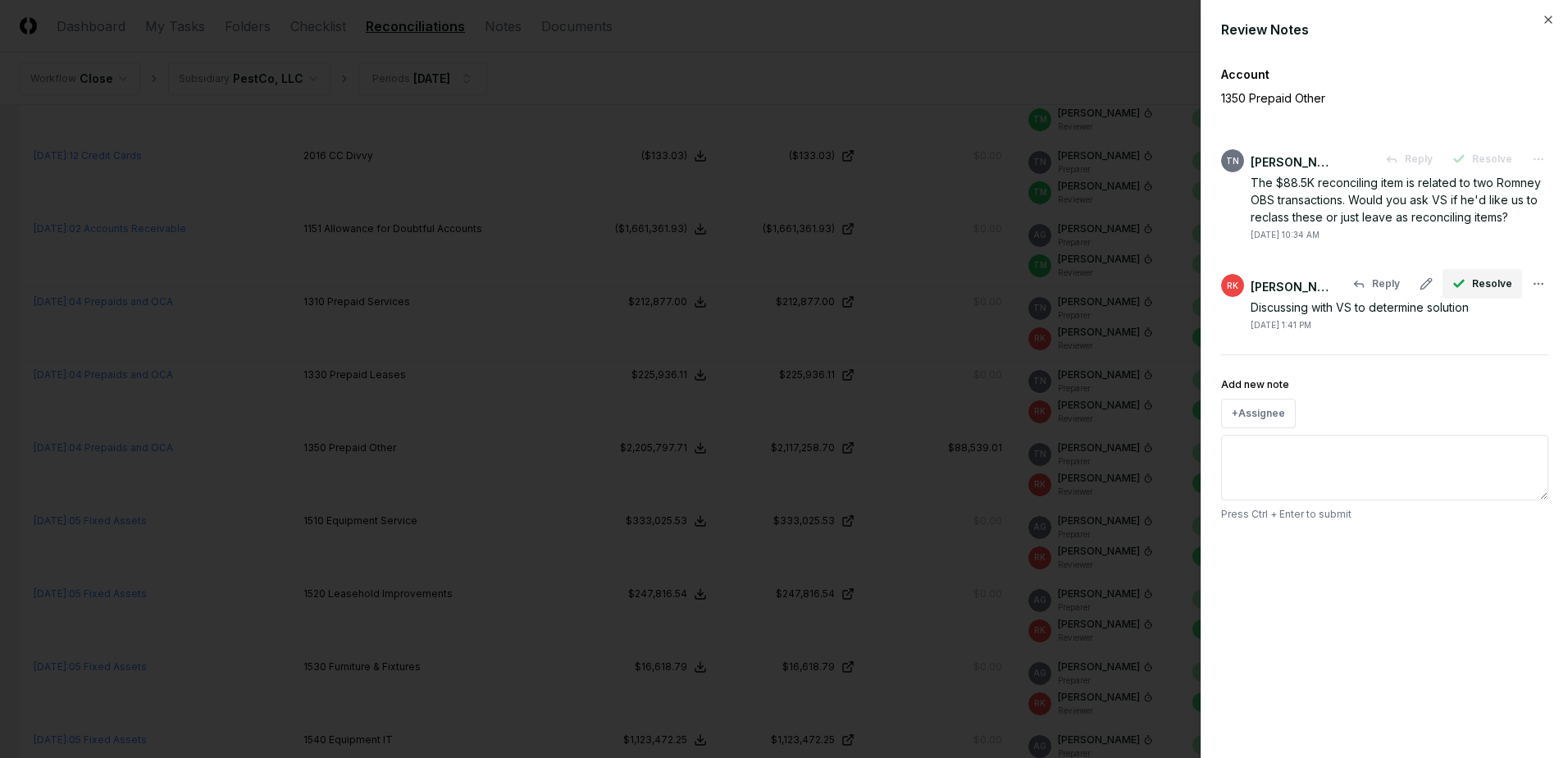
click at [1479, 288] on span "Resolve" at bounding box center [1492, 284] width 40 height 15
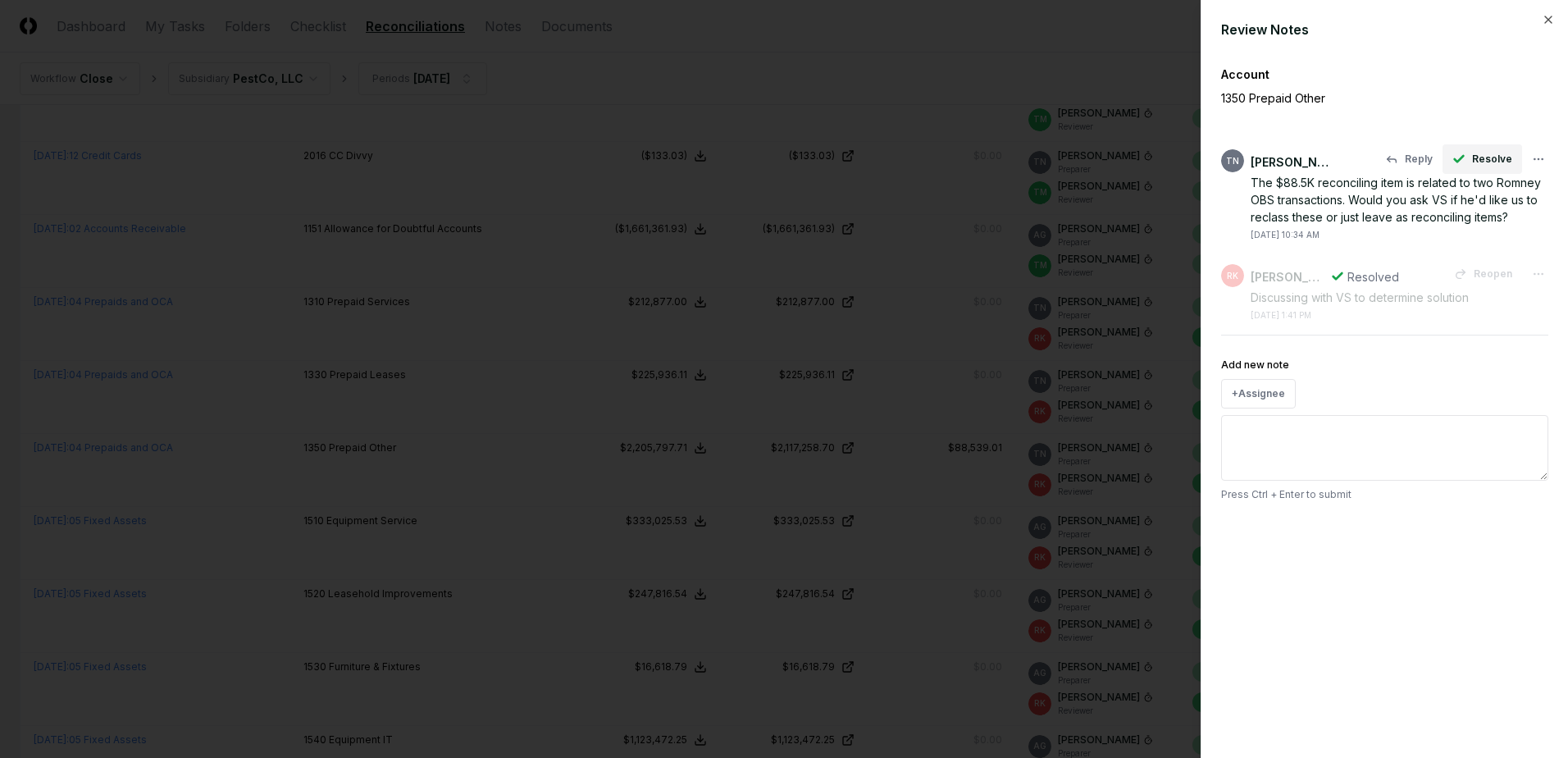
click at [1484, 151] on span "Resolve" at bounding box center [1492, 159] width 40 height 15
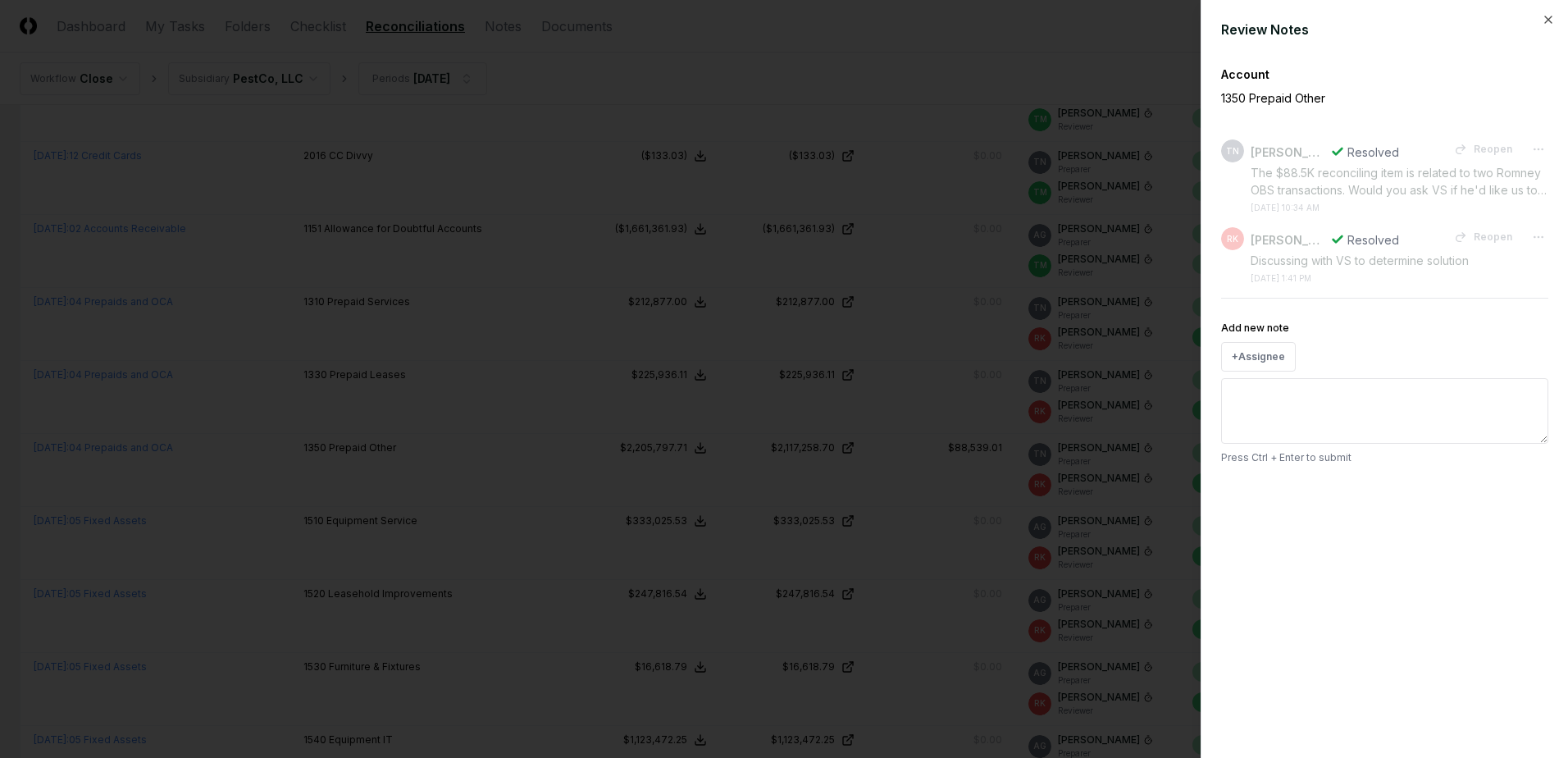
click at [907, 383] on div at bounding box center [784, 379] width 1568 height 758
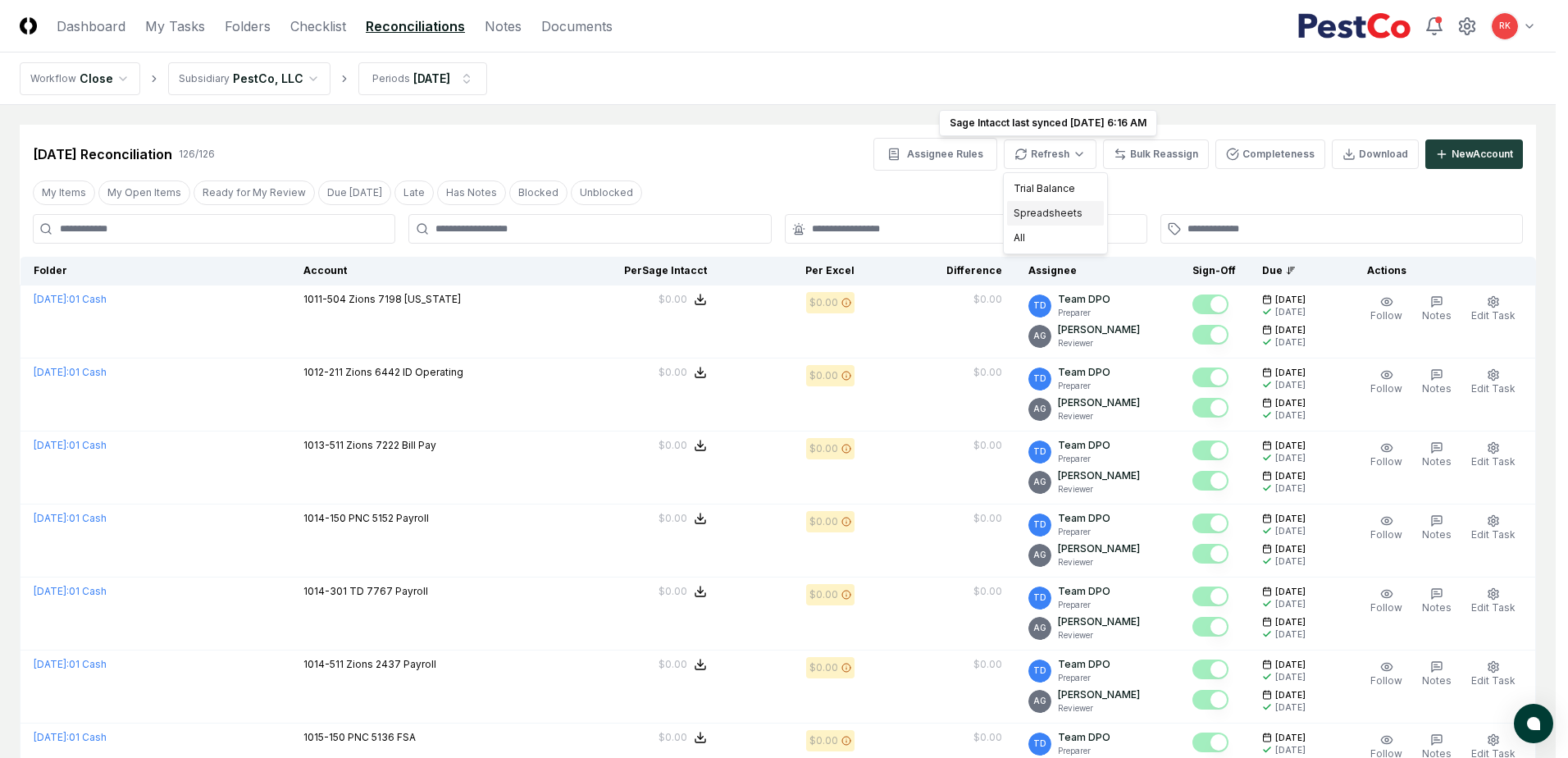
click at [1062, 217] on div "Spreadsheets" at bounding box center [1055, 213] width 97 height 24
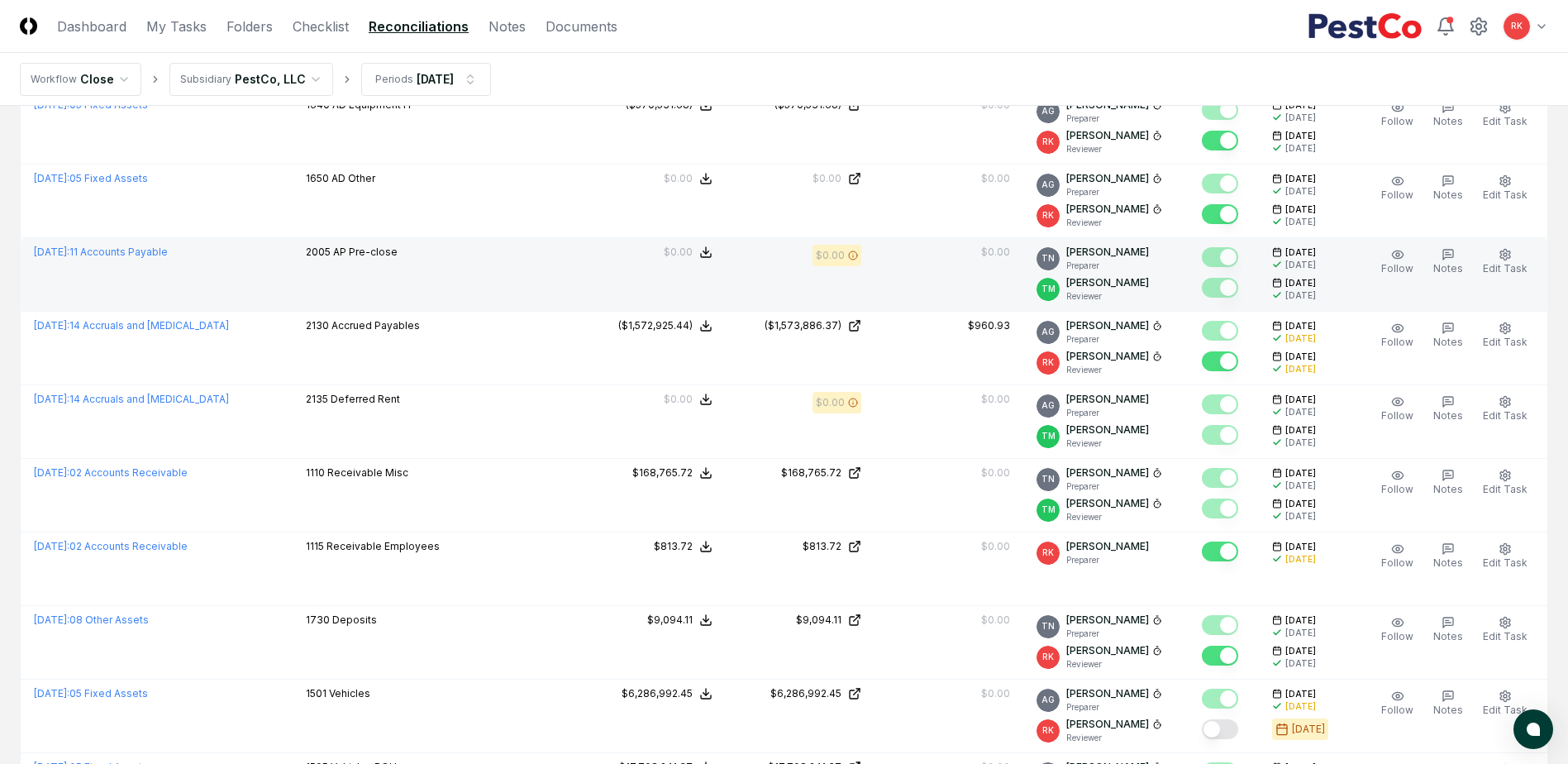
scroll to position [3142, 0]
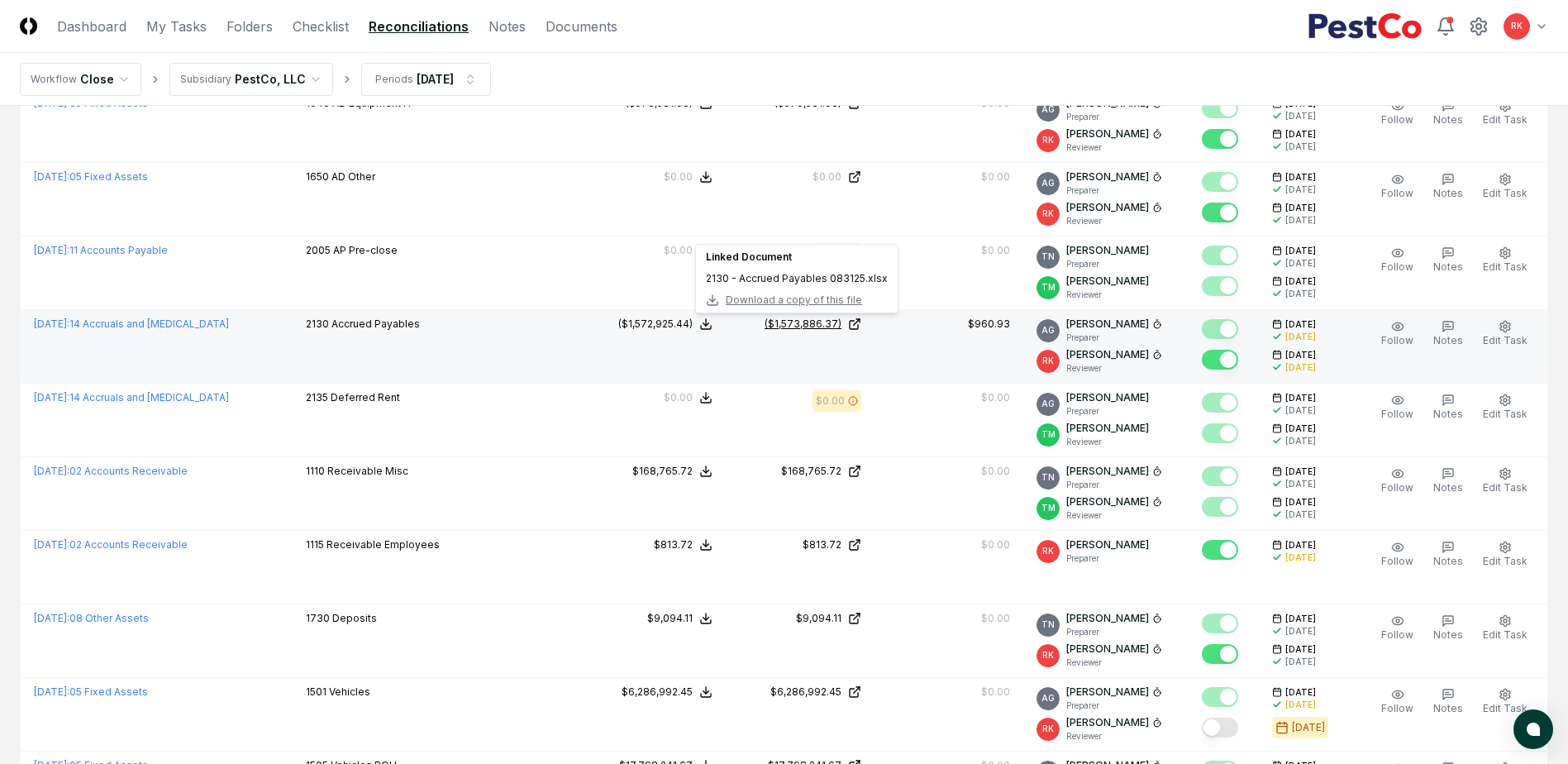
click at [791, 319] on div "($1,573,886.37)" at bounding box center [802, 324] width 77 height 15
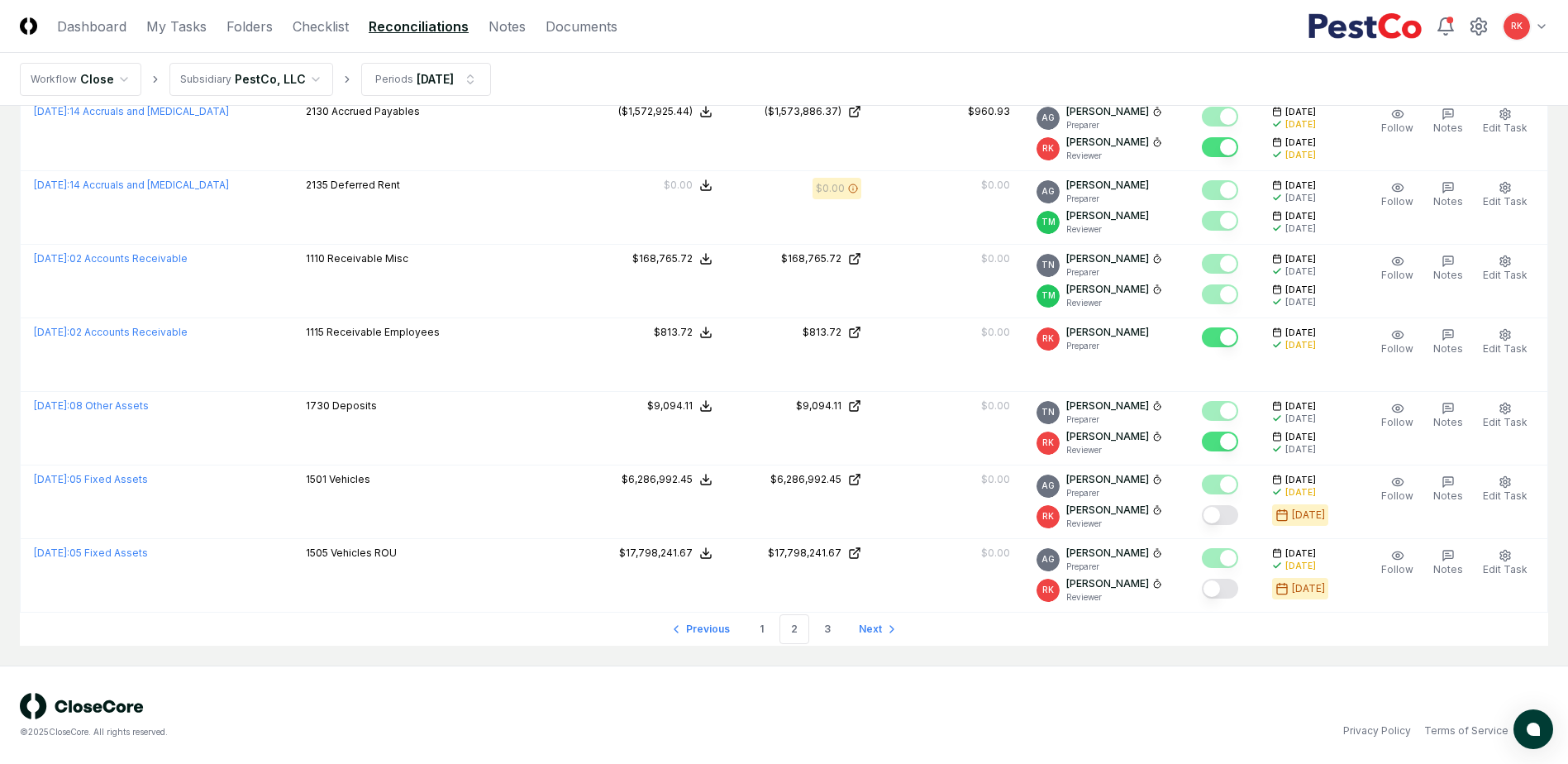
scroll to position [3356, 0]
click at [826, 633] on link "3" at bounding box center [826, 628] width 29 height 29
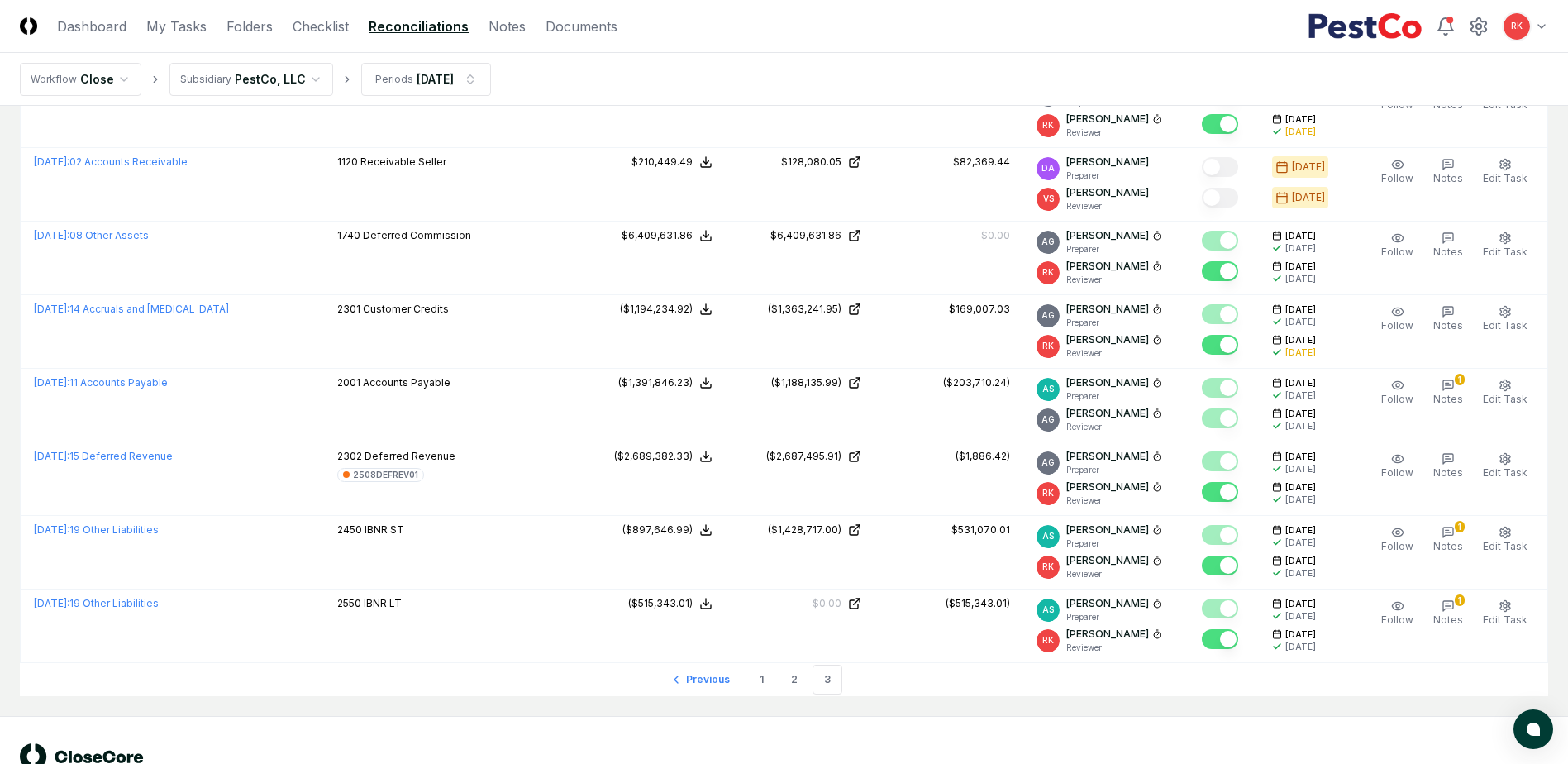
scroll to position [1590, 0]
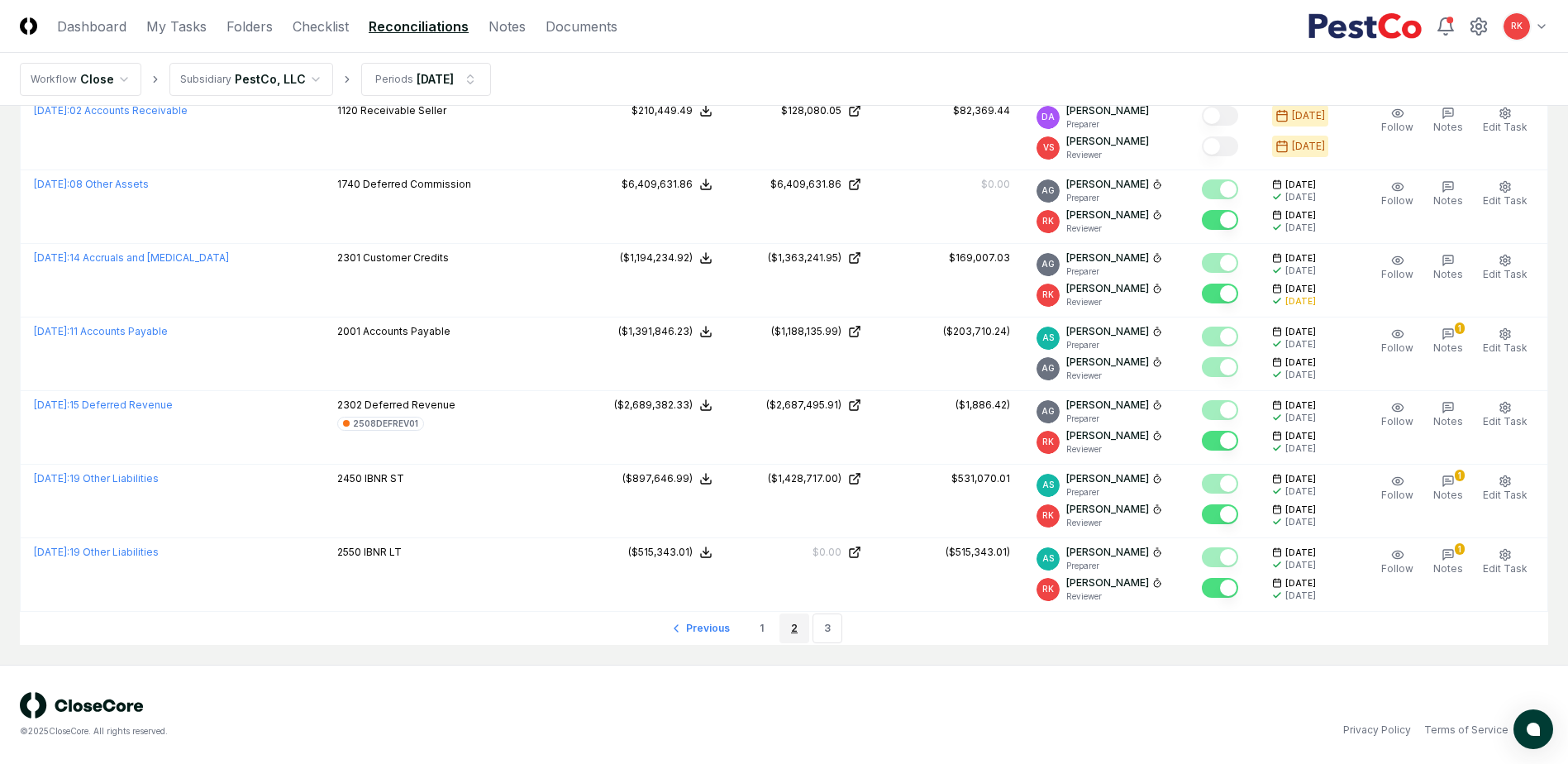
click at [788, 620] on link "2" at bounding box center [794, 628] width 29 height 29
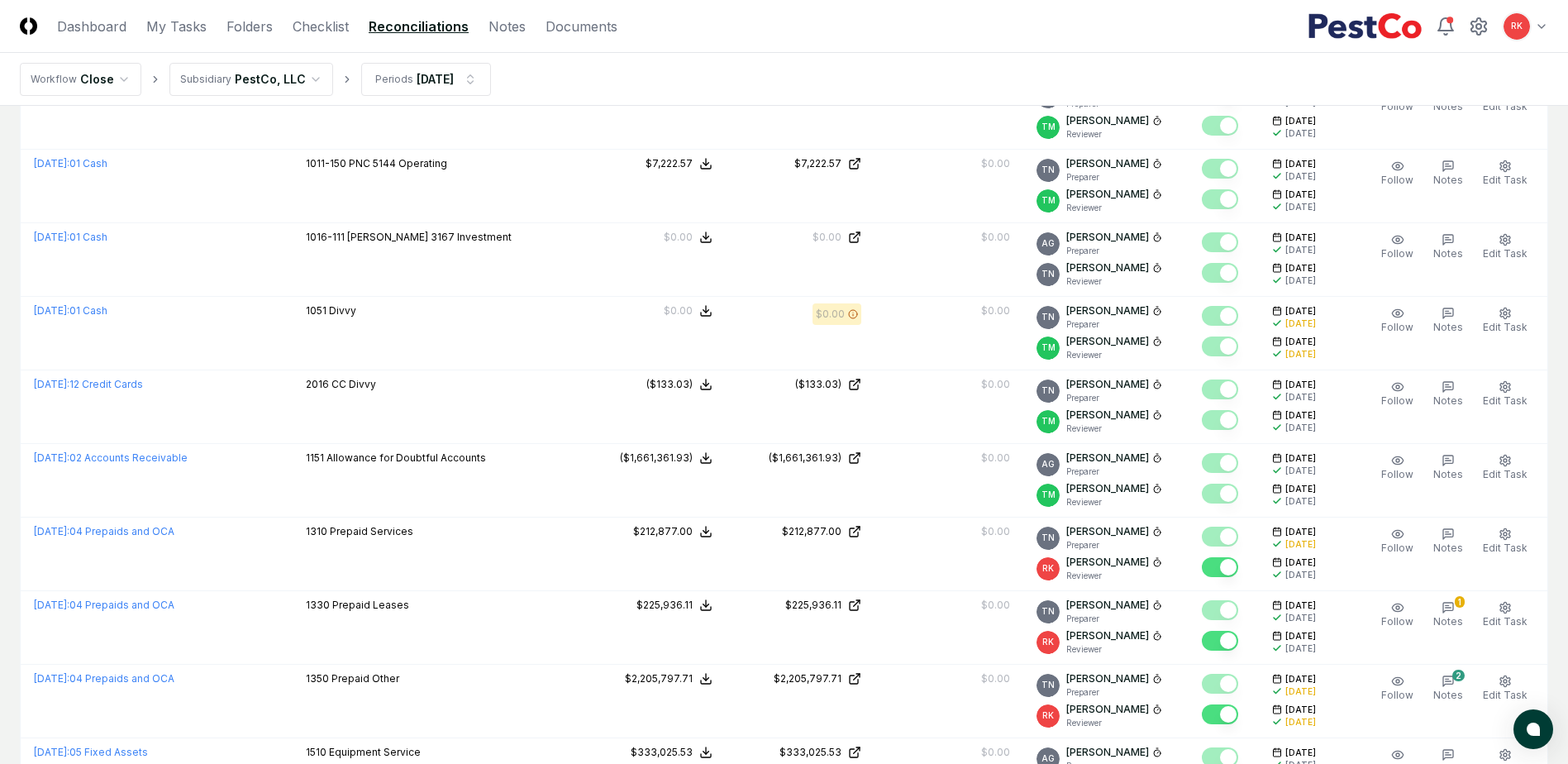
scroll to position [3356, 0]
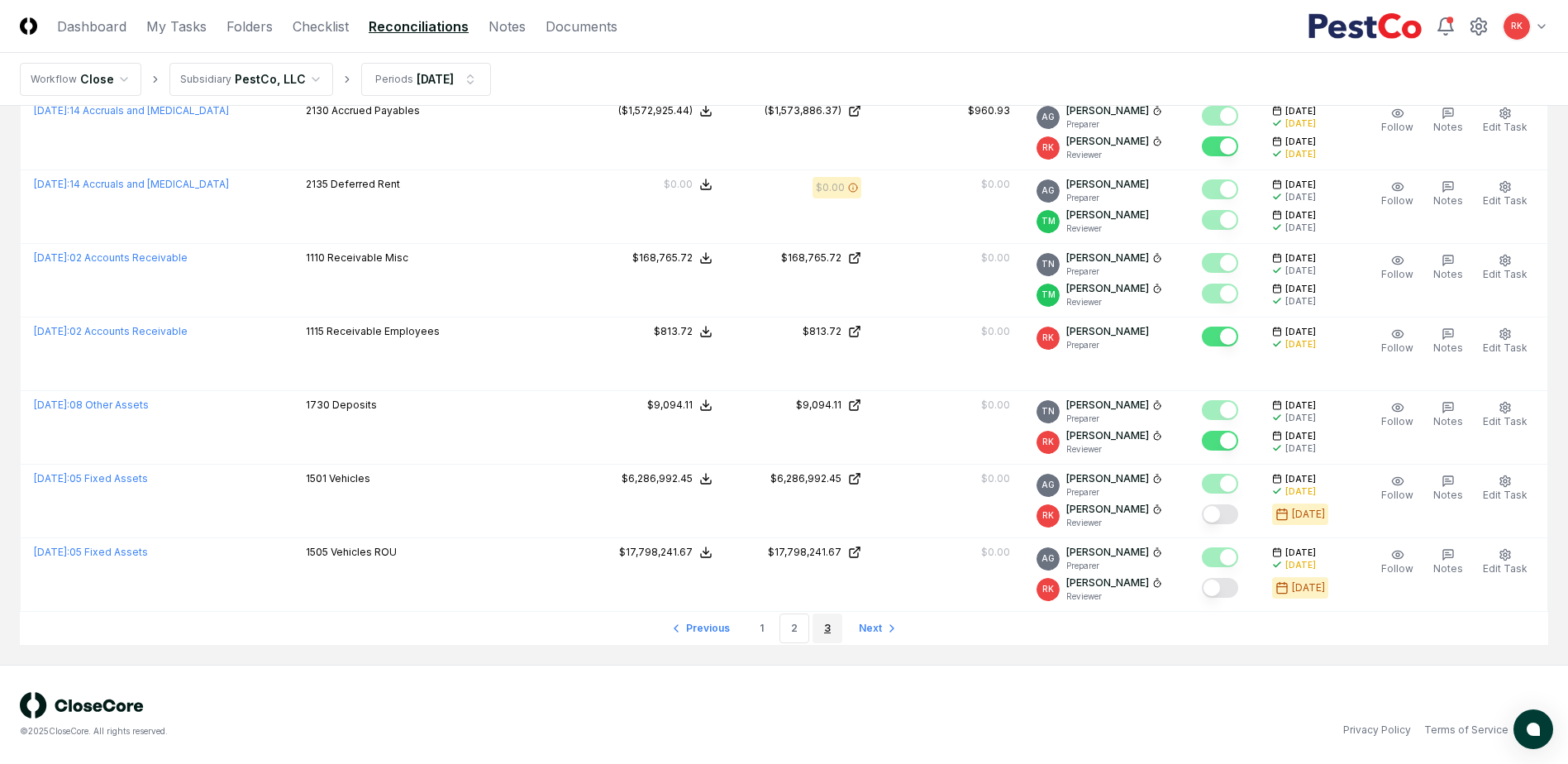
click at [825, 631] on link "3" at bounding box center [826, 628] width 29 height 29
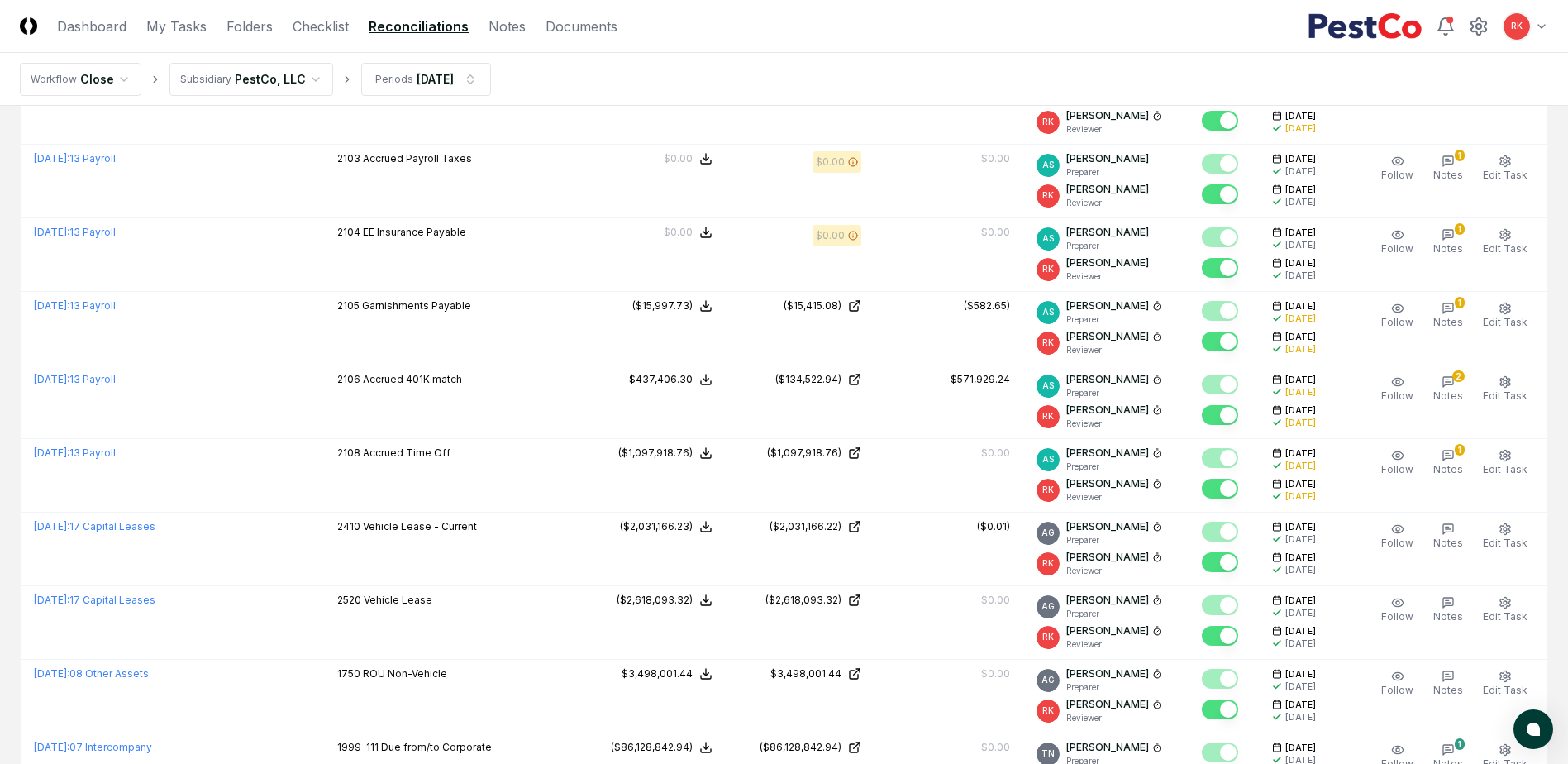
scroll to position [266, 0]
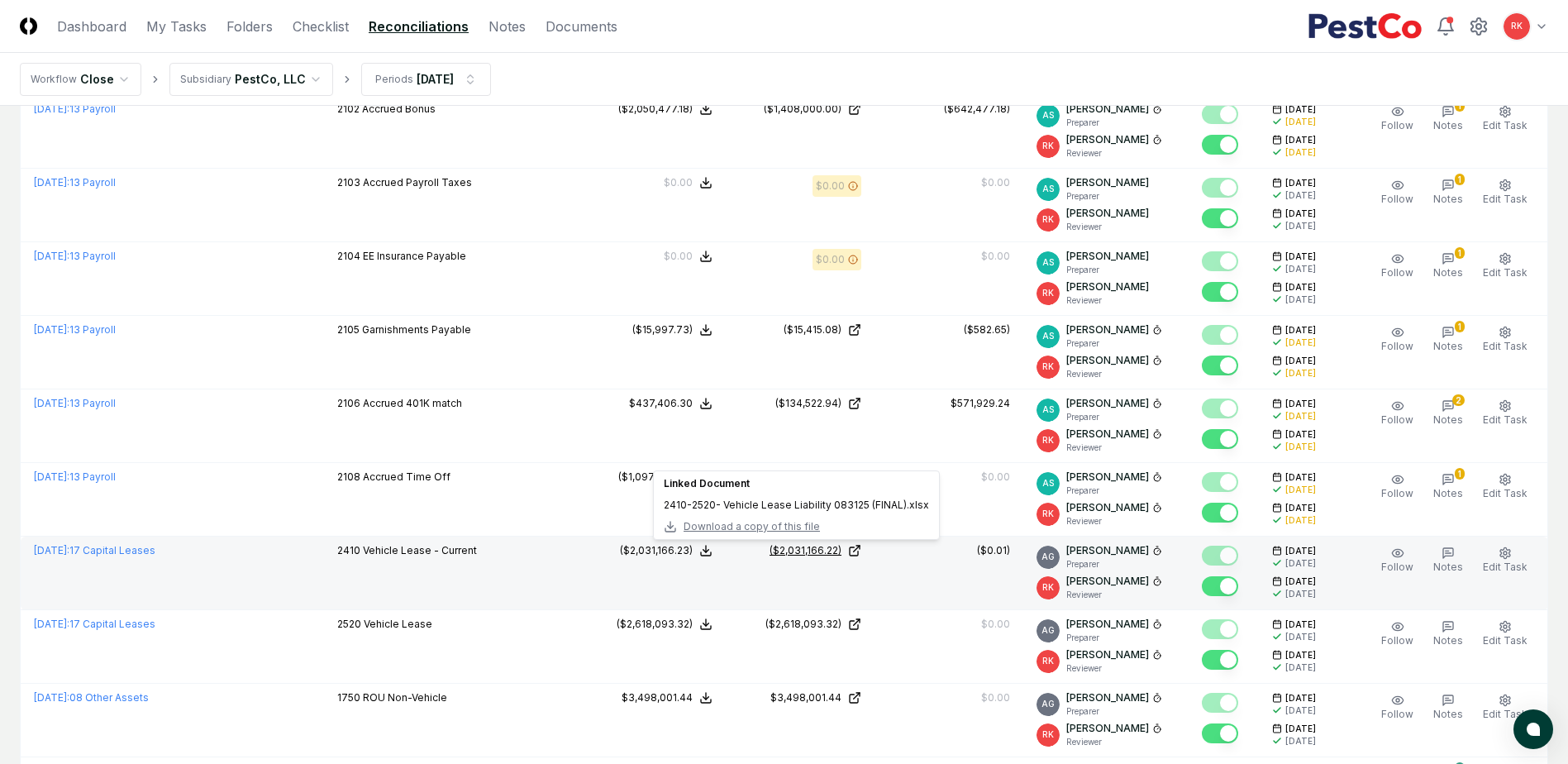
click at [788, 555] on div "($2,031,166.22)" at bounding box center [805, 551] width 72 height 15
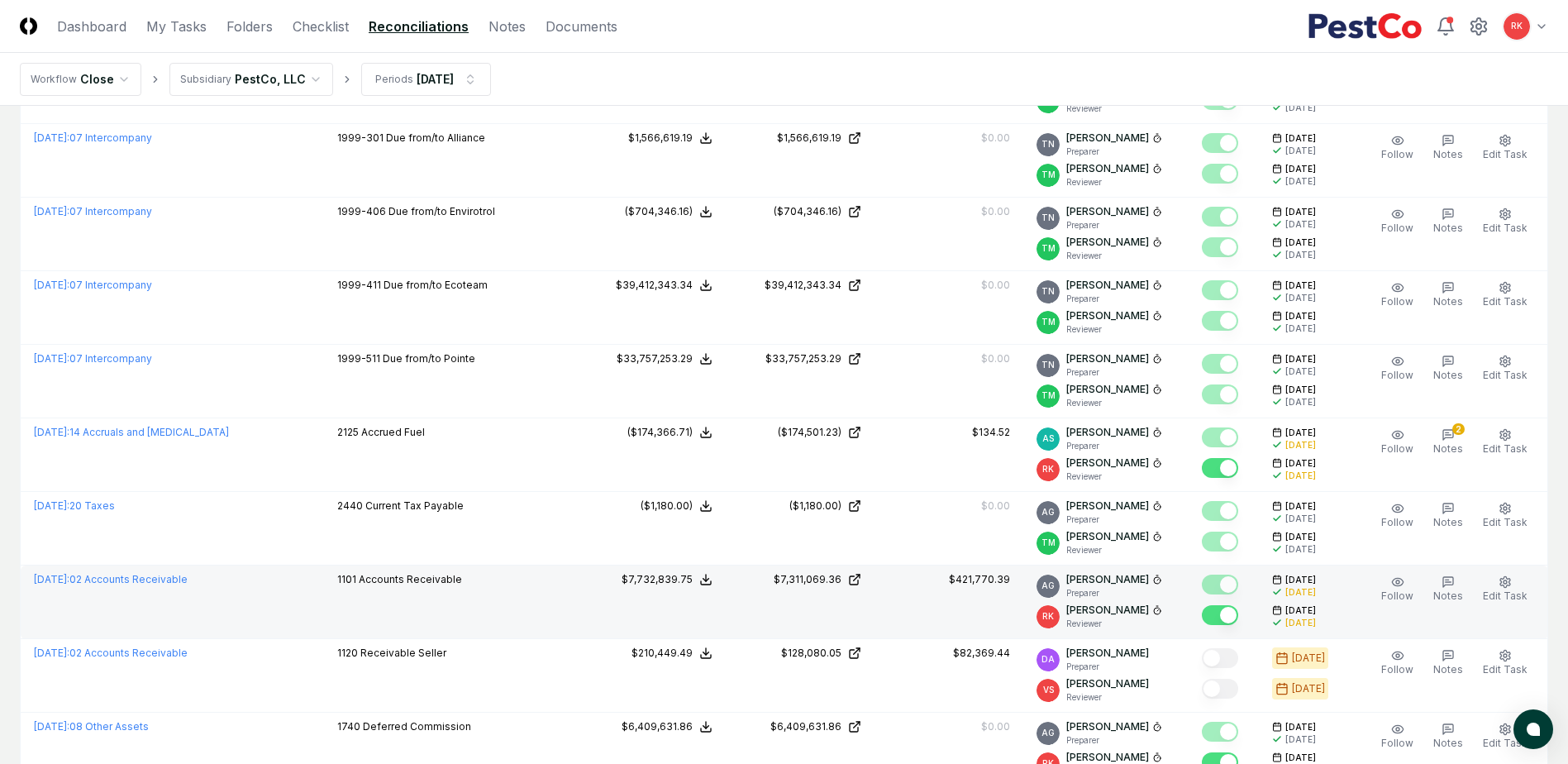
scroll to position [1075, 0]
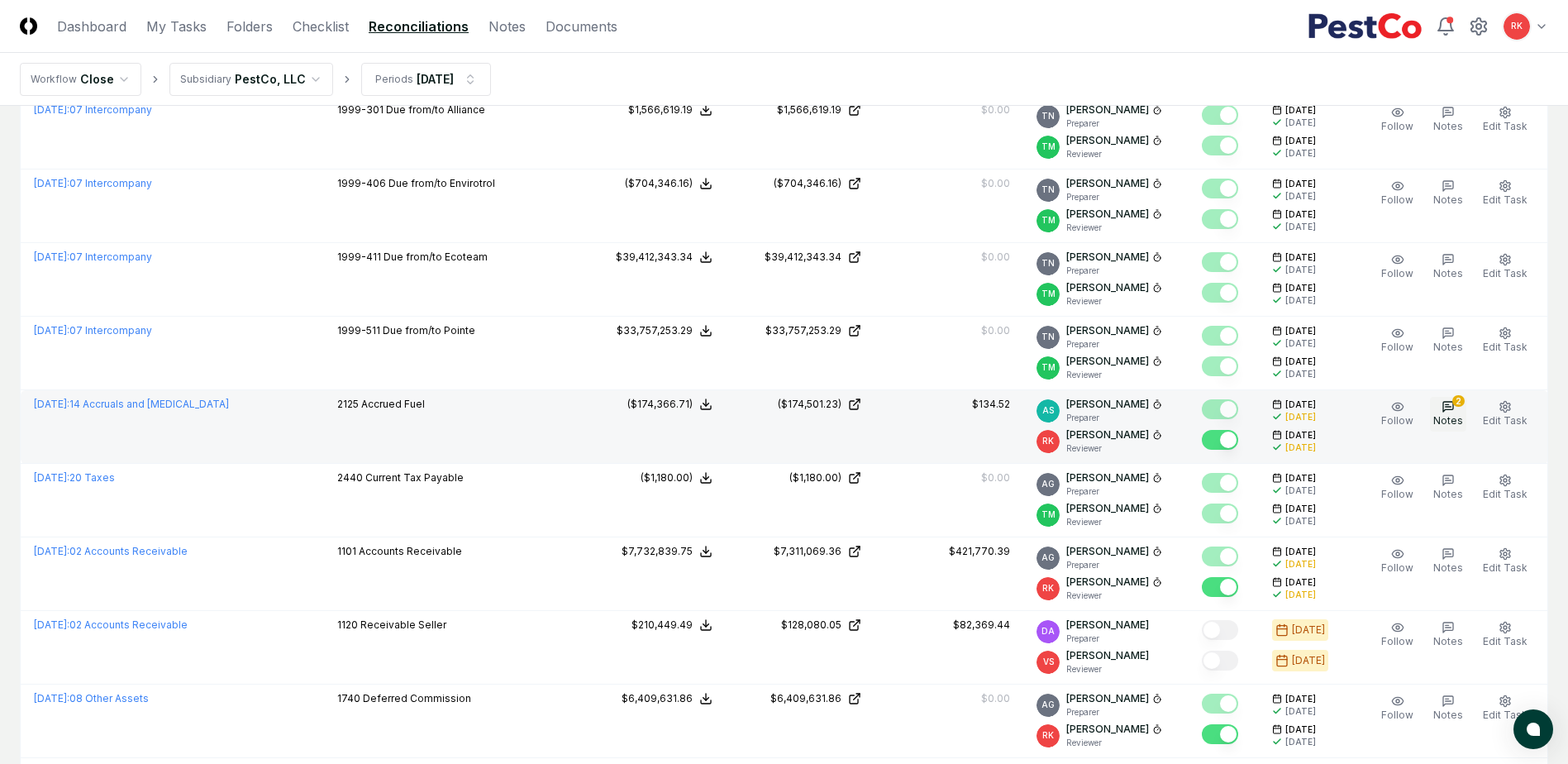
click at [1449, 418] on span "Notes" at bounding box center [1448, 420] width 29 height 12
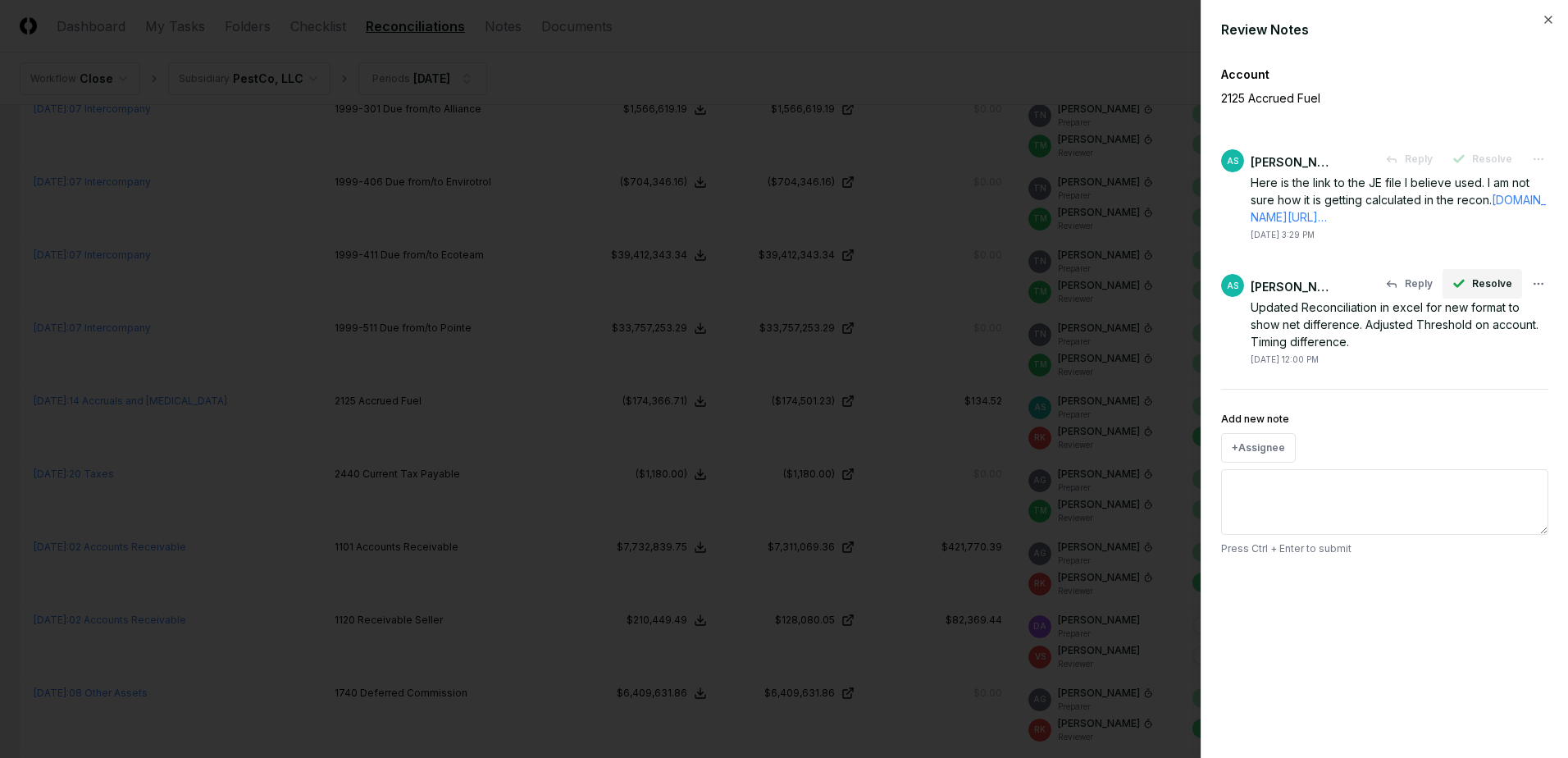
click at [1475, 292] on button "Resolve" at bounding box center [1482, 283] width 80 height 29
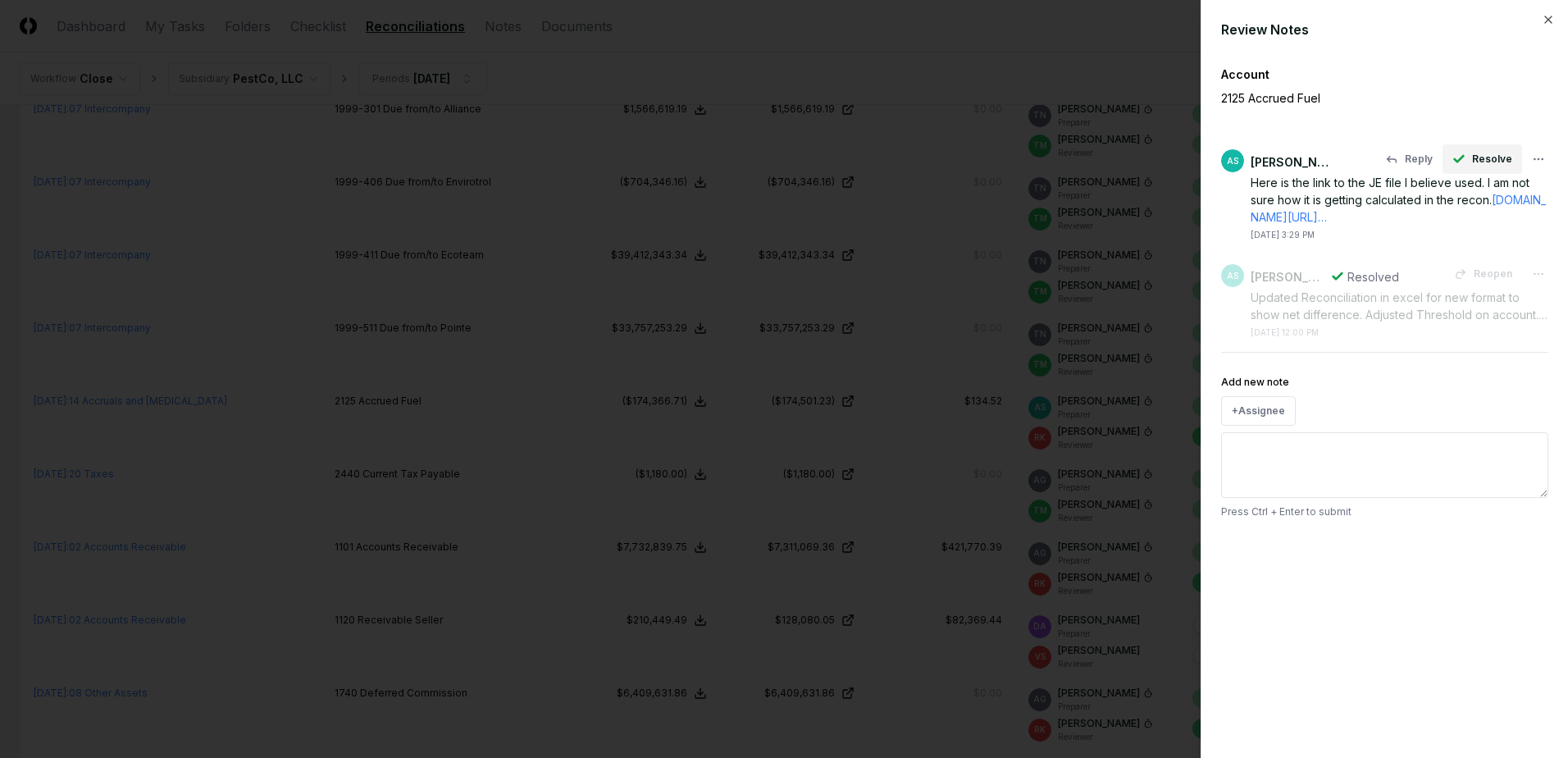
click at [1481, 151] on button "Resolve" at bounding box center [1482, 159] width 80 height 29
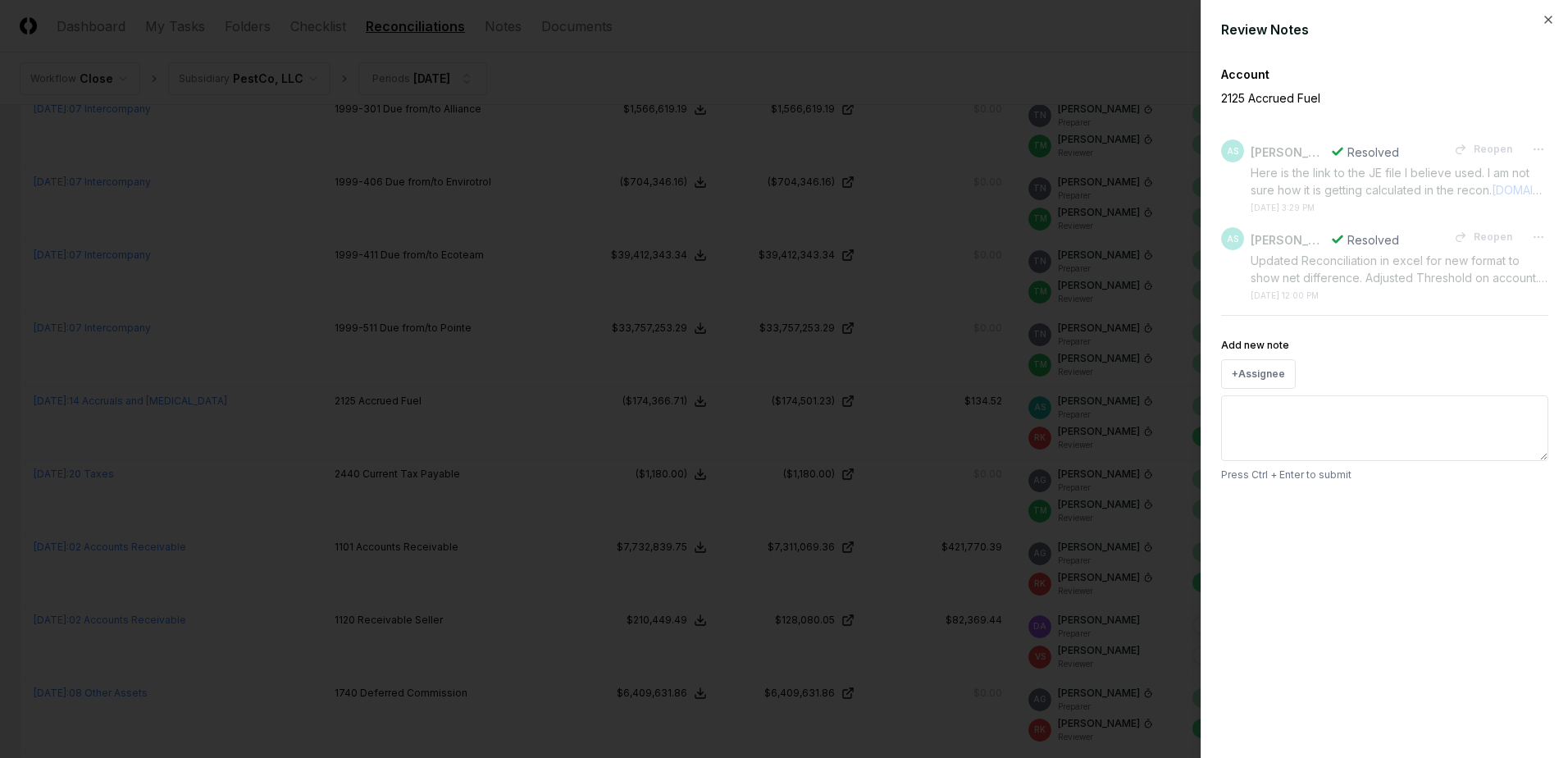
click at [996, 448] on div at bounding box center [784, 379] width 1568 height 758
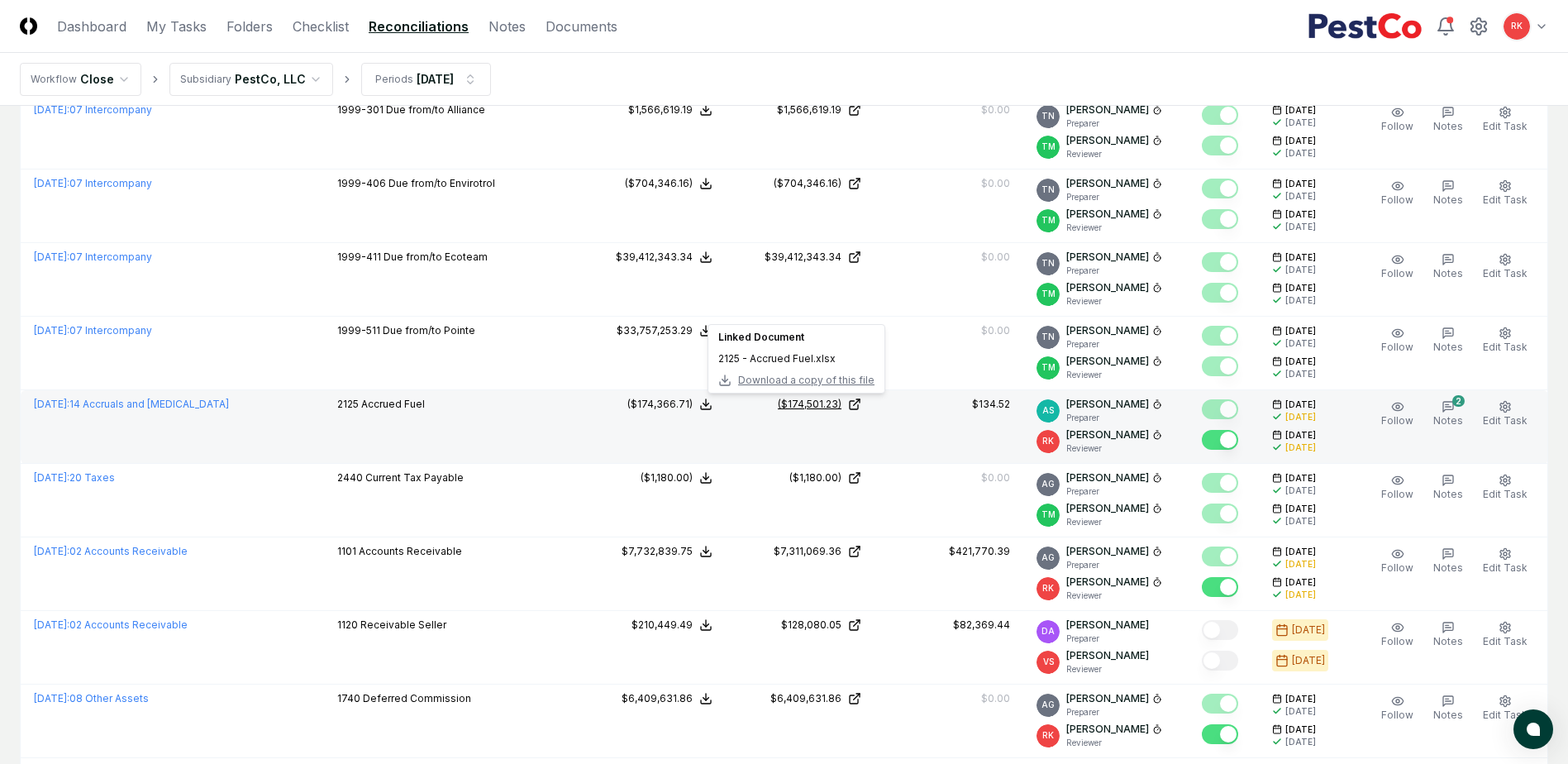
click at [787, 402] on div "($174,501.23)" at bounding box center [809, 405] width 63 height 15
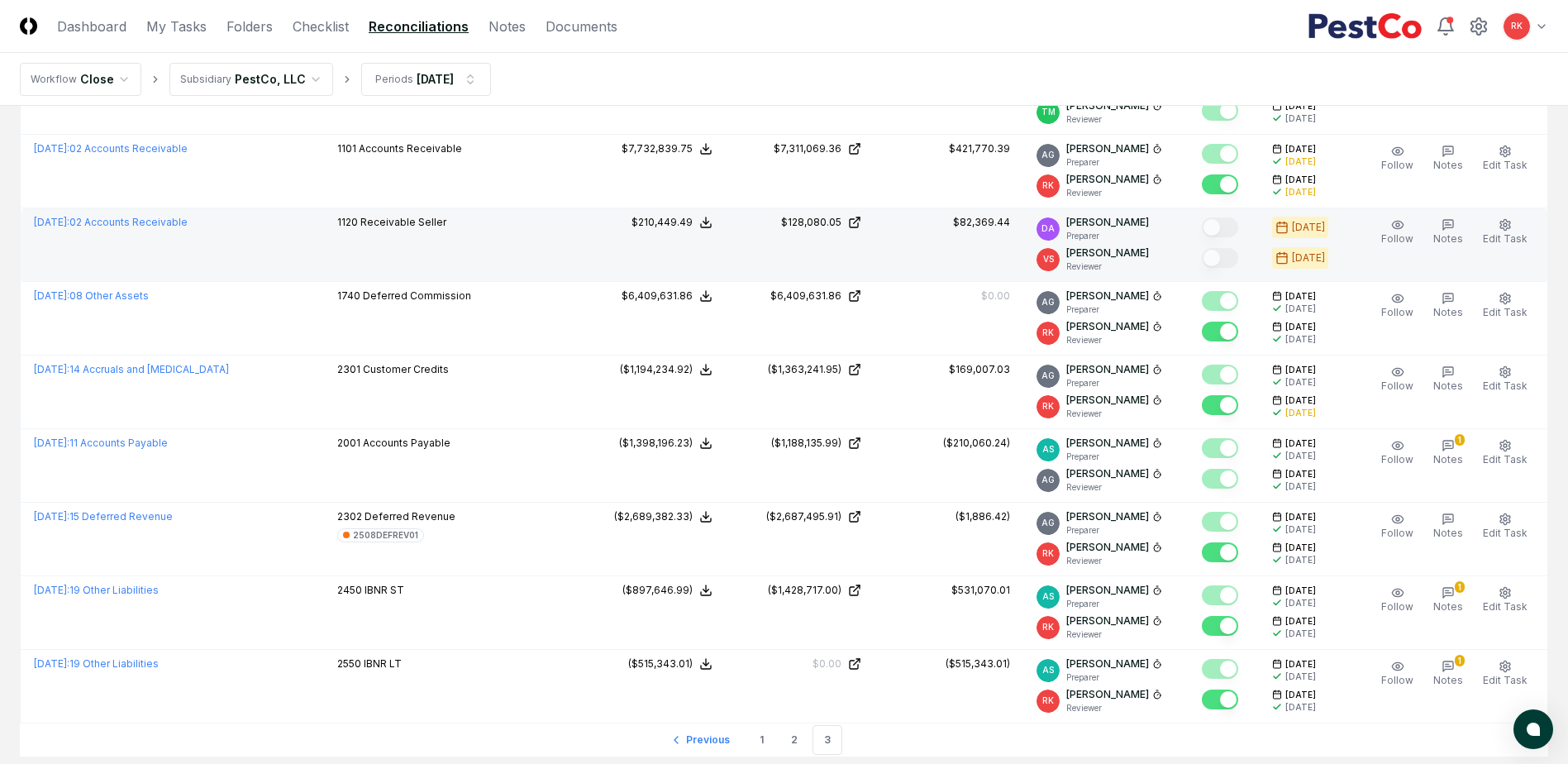
scroll to position [1506, 0]
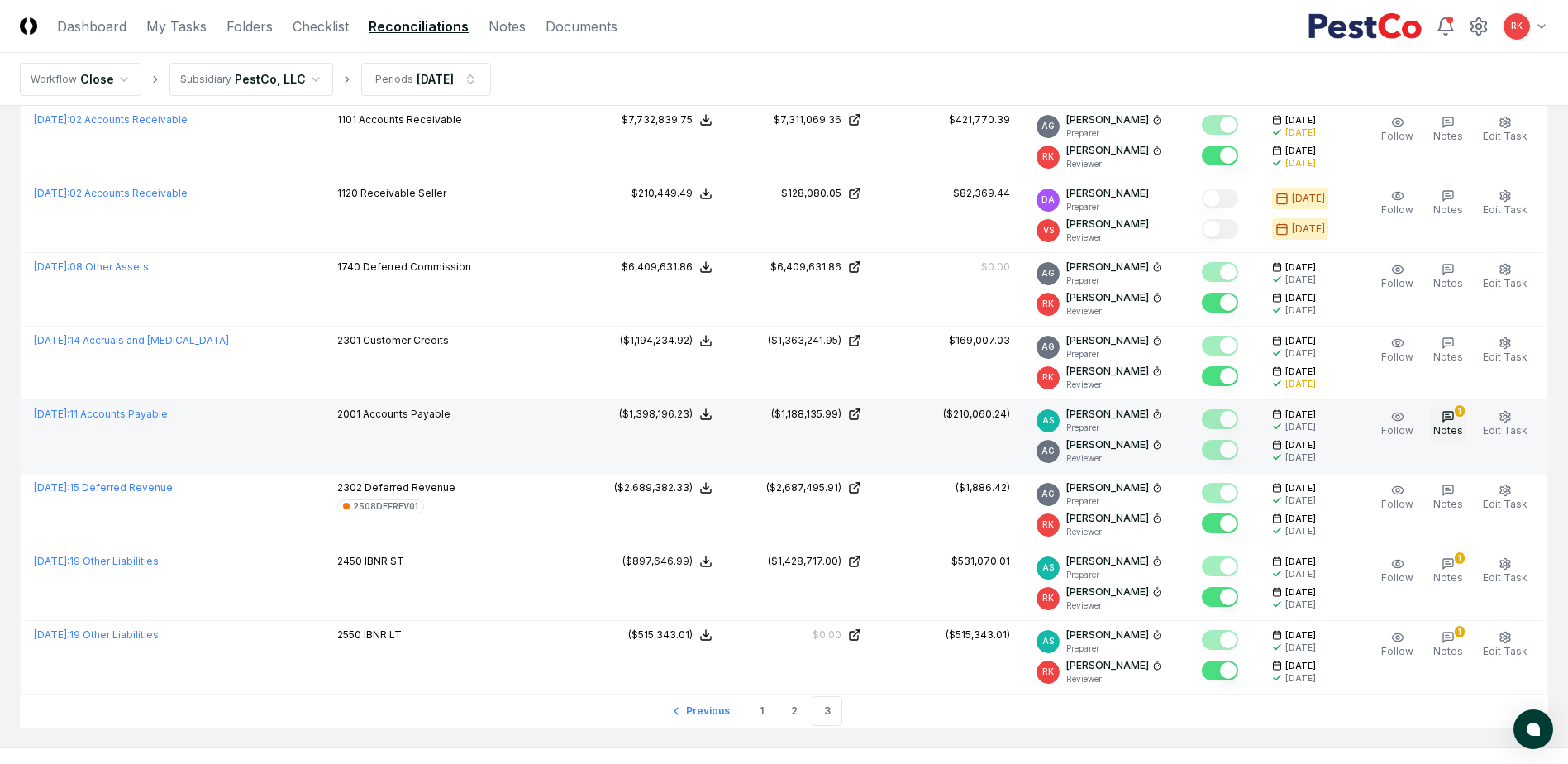
click at [1461, 427] on span "Notes" at bounding box center [1448, 429] width 29 height 12
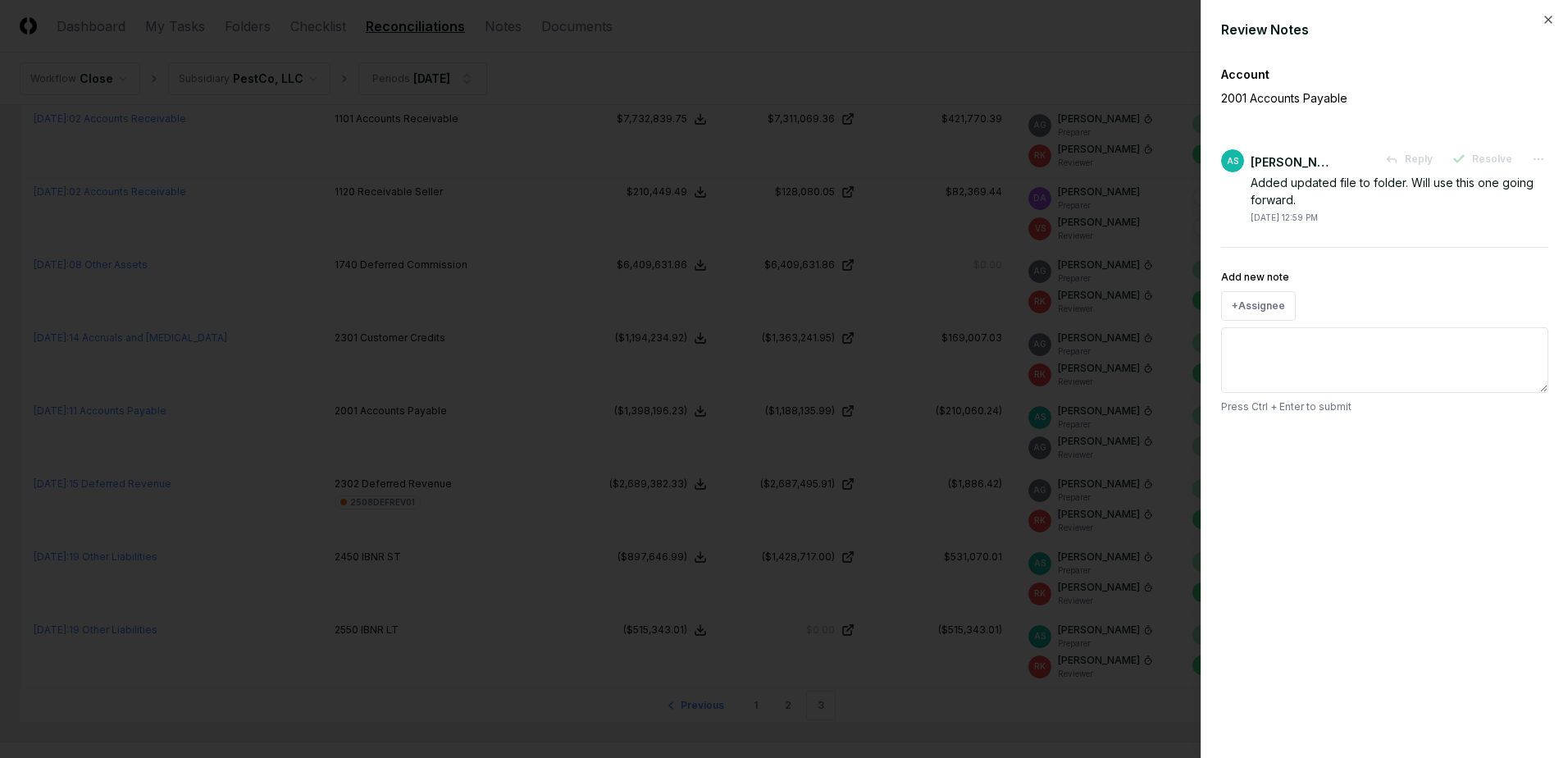
click at [937, 369] on div at bounding box center [784, 379] width 1568 height 758
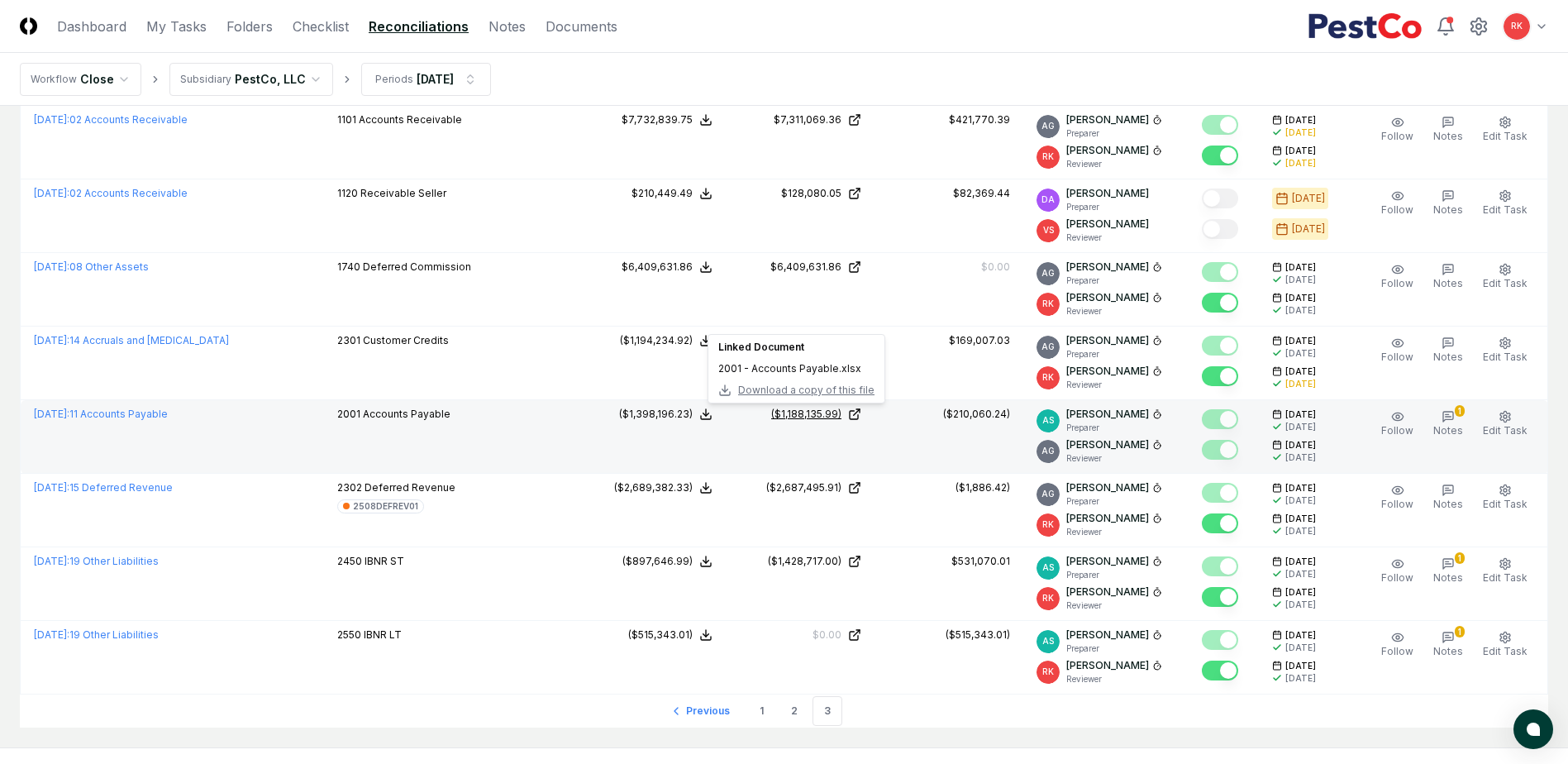
click at [792, 412] on div "($1,188,135.99)" at bounding box center [806, 414] width 70 height 15
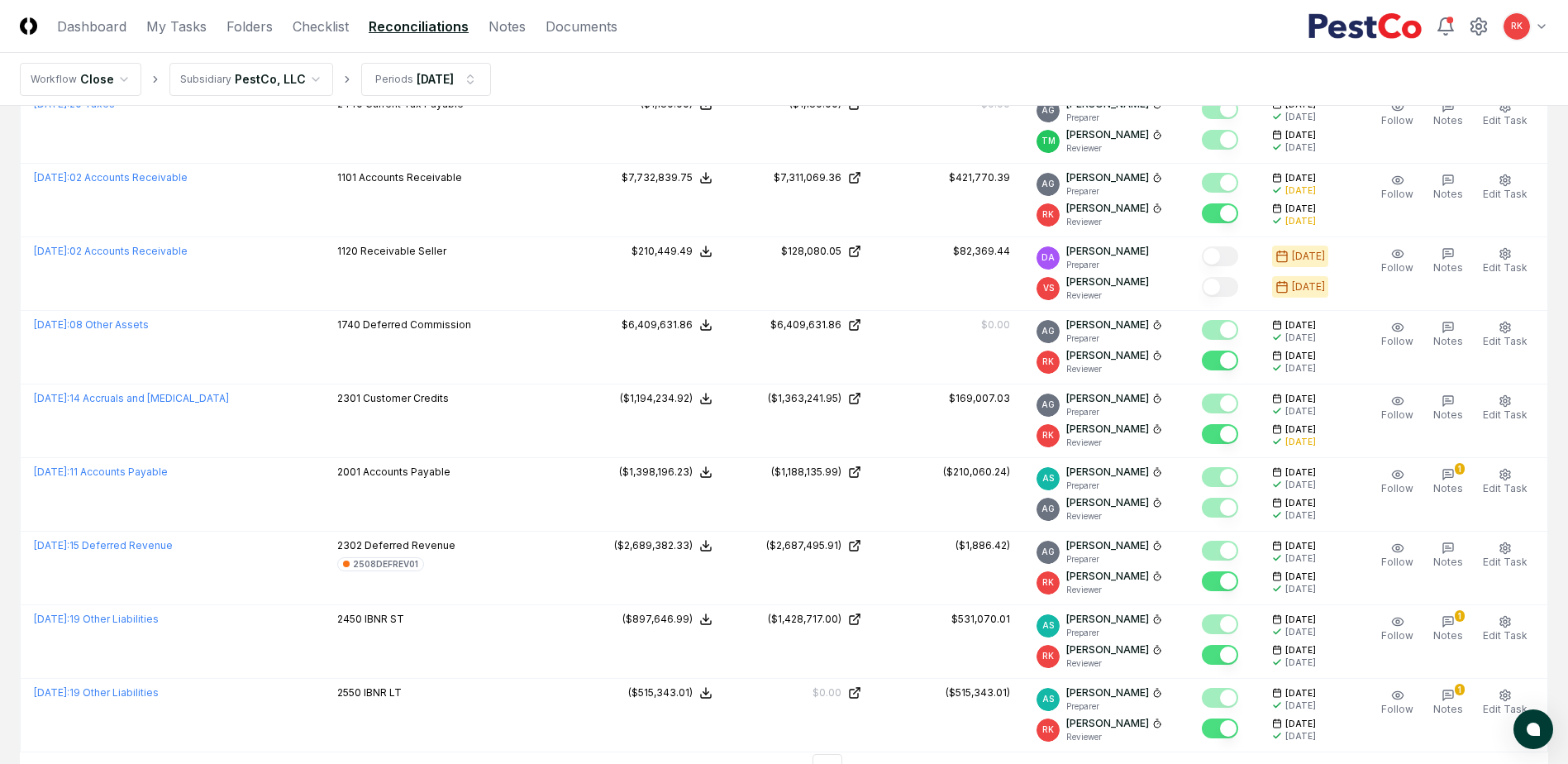
scroll to position [1424, 0]
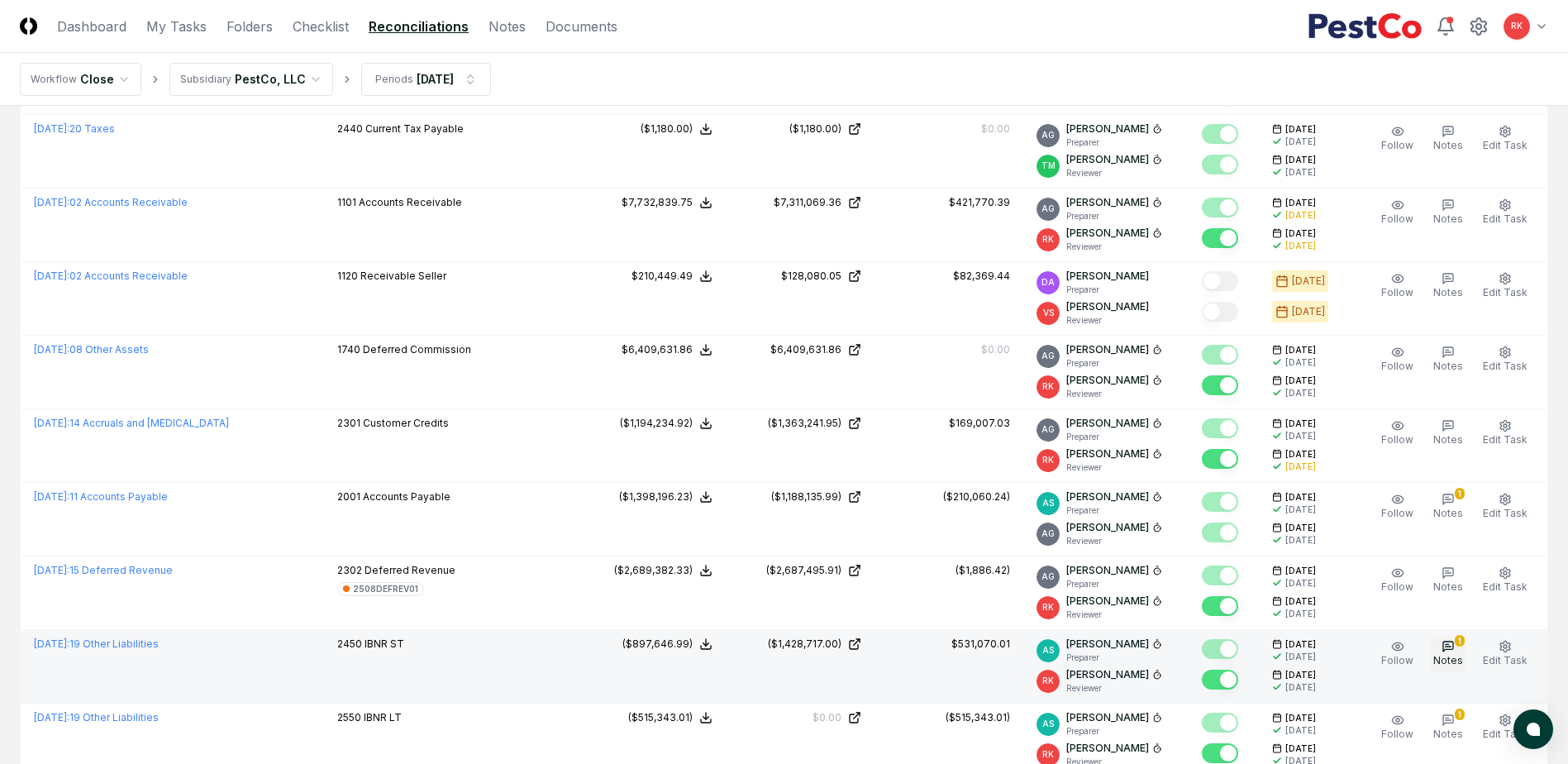
click at [1460, 655] on span "Notes" at bounding box center [1448, 660] width 29 height 12
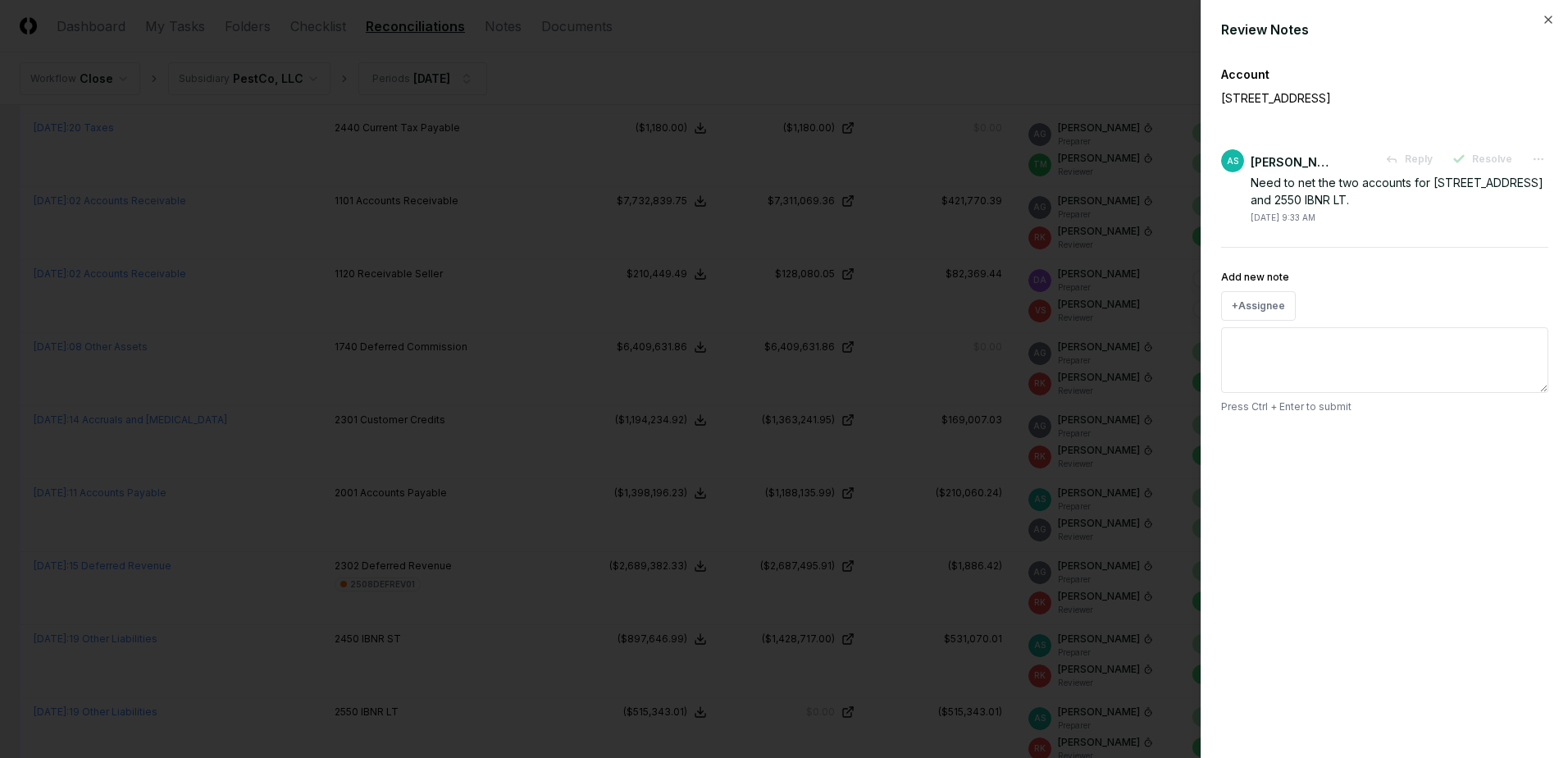
click at [913, 574] on div at bounding box center [784, 379] width 1568 height 758
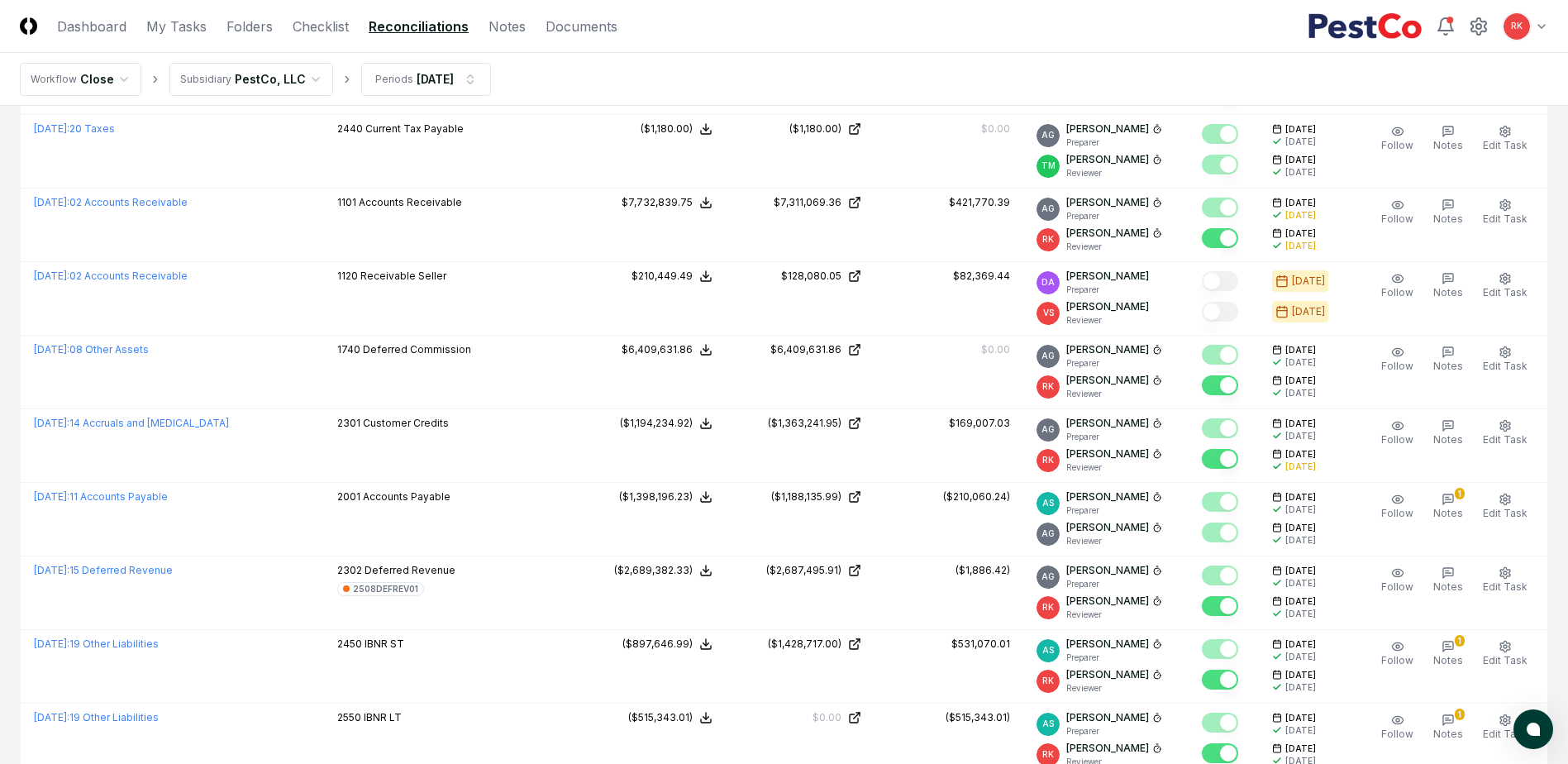
scroll to position [1506, 0]
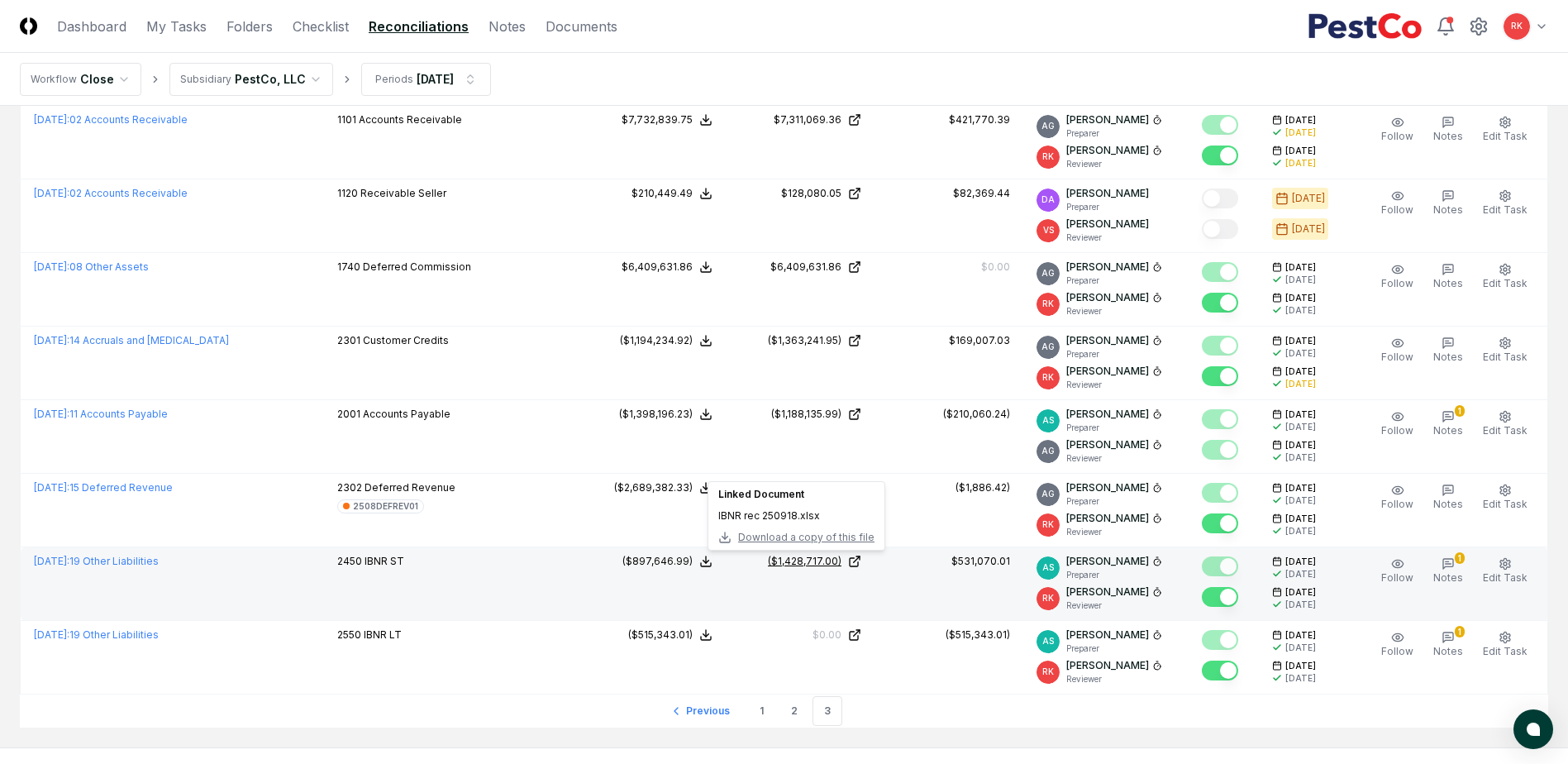
click at [783, 554] on div "($1,428,717.00)" at bounding box center [804, 561] width 74 height 15
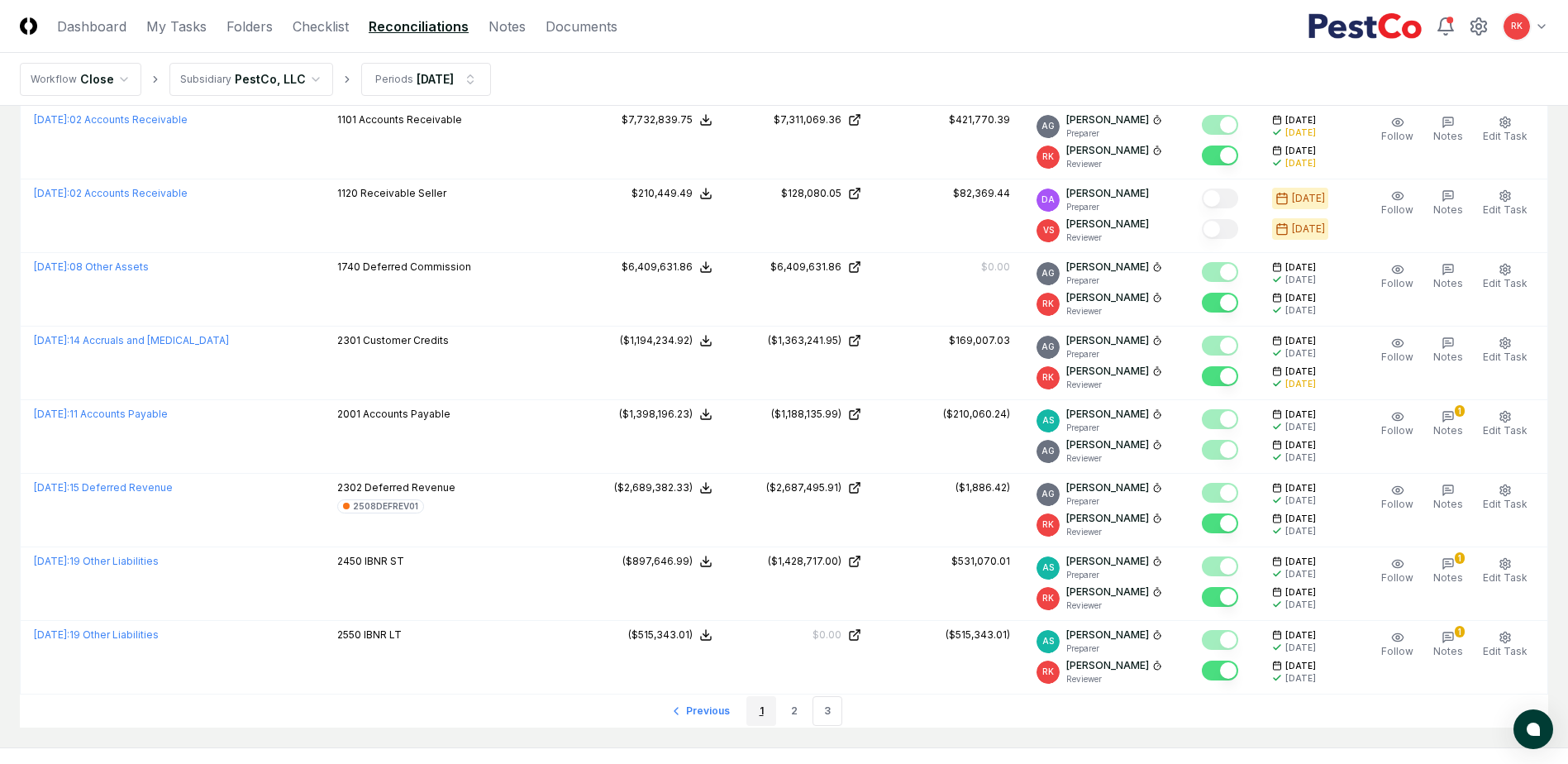
click at [764, 718] on link "1" at bounding box center [761, 710] width 29 height 29
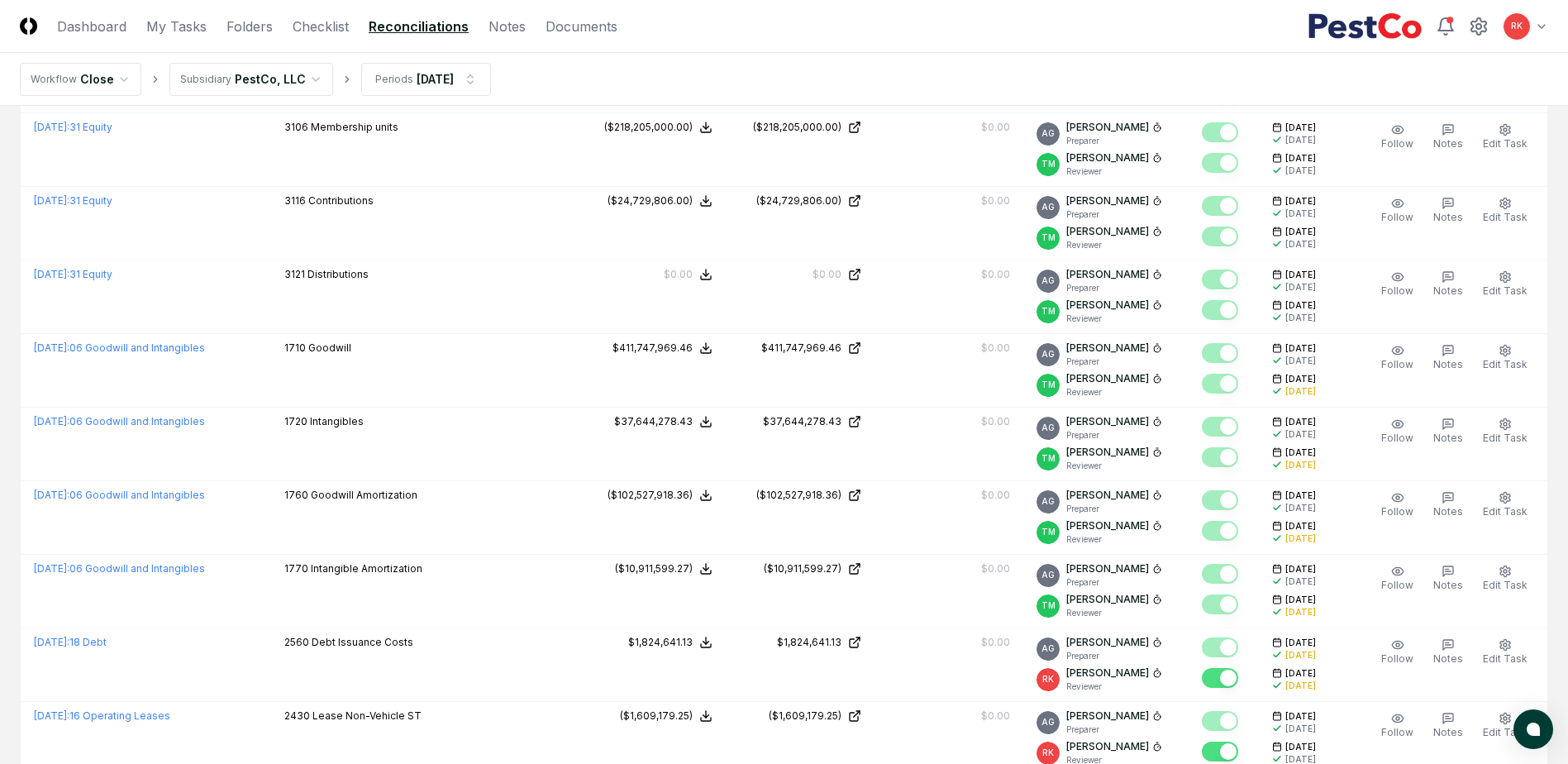
scroll to position [3356, 0]
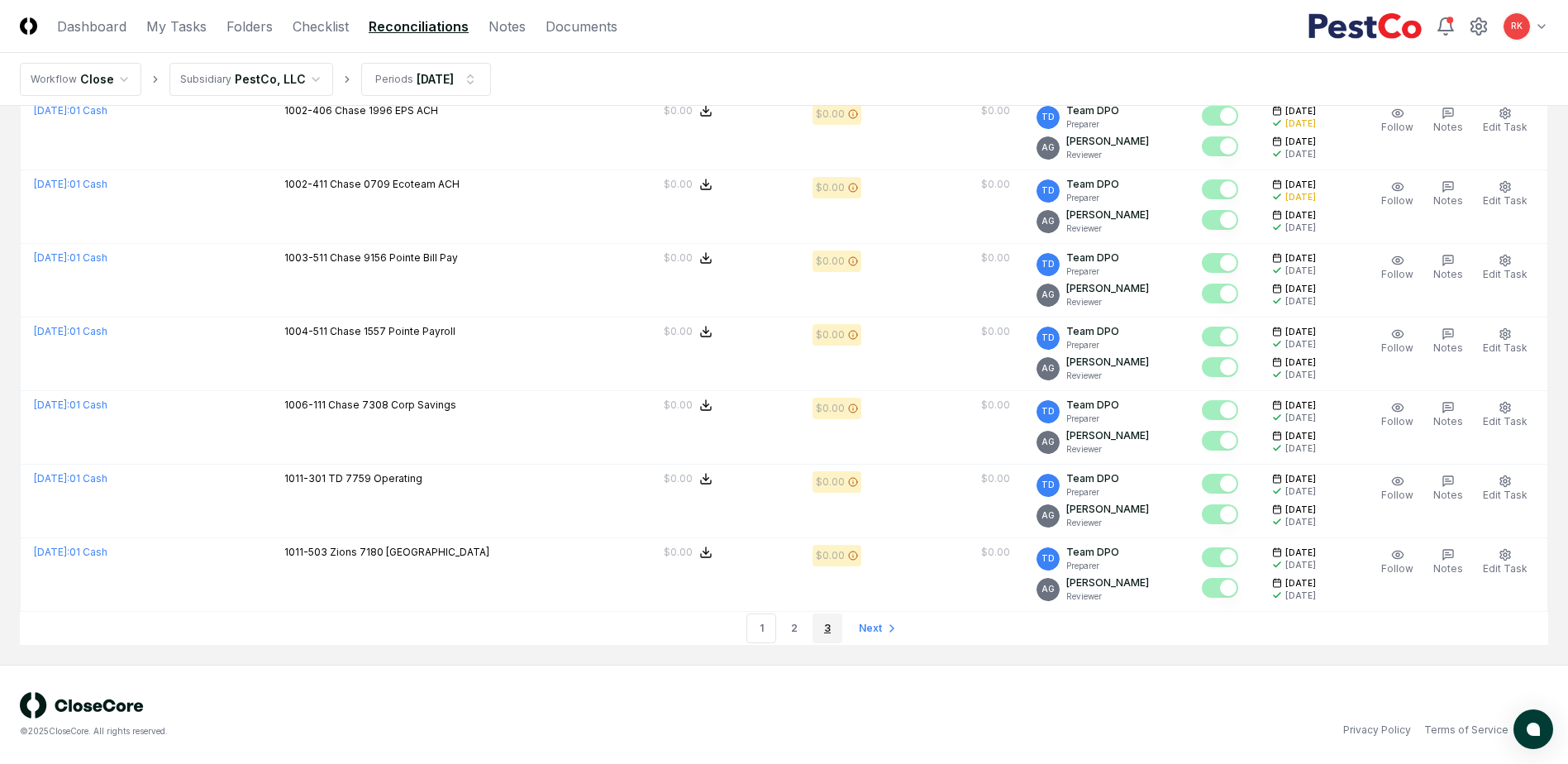
click at [827, 631] on link "3" at bounding box center [826, 628] width 29 height 29
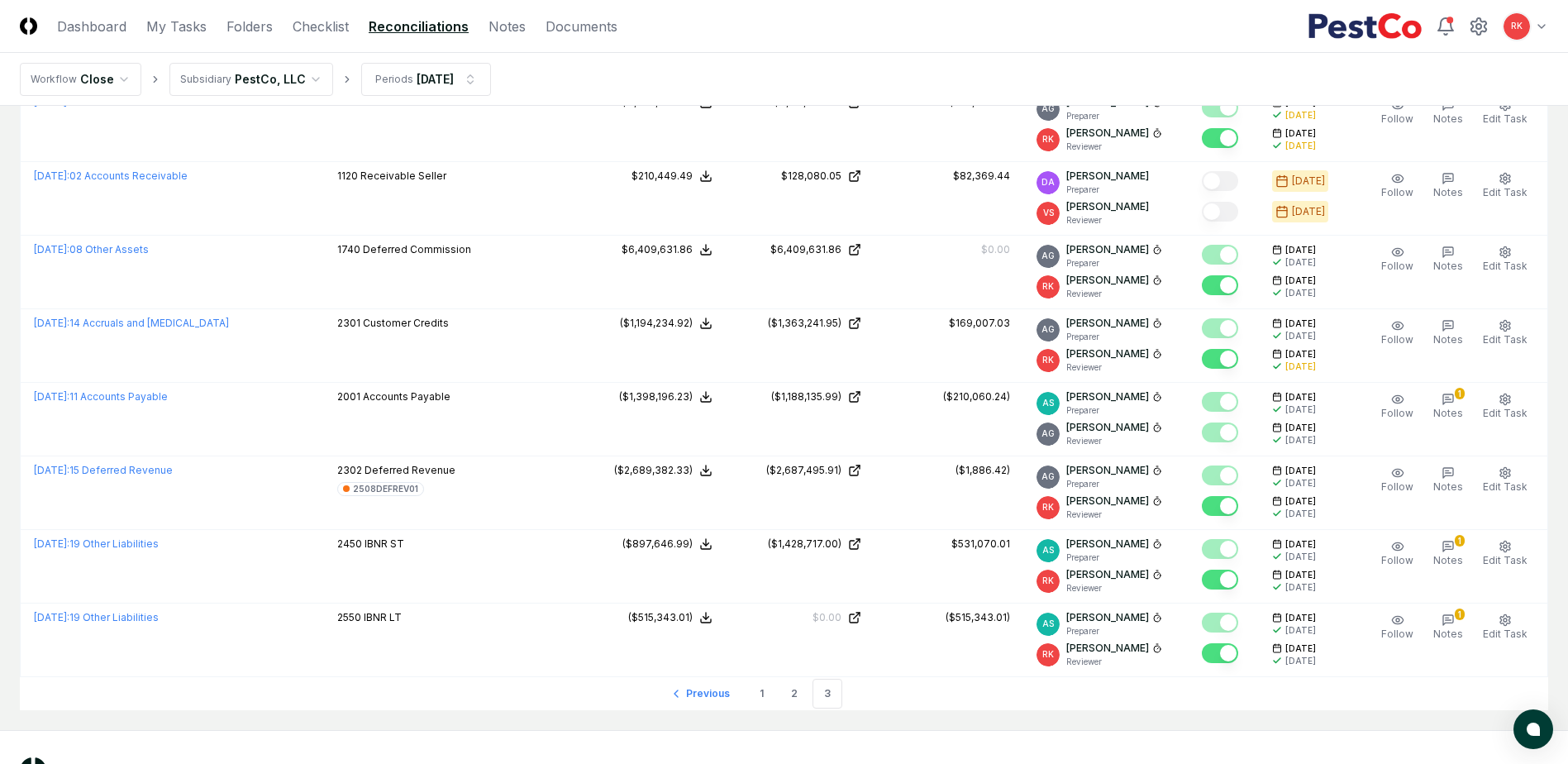
scroll to position [1506, 0]
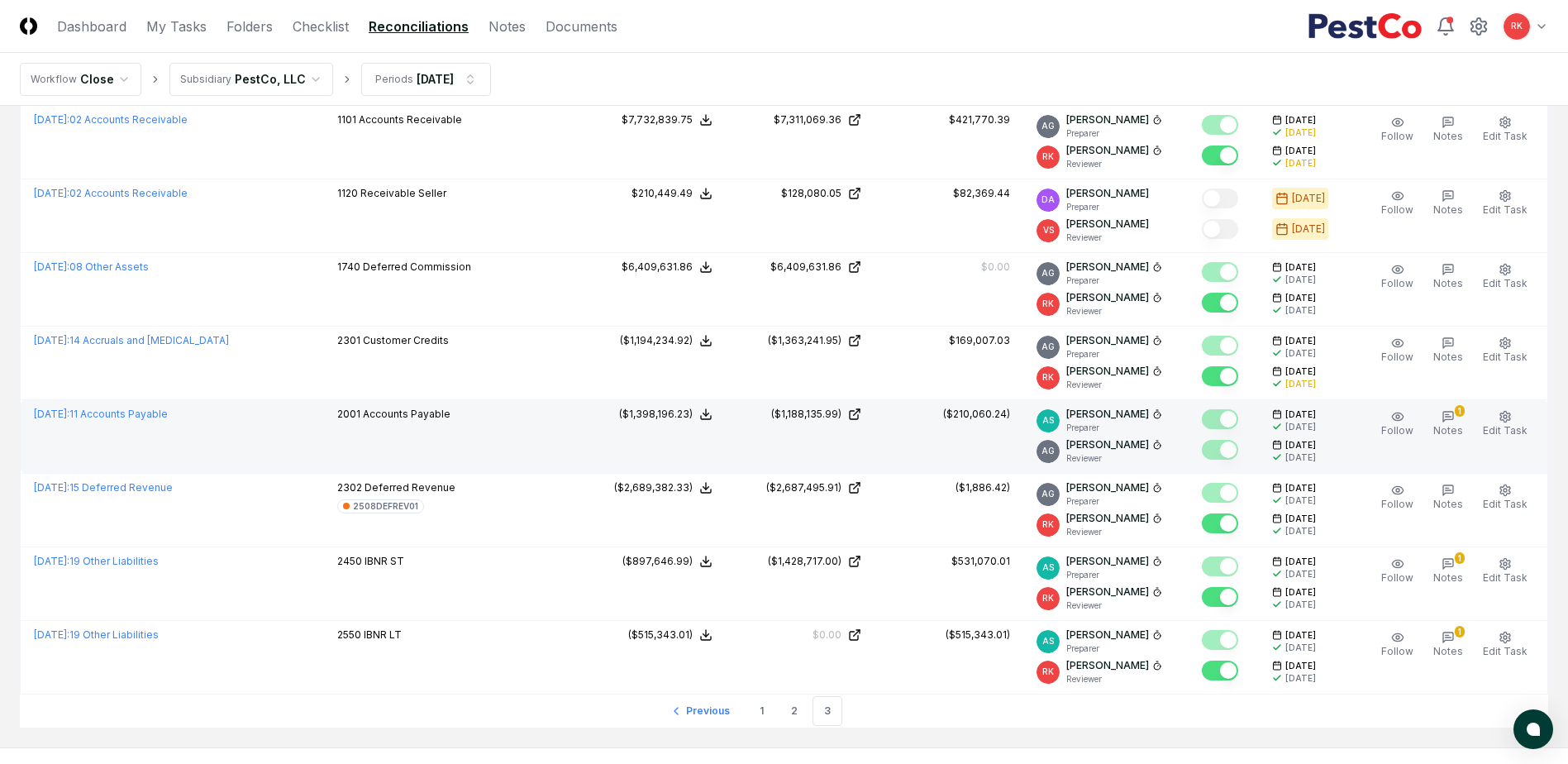
click at [1143, 415] on div "AS Aaron Steele Preparer" at bounding box center [1106, 420] width 139 height 27
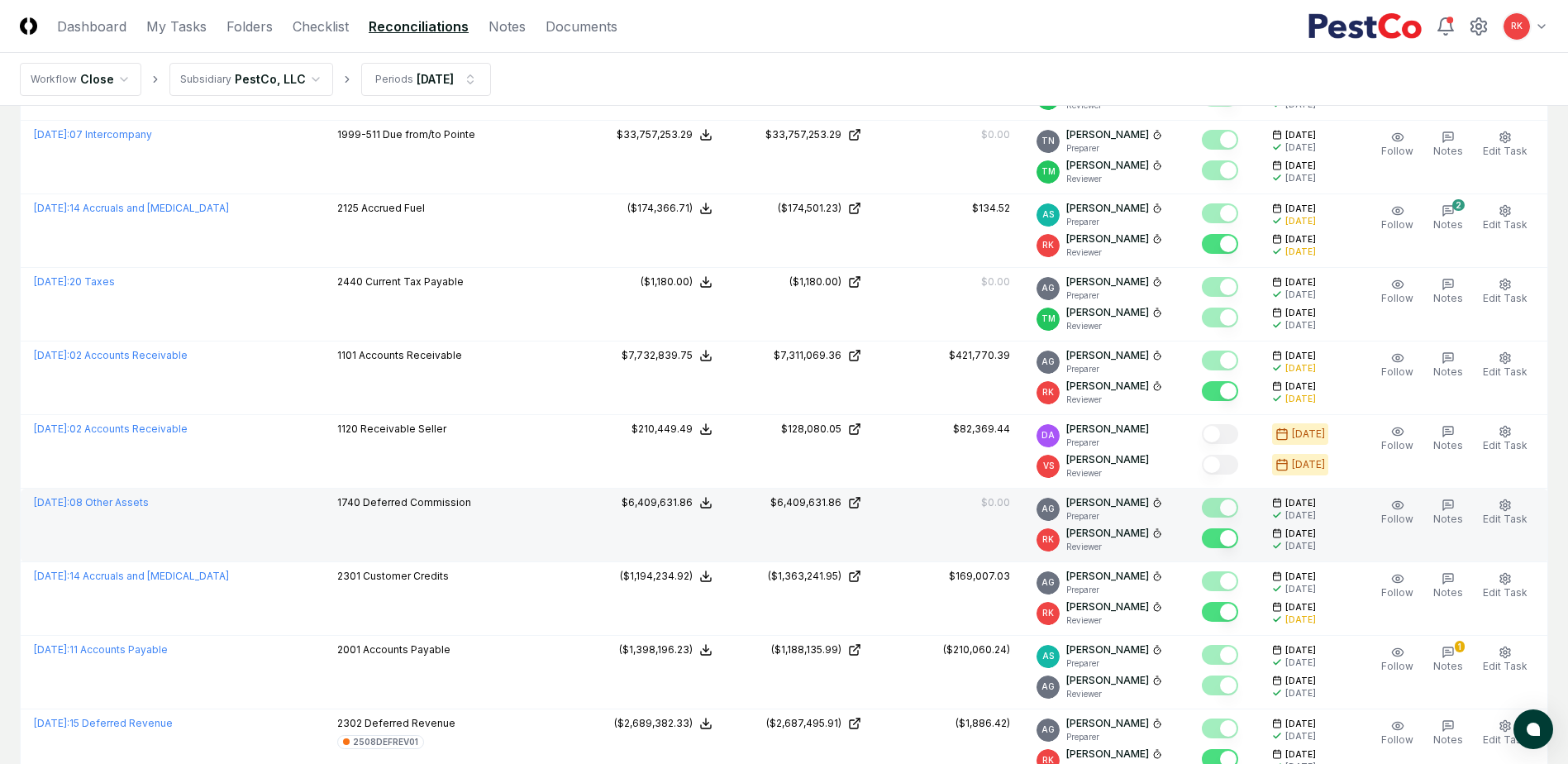
scroll to position [1175, 0]
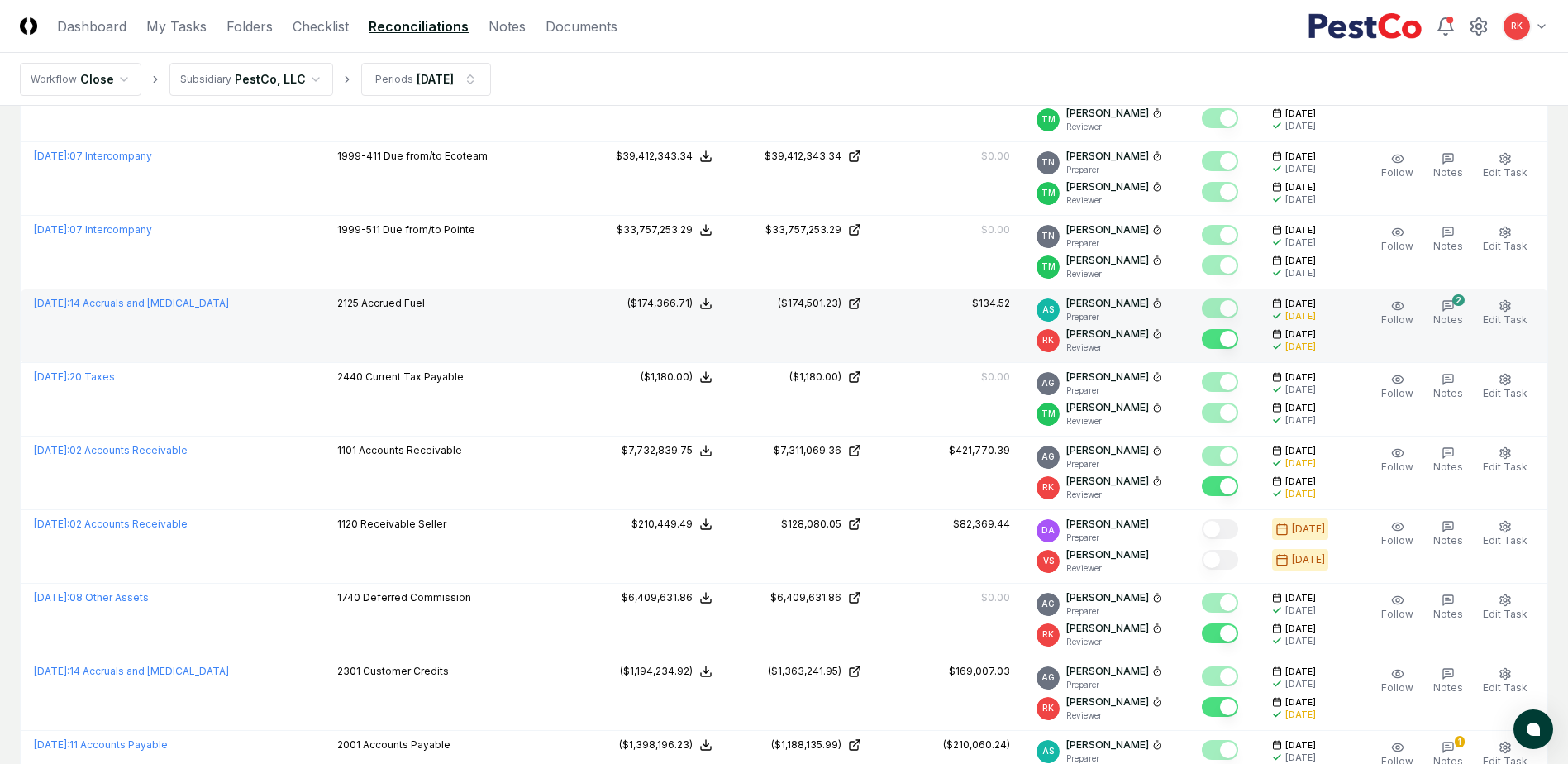
click at [960, 338] on td "$134.52" at bounding box center [948, 326] width 149 height 74
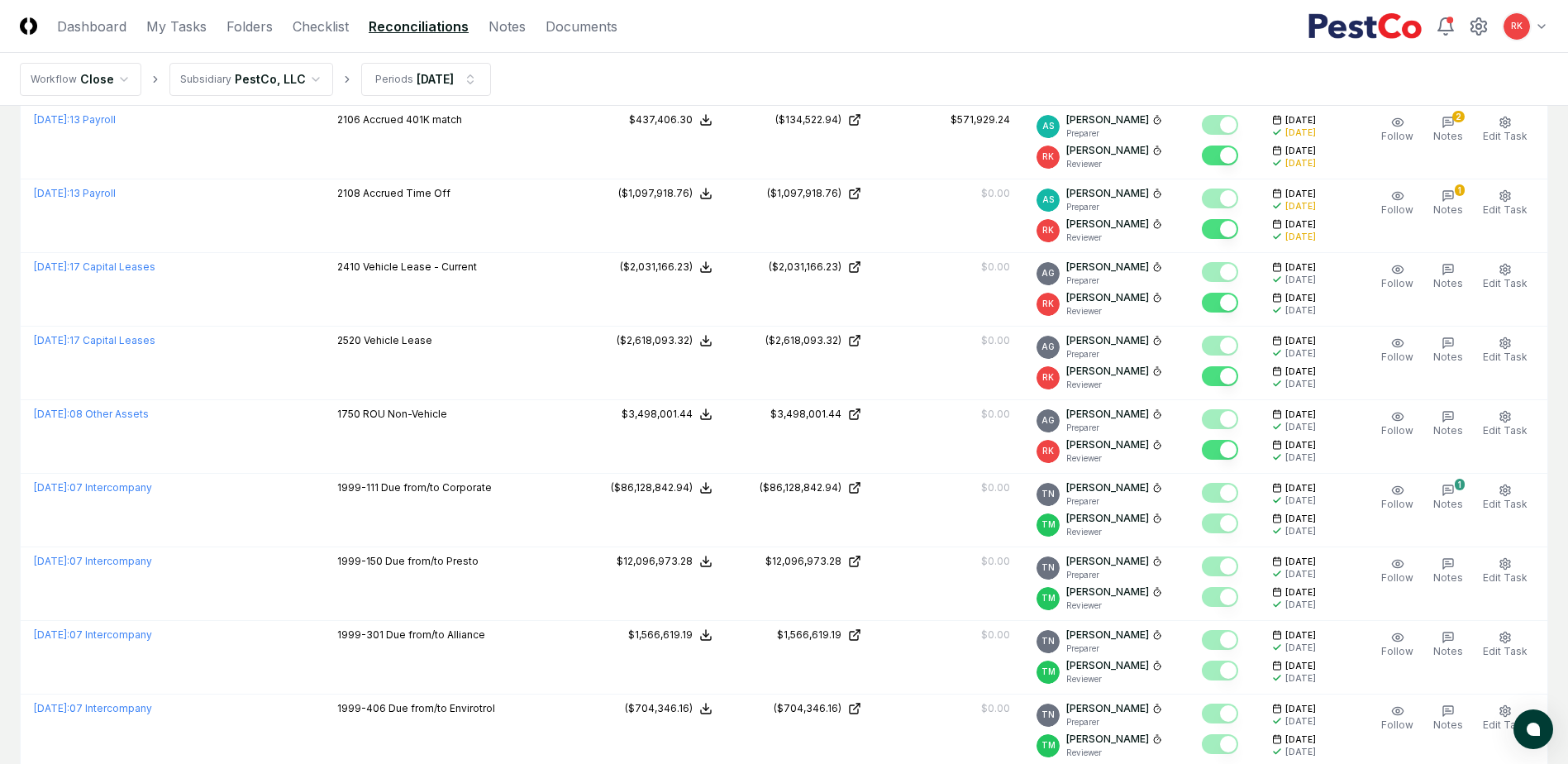
scroll to position [0, 0]
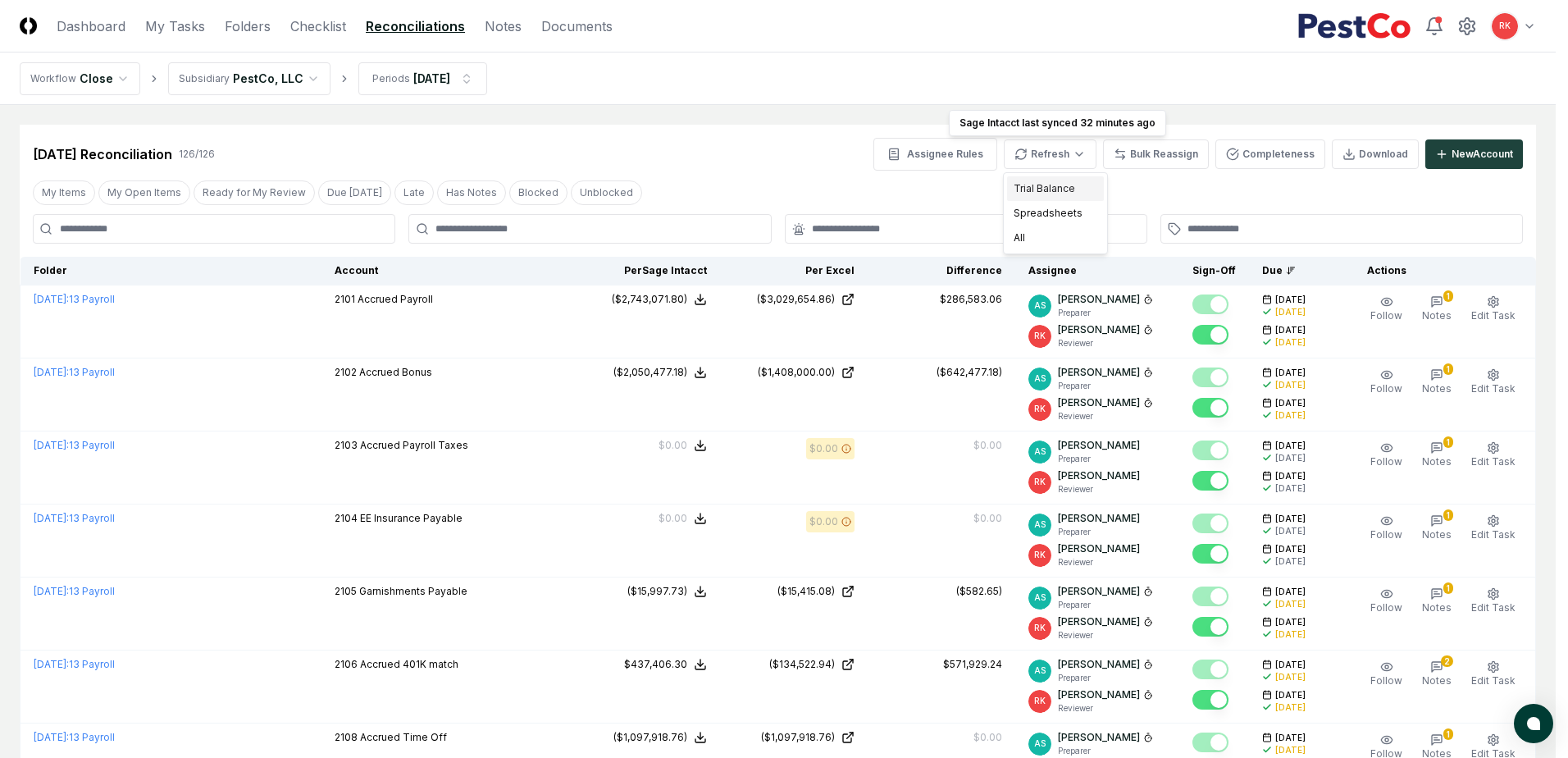
click at [1035, 190] on div "Trial Balance" at bounding box center [1055, 189] width 97 height 24
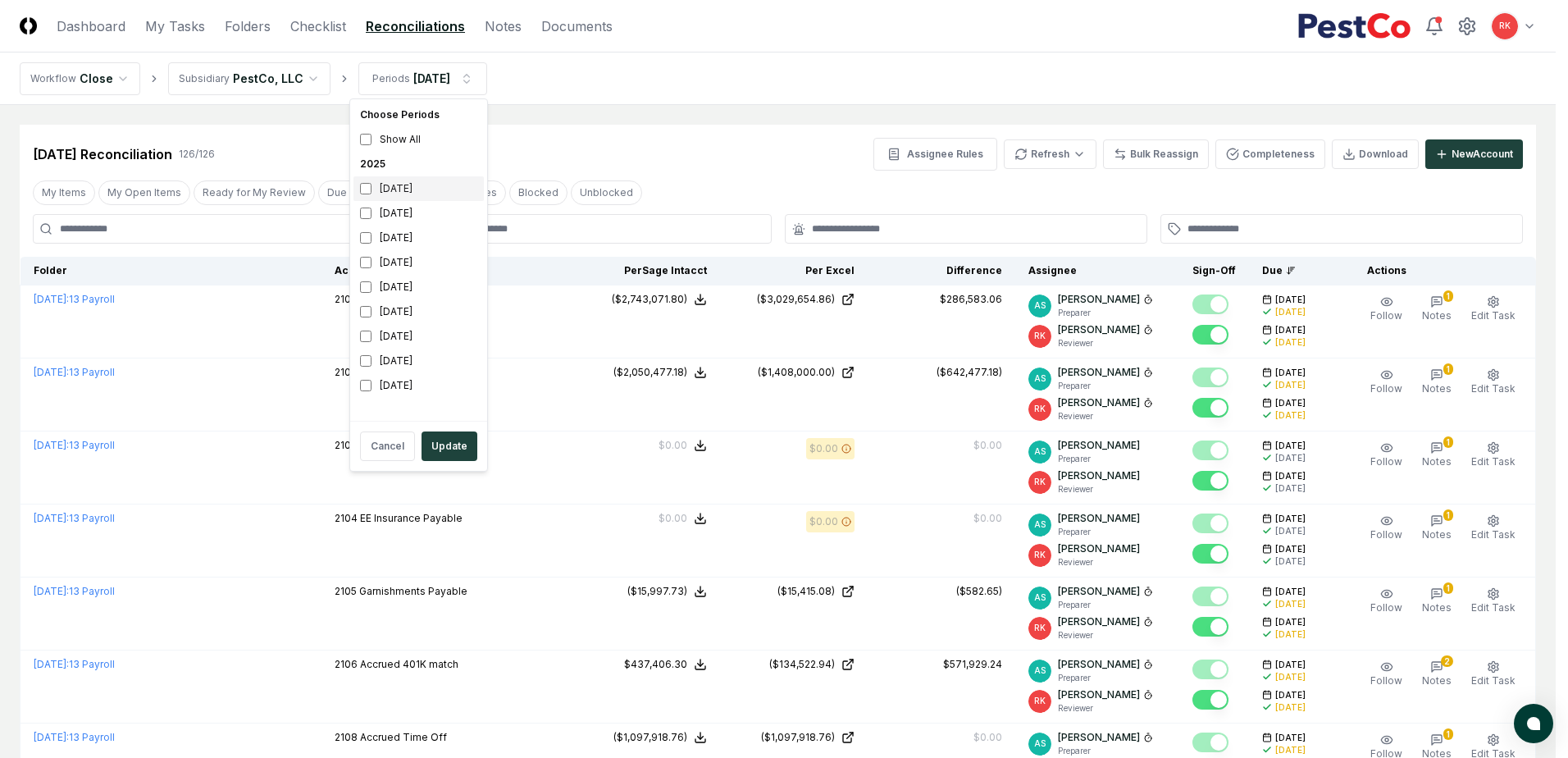
click at [389, 184] on div "[DATE]" at bounding box center [418, 189] width 131 height 24
click at [397, 209] on div "August 2025" at bounding box center [418, 213] width 131 height 24
click at [449, 443] on button "Update" at bounding box center [448, 446] width 55 height 29
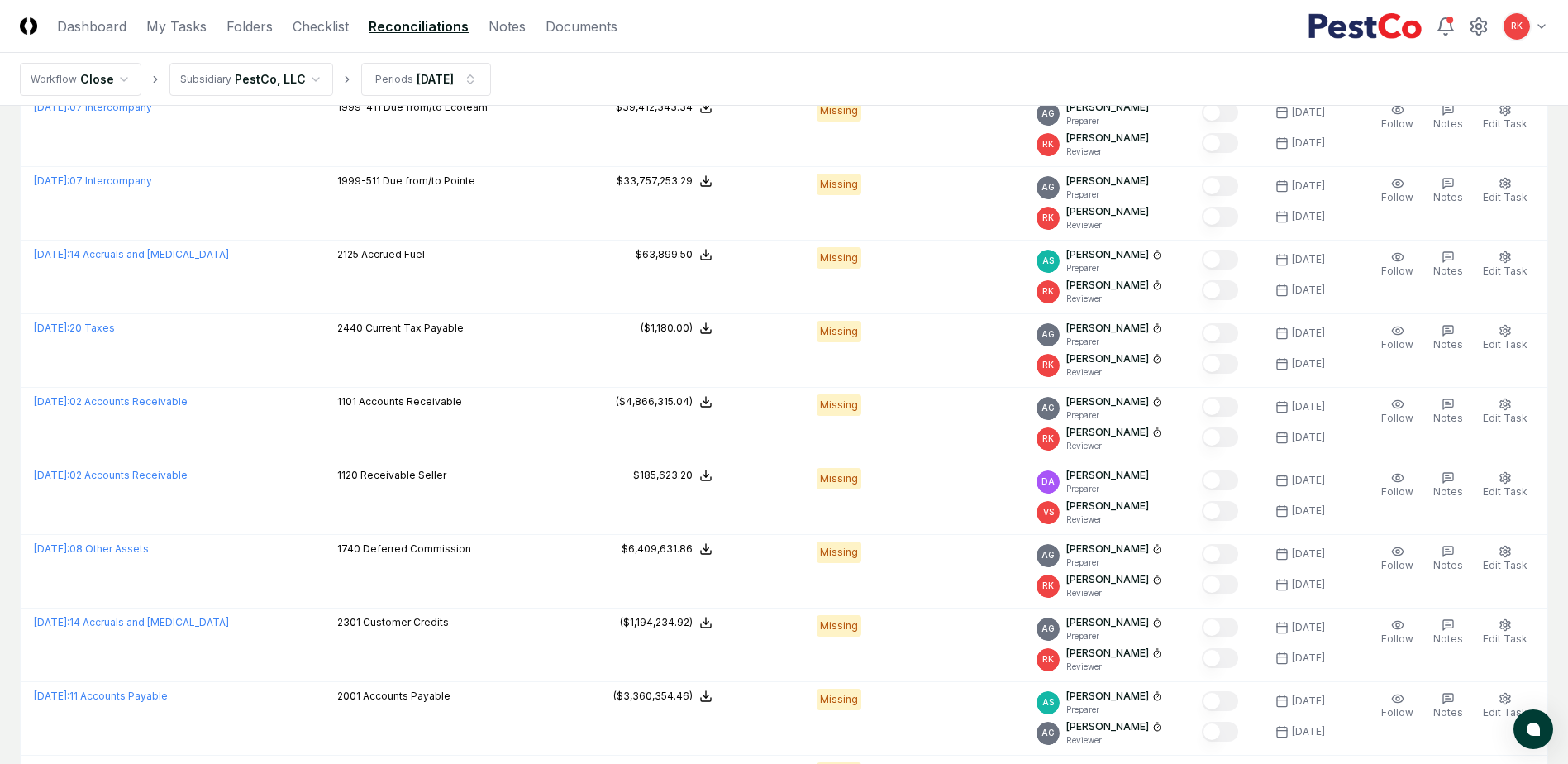
scroll to position [1737, 0]
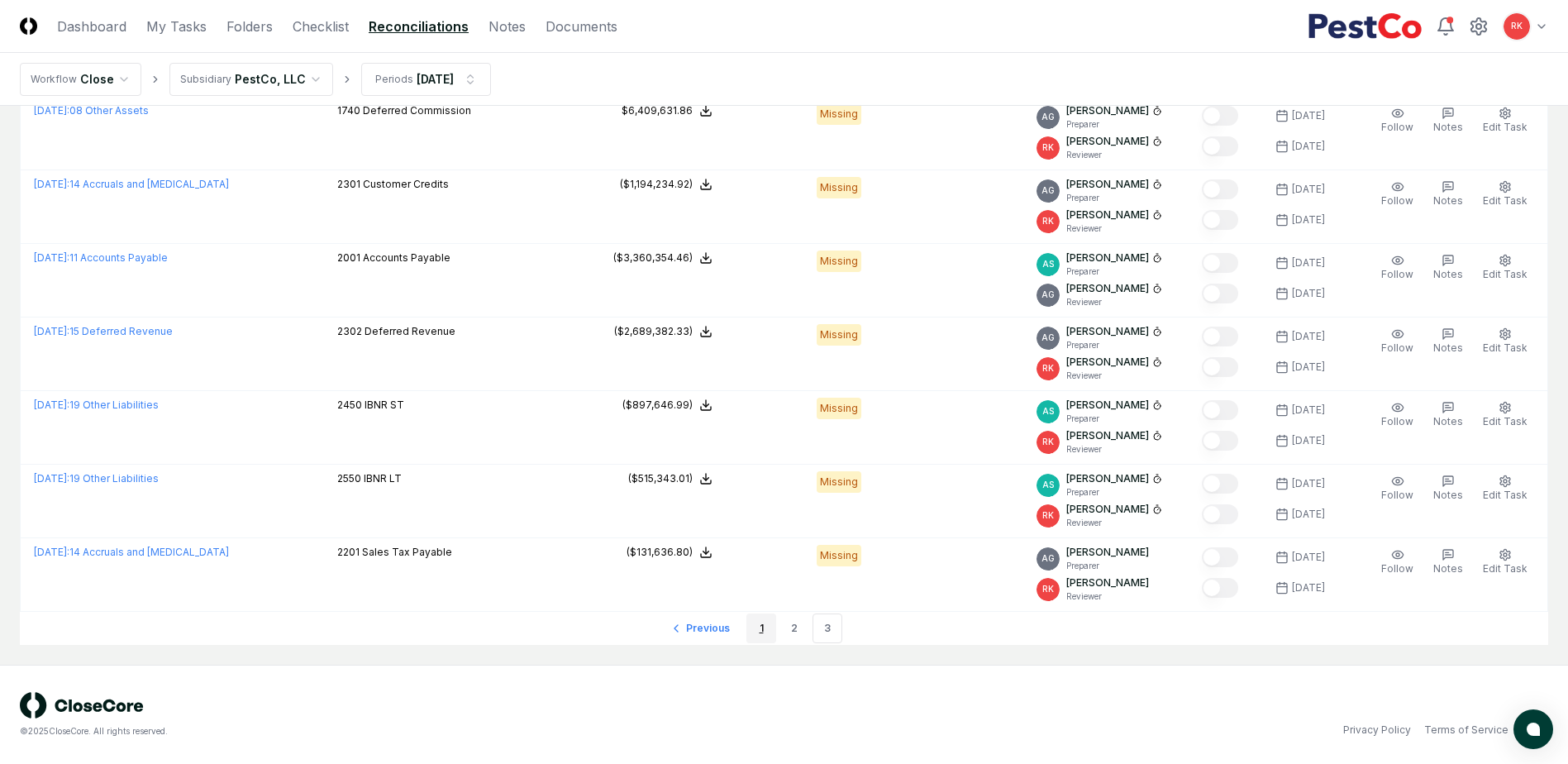
click at [766, 618] on link "1" at bounding box center [761, 628] width 29 height 29
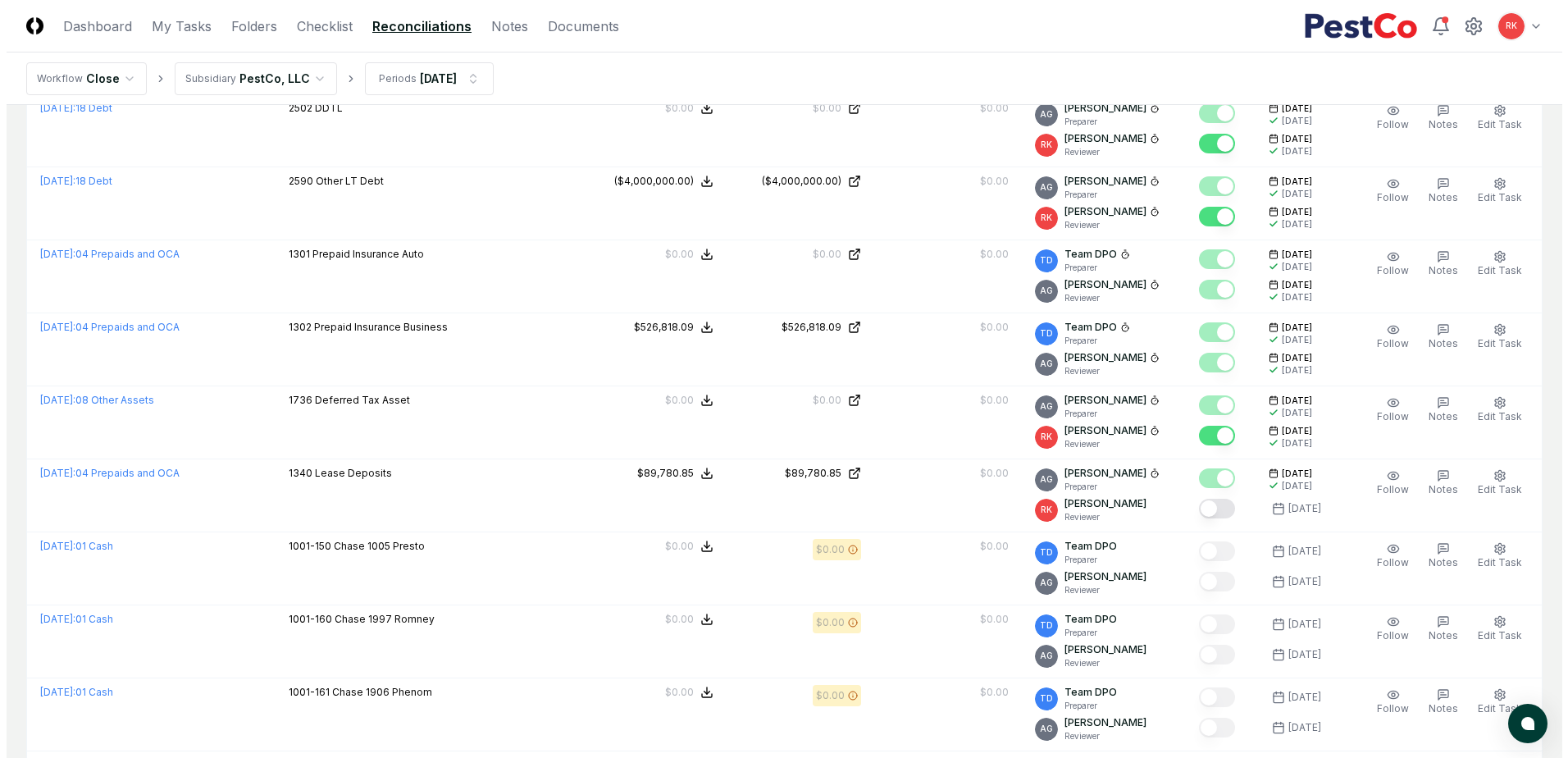
scroll to position [1805, 0]
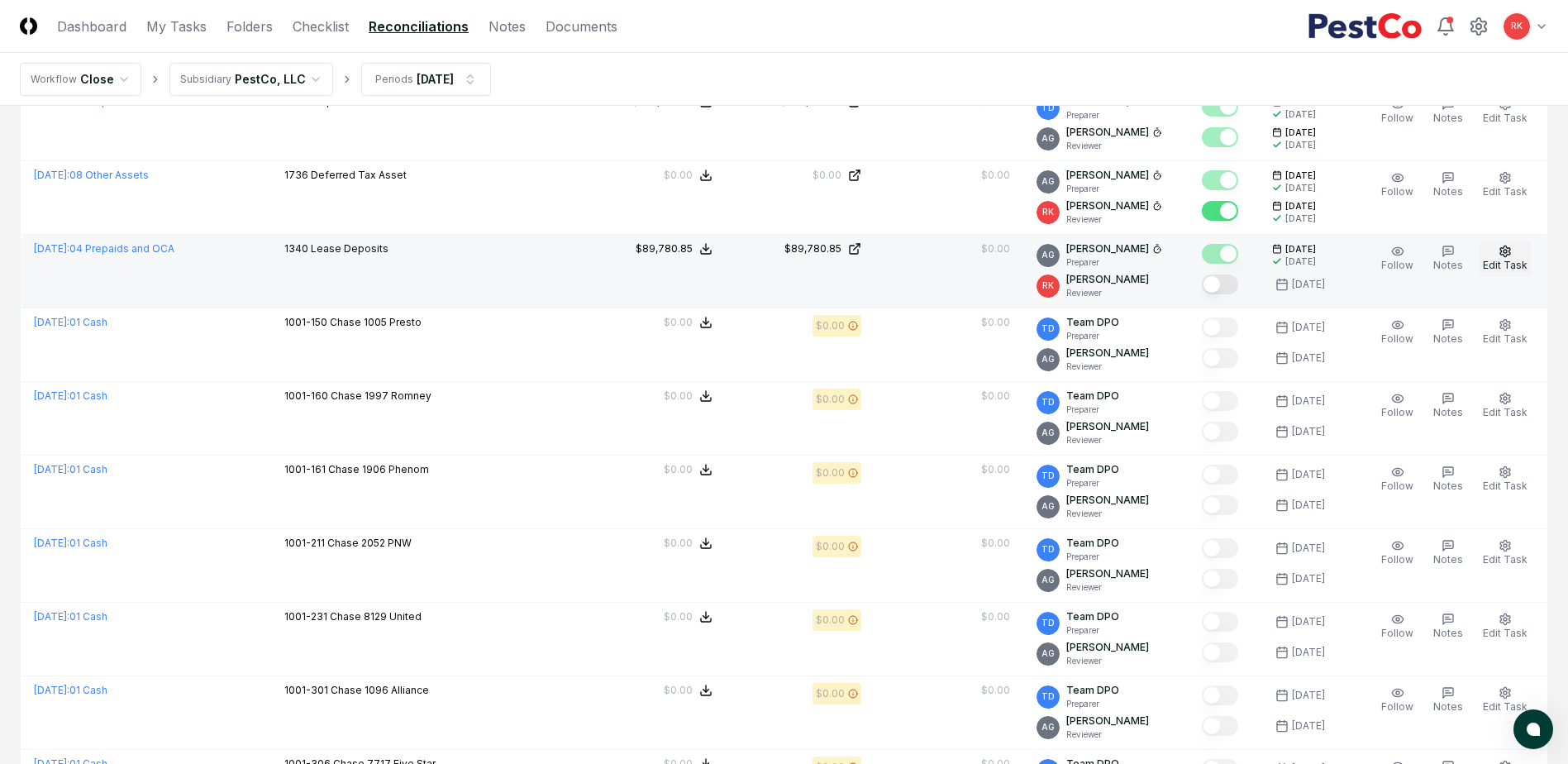
click at [1518, 259] on span "Edit Task" at bounding box center [1505, 264] width 45 height 12
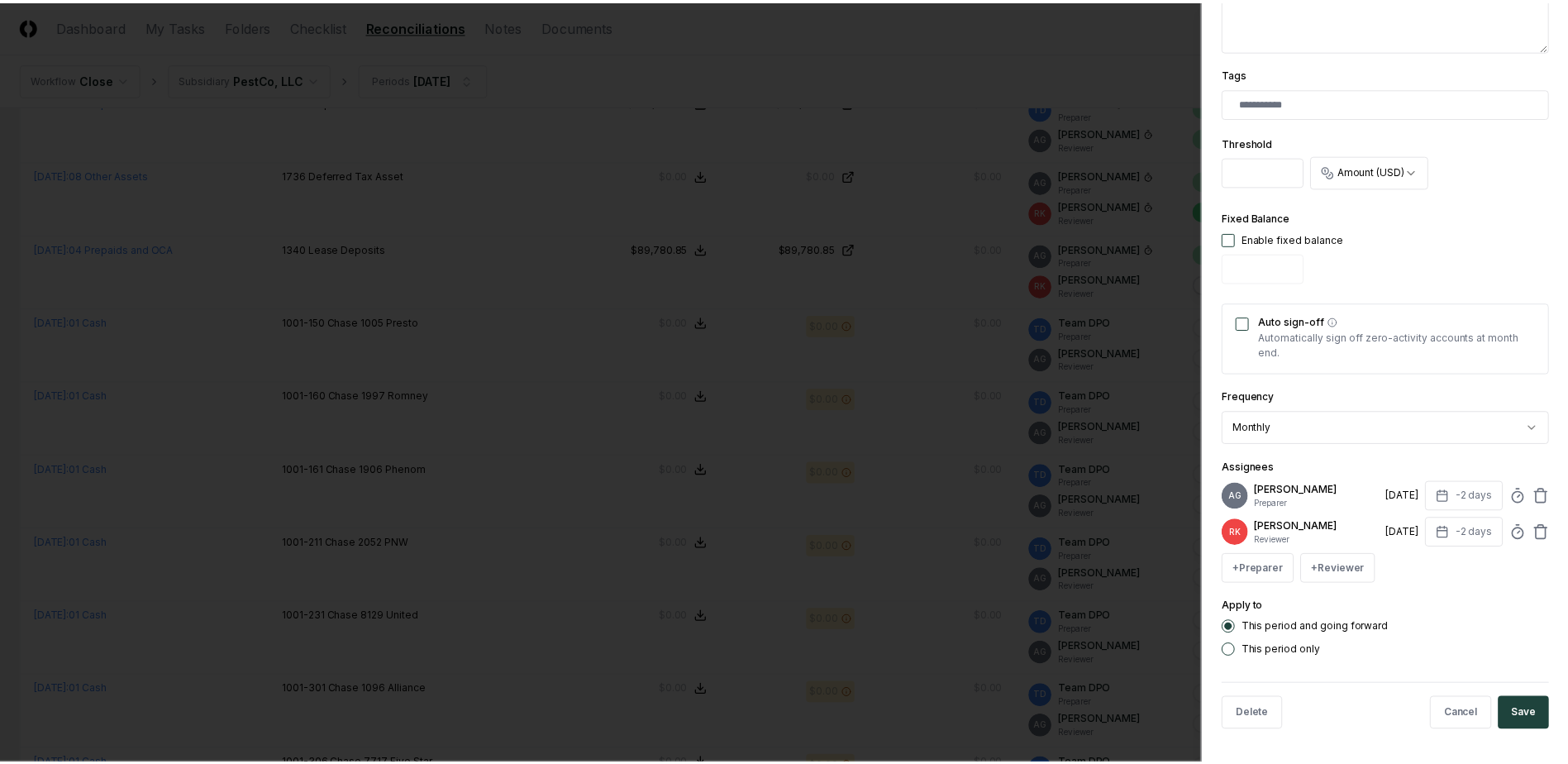
scroll to position [419, 0]
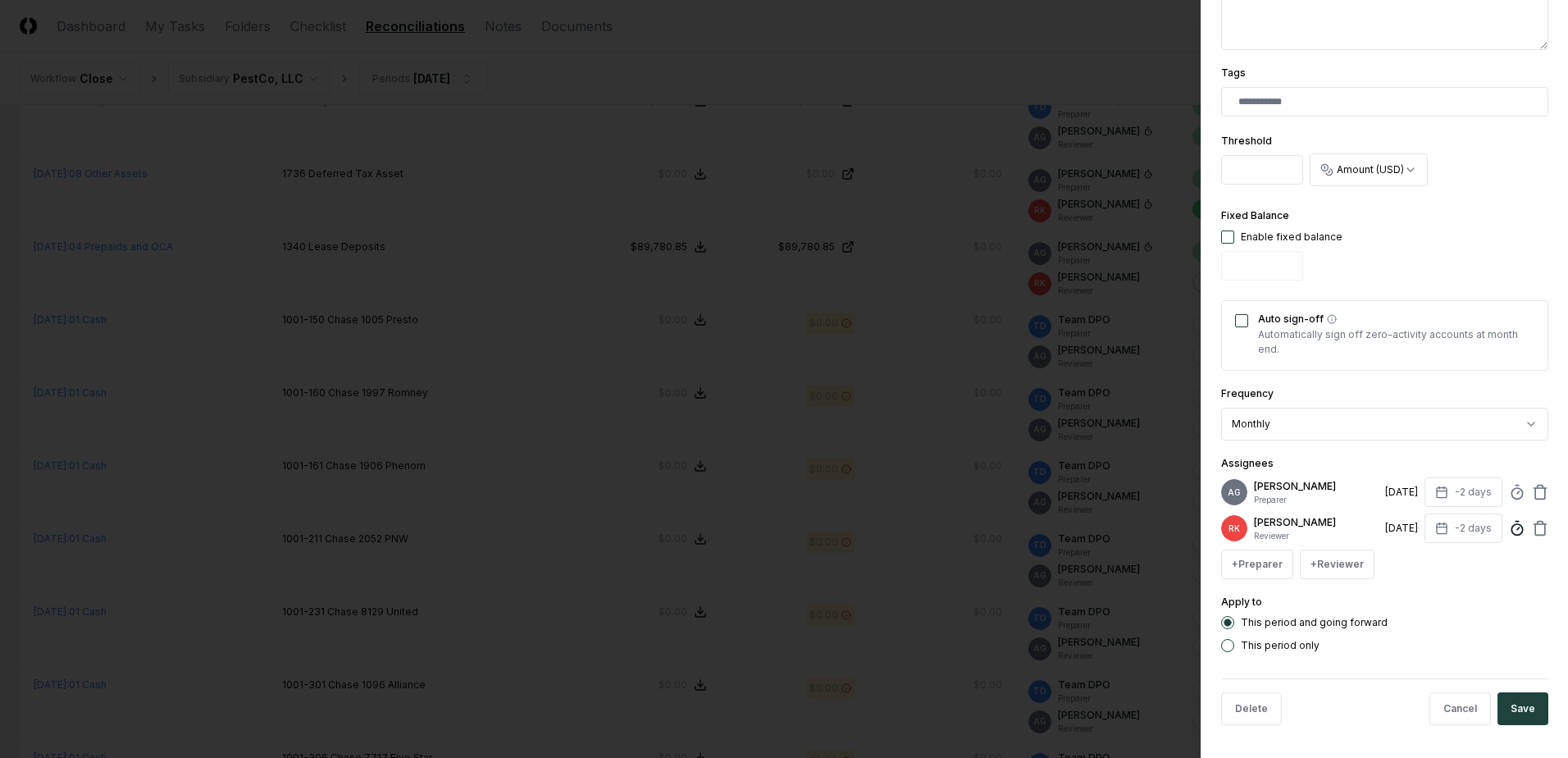
click at [1512, 530] on circle at bounding box center [1516, 529] width 10 height 10
type input "*****"
click at [1515, 708] on button "Save" at bounding box center [1523, 708] width 51 height 33
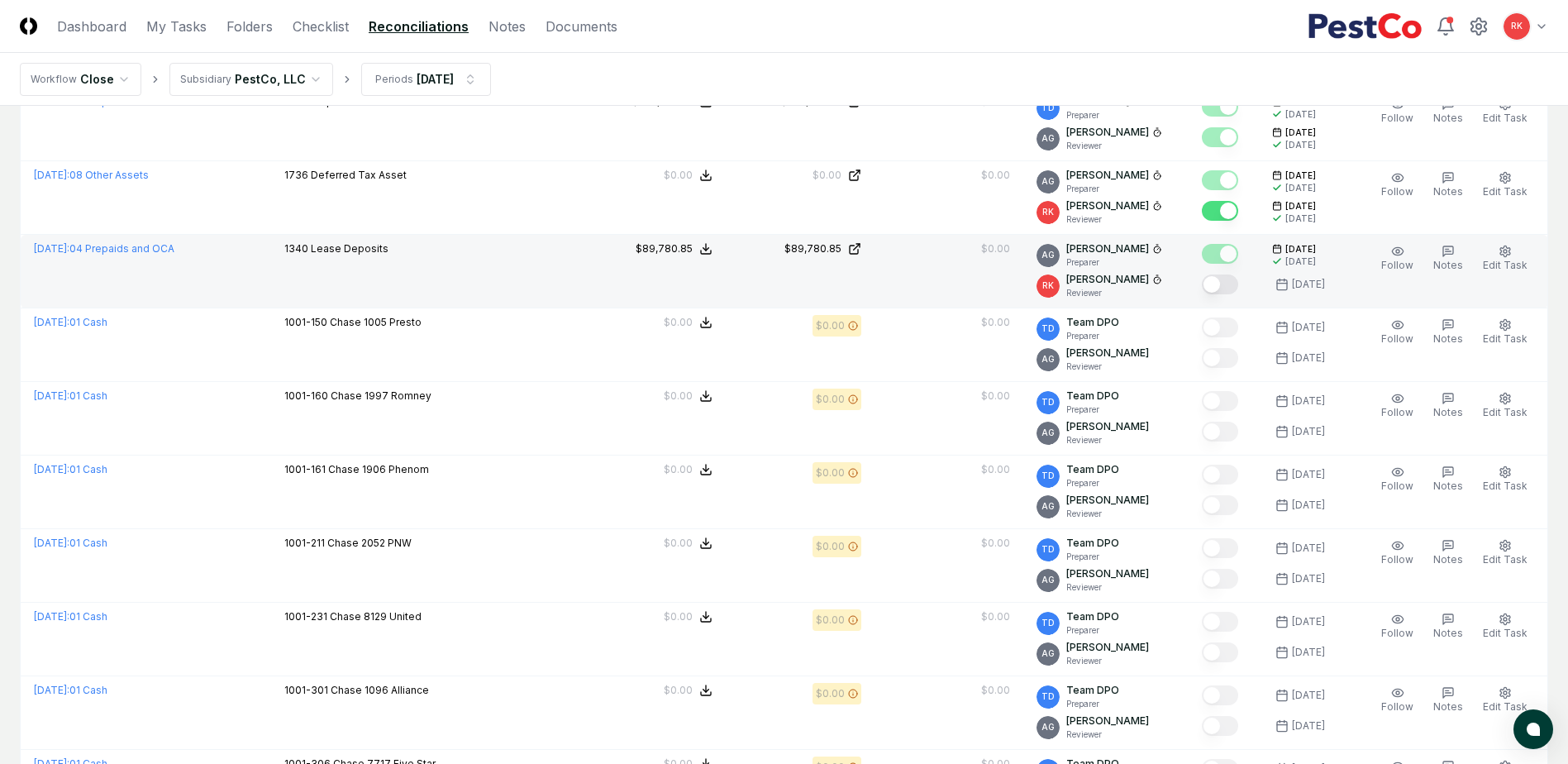
click at [802, 241] on td "$89,780.85" at bounding box center [800, 272] width 149 height 74
click at [812, 249] on div "$89,780.85" at bounding box center [813, 249] width 57 height 15
click at [1218, 286] on button "Mark complete" at bounding box center [1219, 284] width 36 height 20
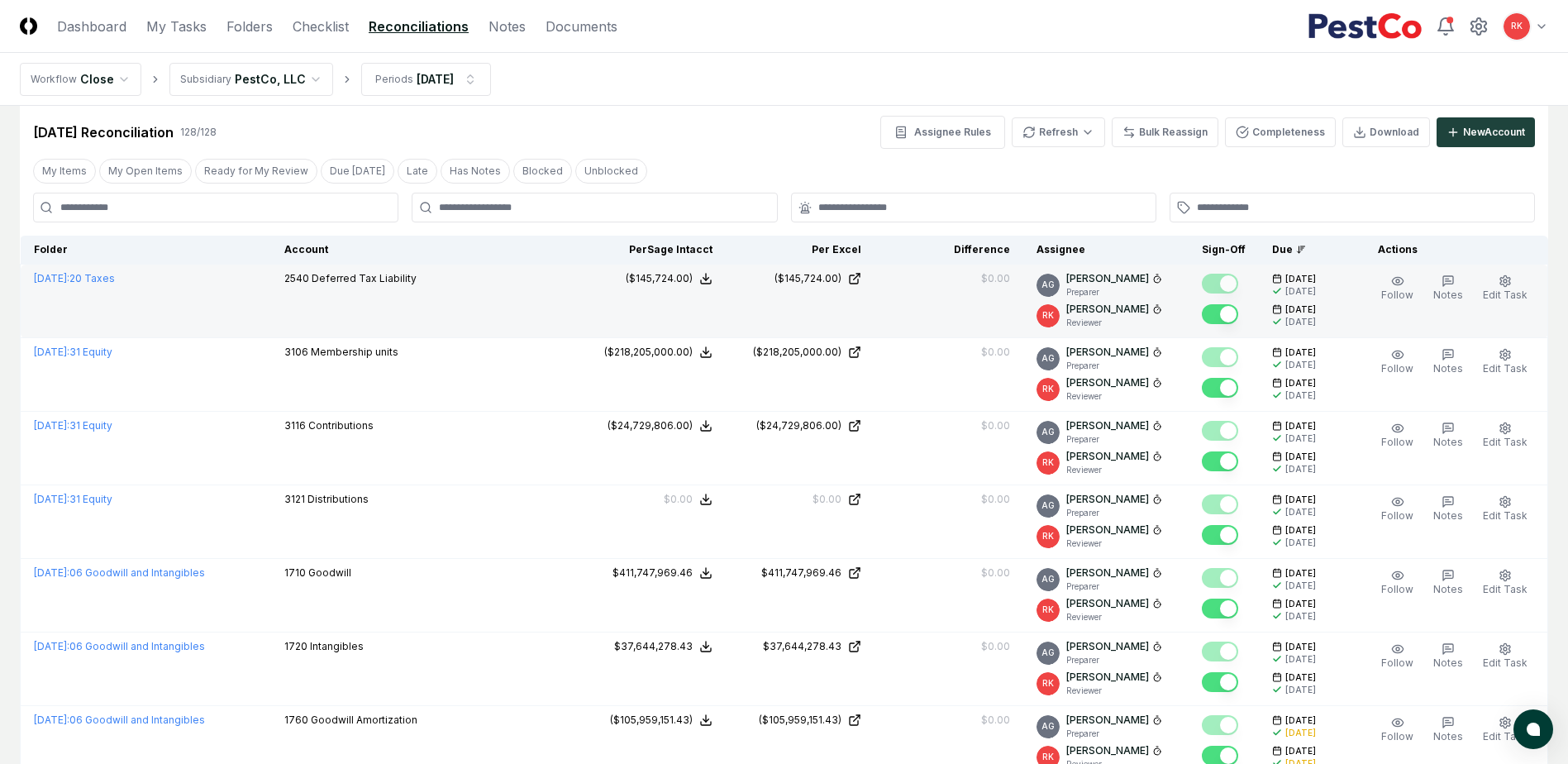
scroll to position [0, 0]
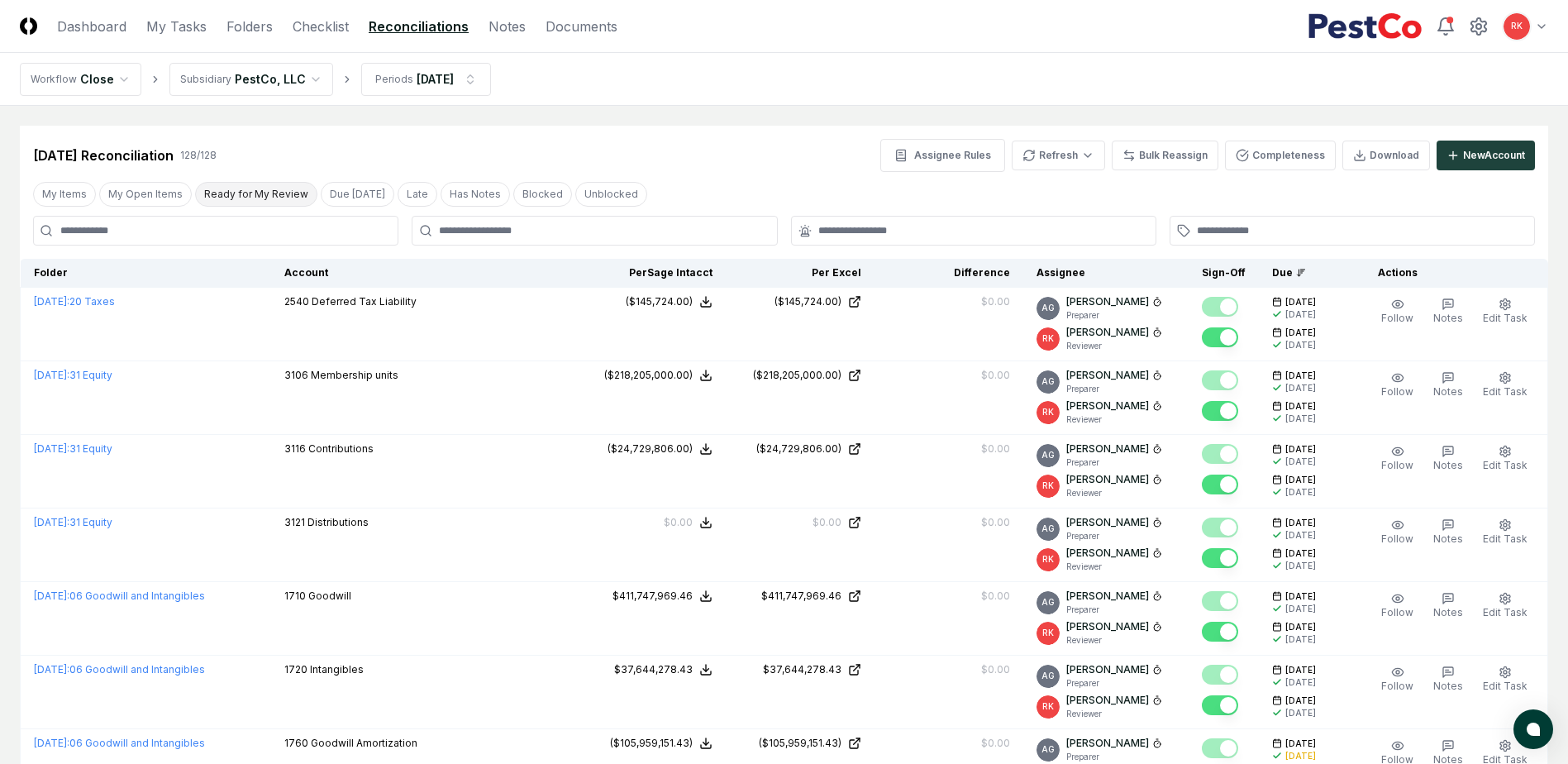
click at [247, 184] on button "Ready for My Review" at bounding box center [256, 194] width 122 height 25
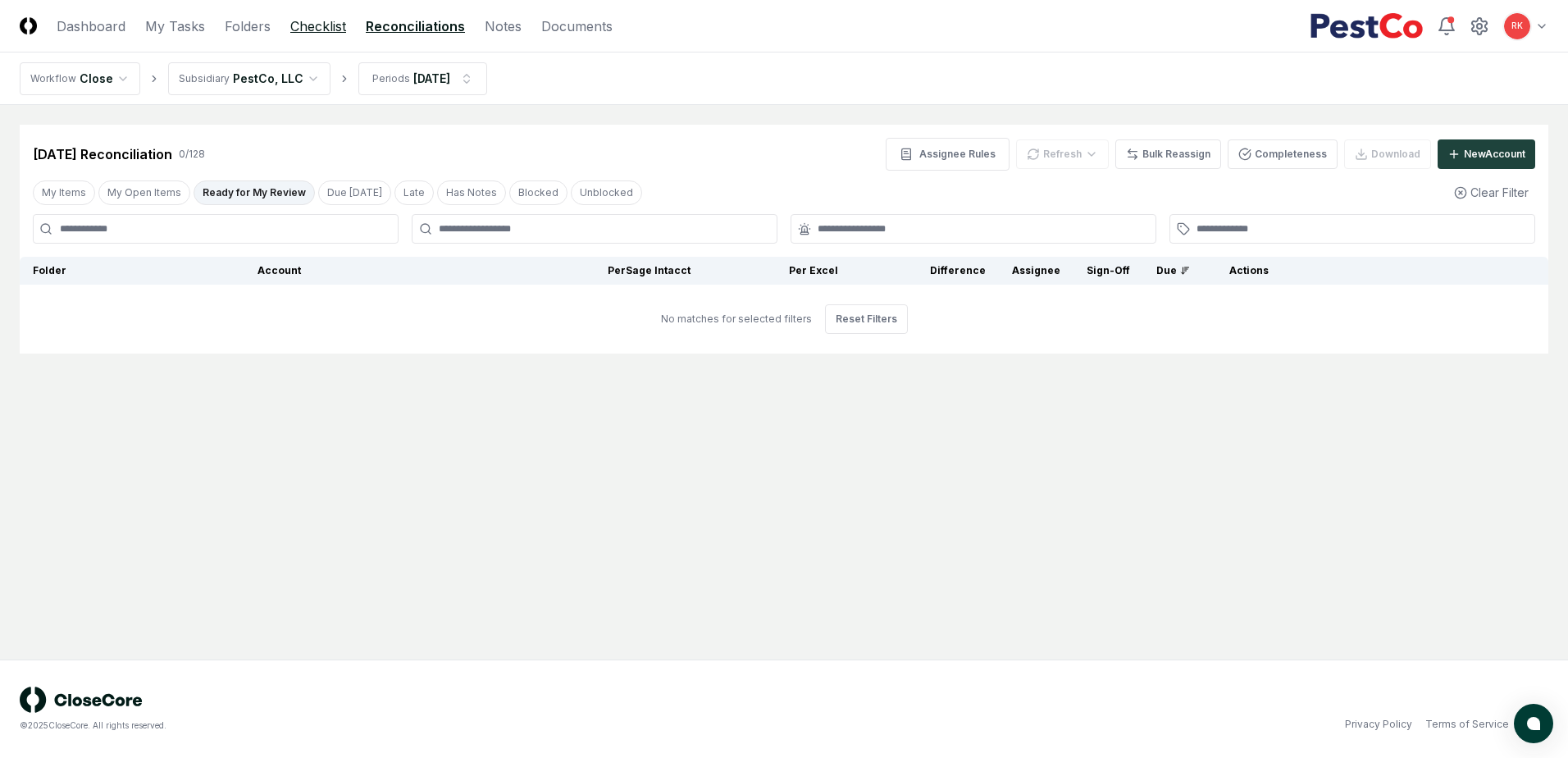
click at [326, 30] on link "Checklist" at bounding box center [318, 25] width 55 height 20
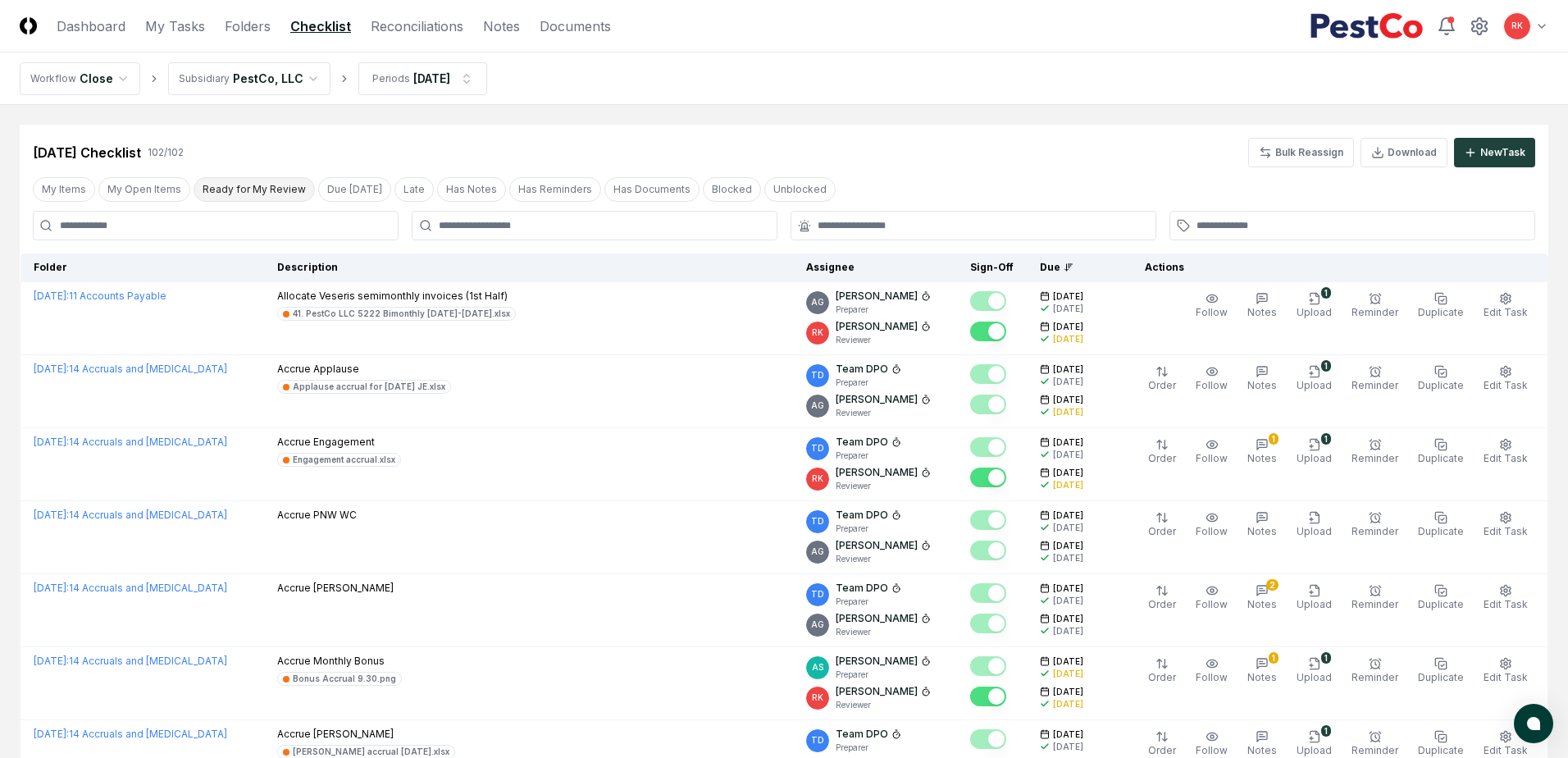
click at [253, 182] on button "Ready for My Review" at bounding box center [254, 189] width 121 height 24
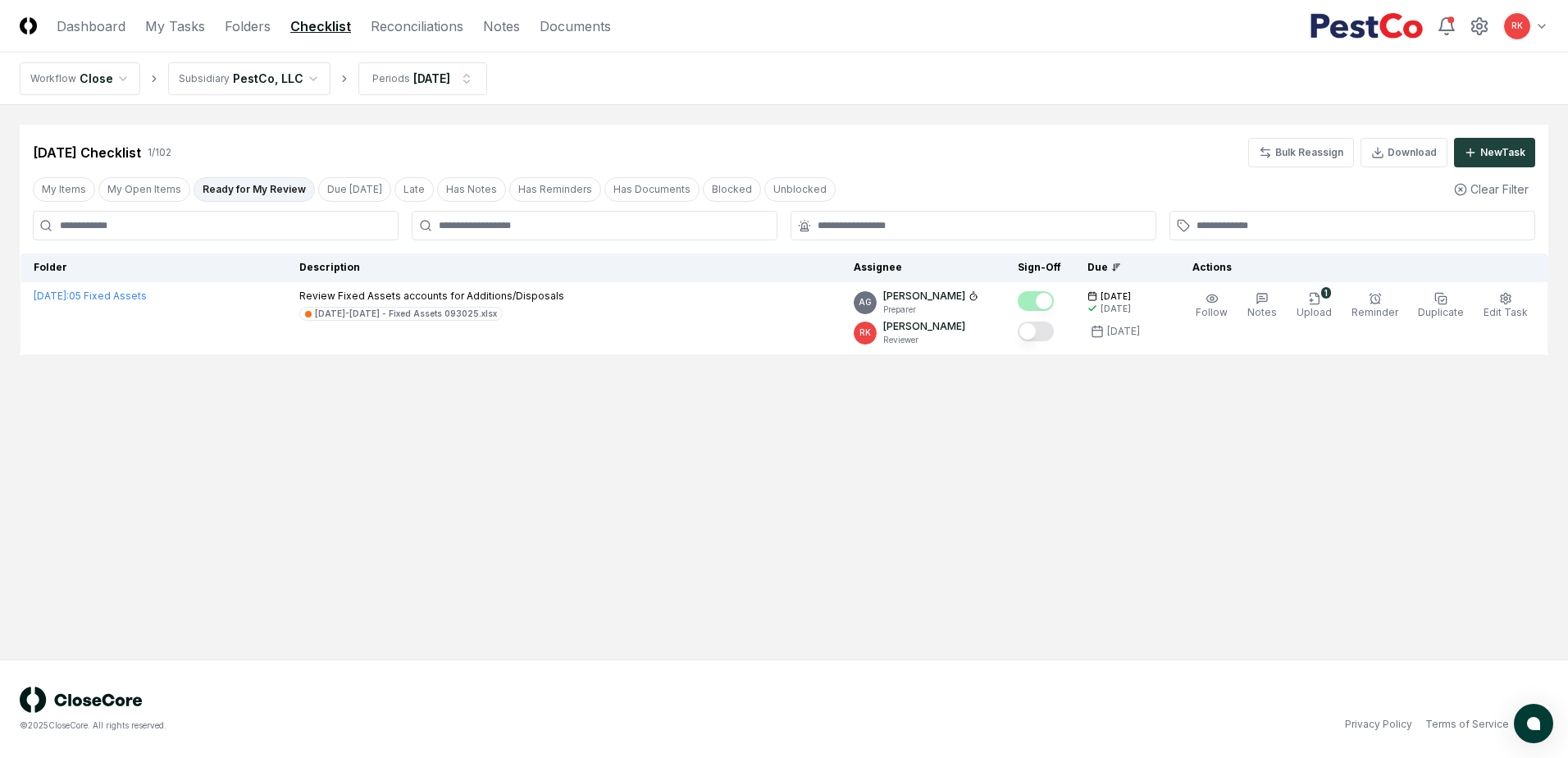
click at [656, 582] on main "Cancel Reassign [DATE] Checklist 1 / 102 Bulk Reassign Download New Task My Ite…" at bounding box center [784, 383] width 1568 height 555
drag, startPoint x: 251, startPoint y: 184, endPoint x: 338, endPoint y: 132, distance: 101.4
click at [251, 184] on button "Ready for My Review" at bounding box center [254, 189] width 121 height 24
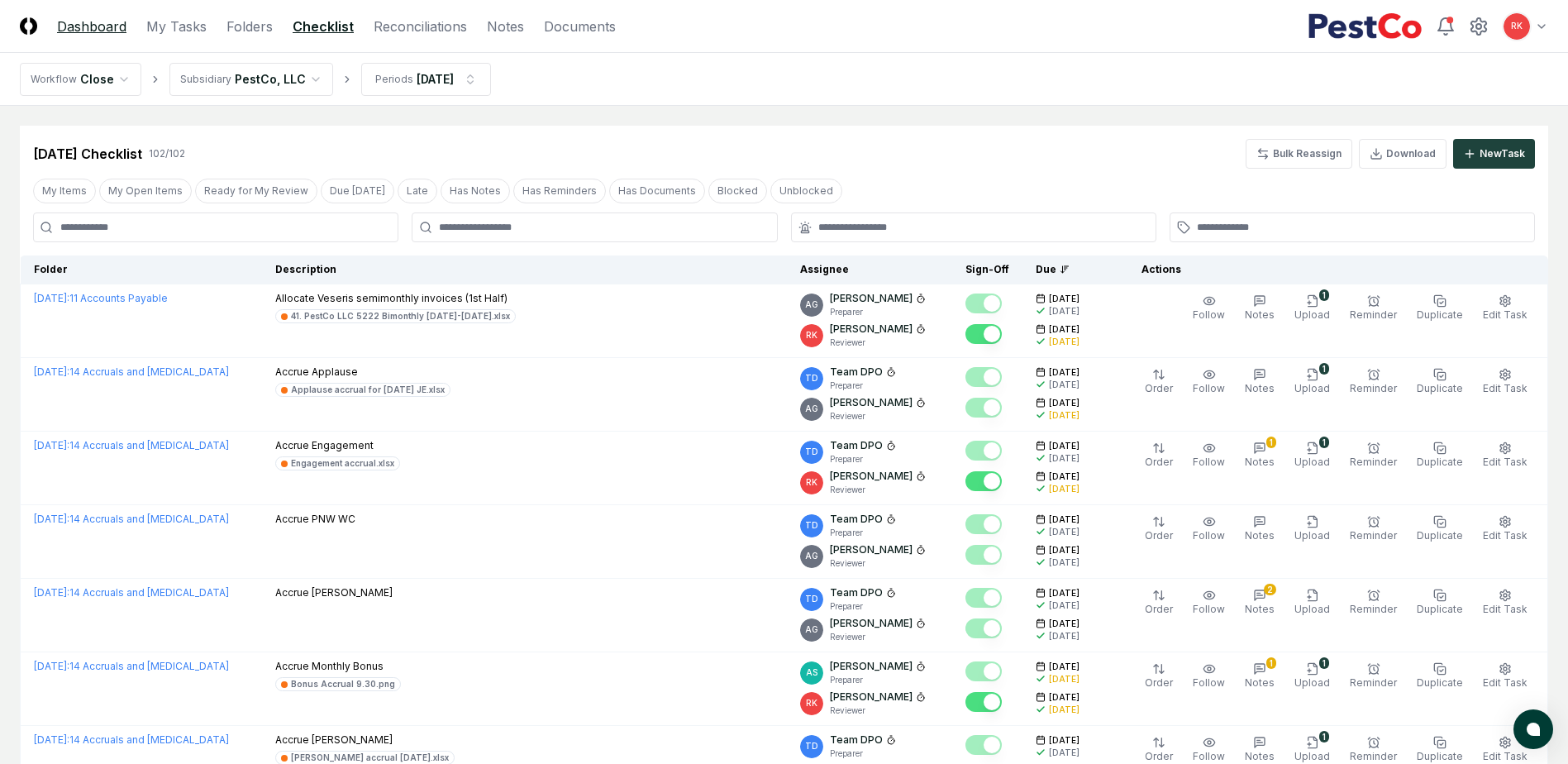
click at [91, 27] on link "Dashboard" at bounding box center [91, 26] width 69 height 20
